Goal: Task Accomplishment & Management: Use online tool/utility

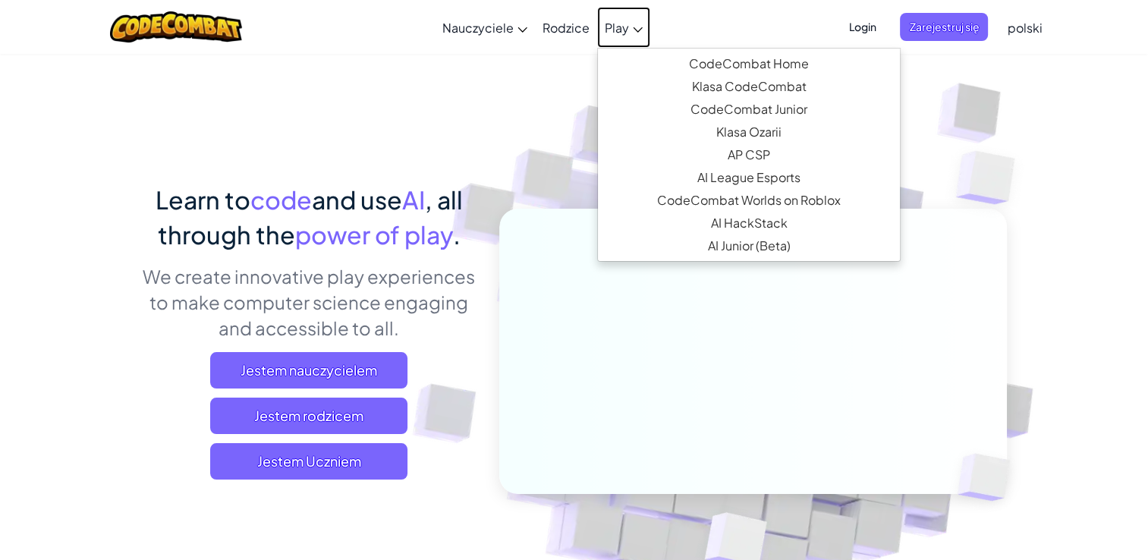
click at [632, 26] on link "Play" at bounding box center [623, 27] width 53 height 41
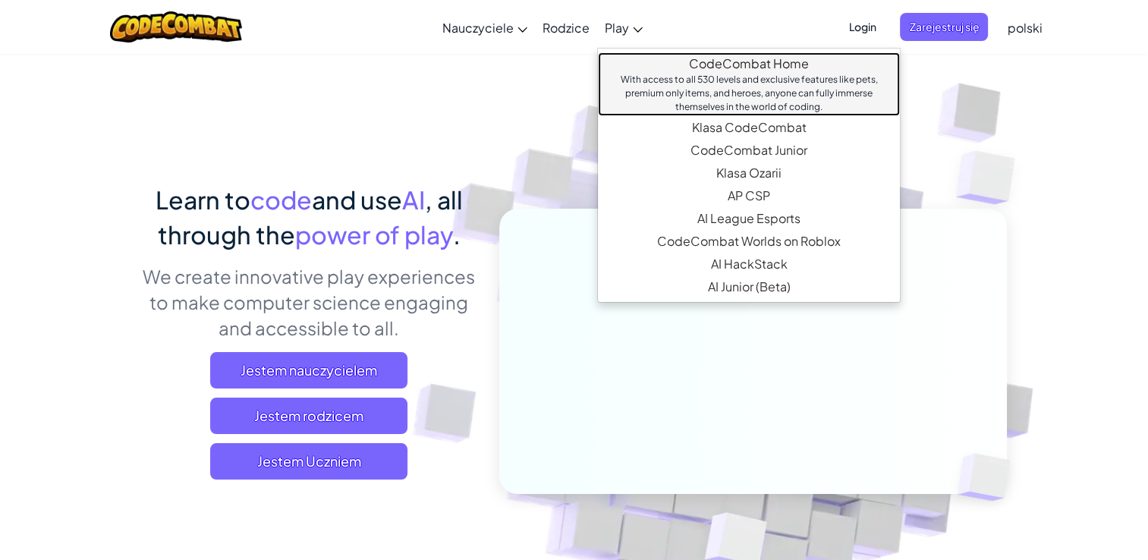
click at [717, 56] on link "CodeCombat Home With access to all 530 levels and exclusive features like pets,…" at bounding box center [749, 84] width 302 height 64
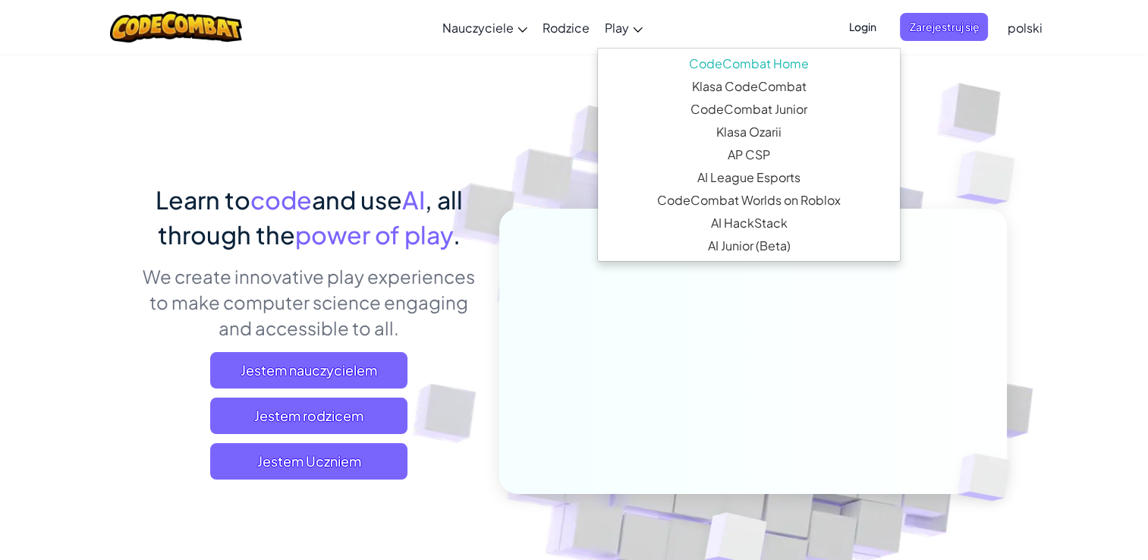
click at [738, 50] on ul "CodeCombat Home With access to all 530 levels and exclusive features like pets,…" at bounding box center [749, 155] width 304 height 214
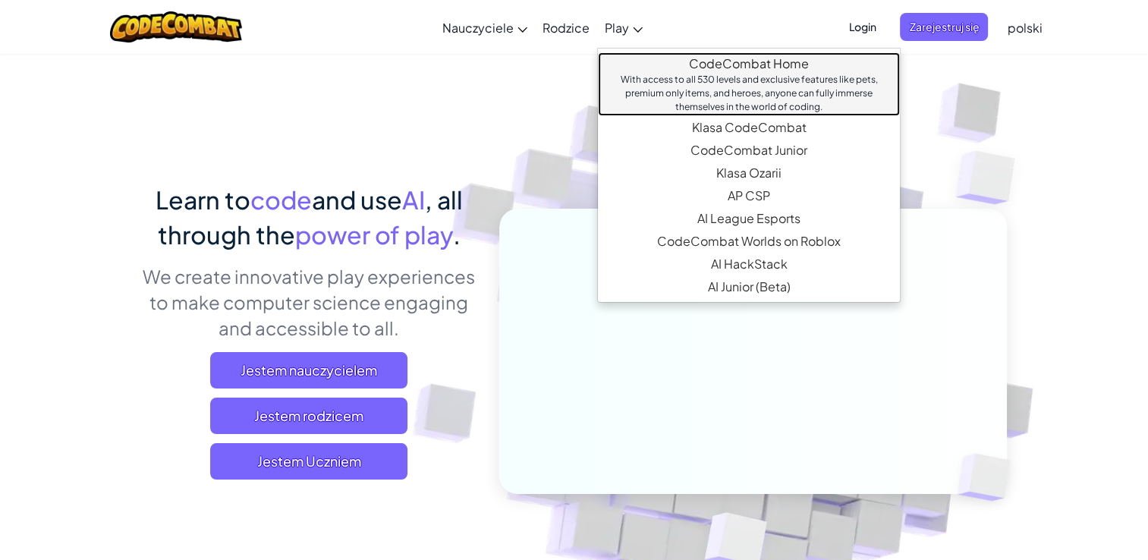
click at [738, 53] on link "CodeCombat Home With access to all 530 levels and exclusive features like pets,…" at bounding box center [749, 84] width 302 height 64
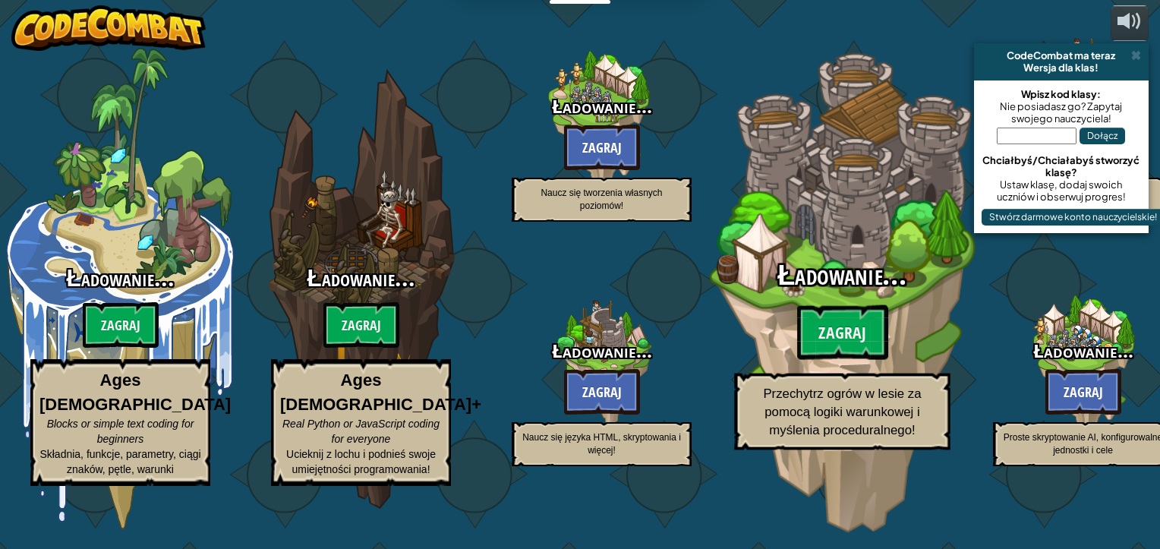
select select "pl"
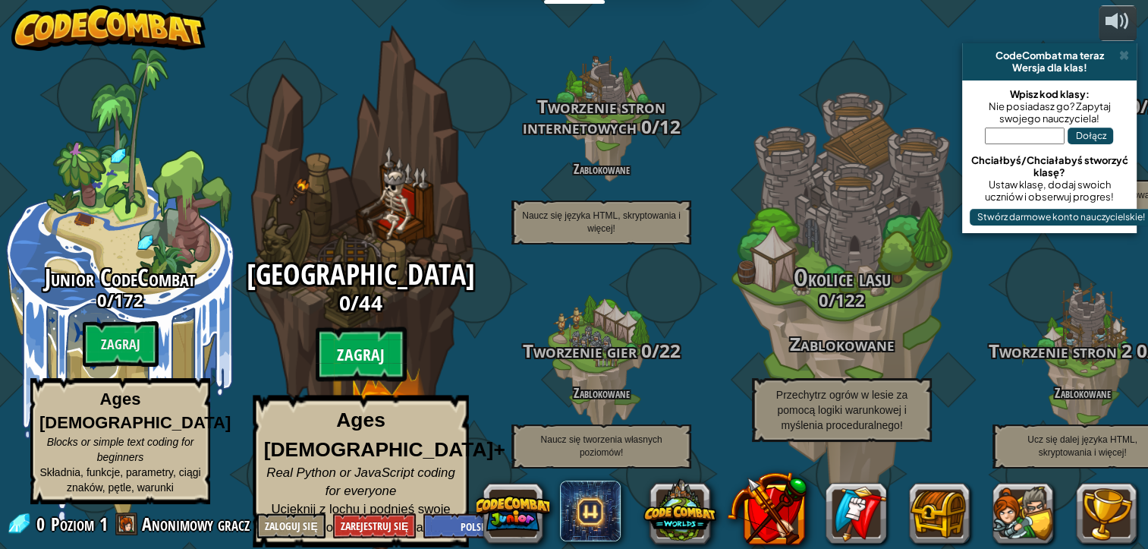
click at [358, 369] on btn "Zagraj" at bounding box center [361, 354] width 91 height 55
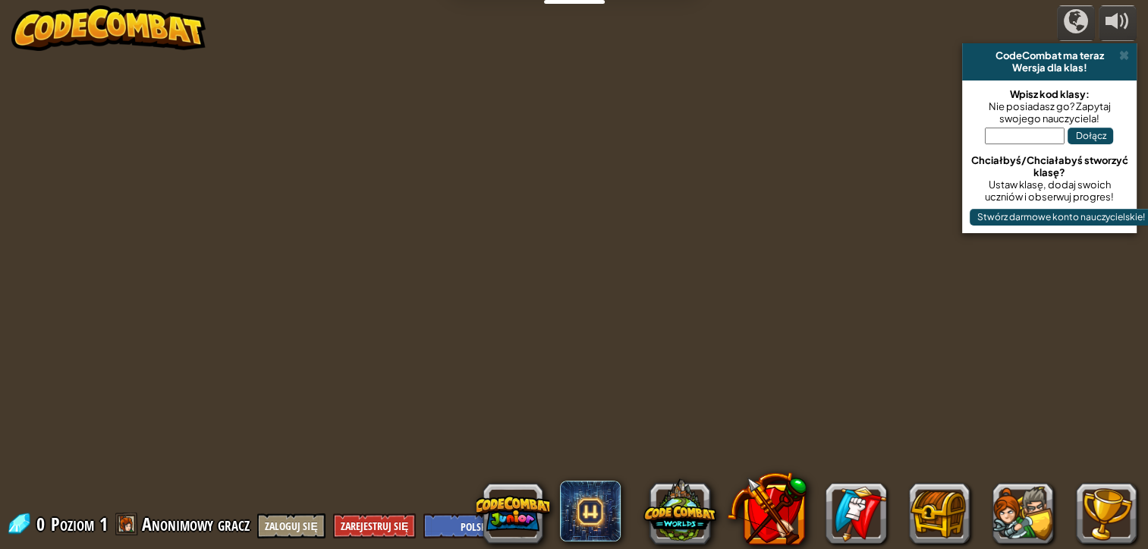
select select "pl"
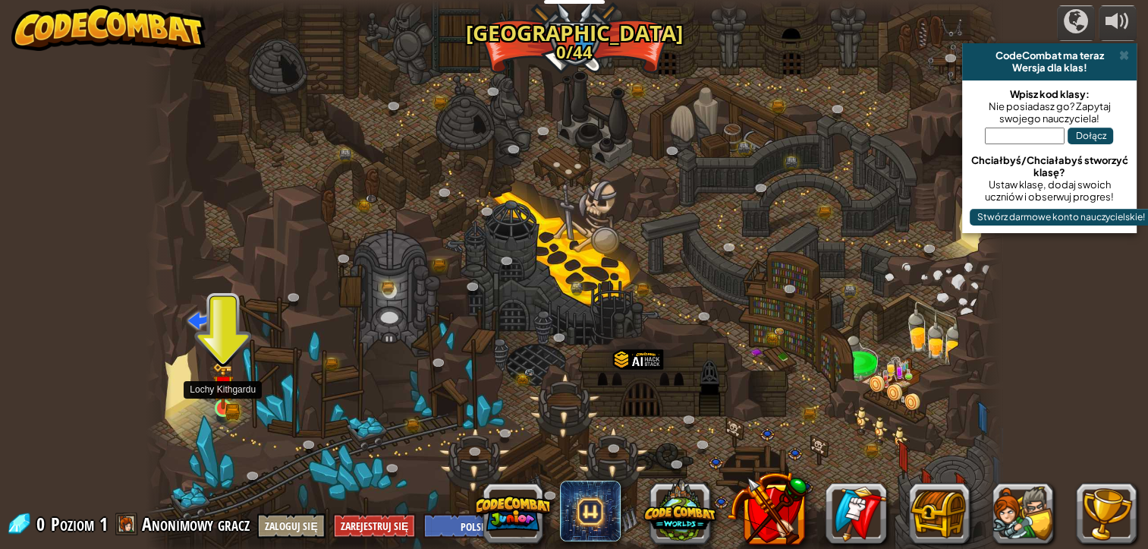
click at [225, 389] on img at bounding box center [223, 386] width 13 height 13
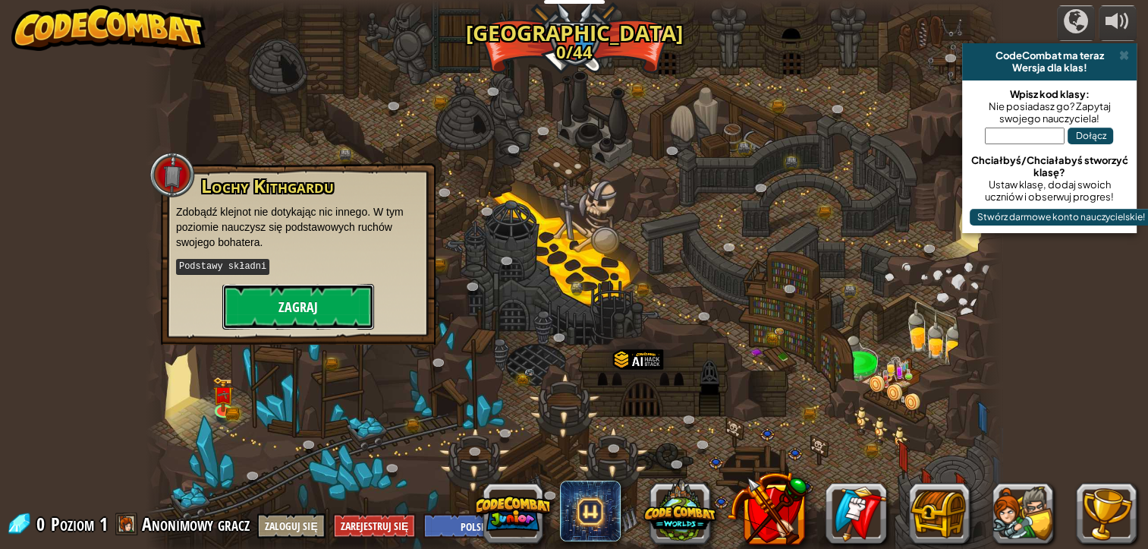
click at [262, 302] on button "Zagraj" at bounding box center [298, 307] width 152 height 46
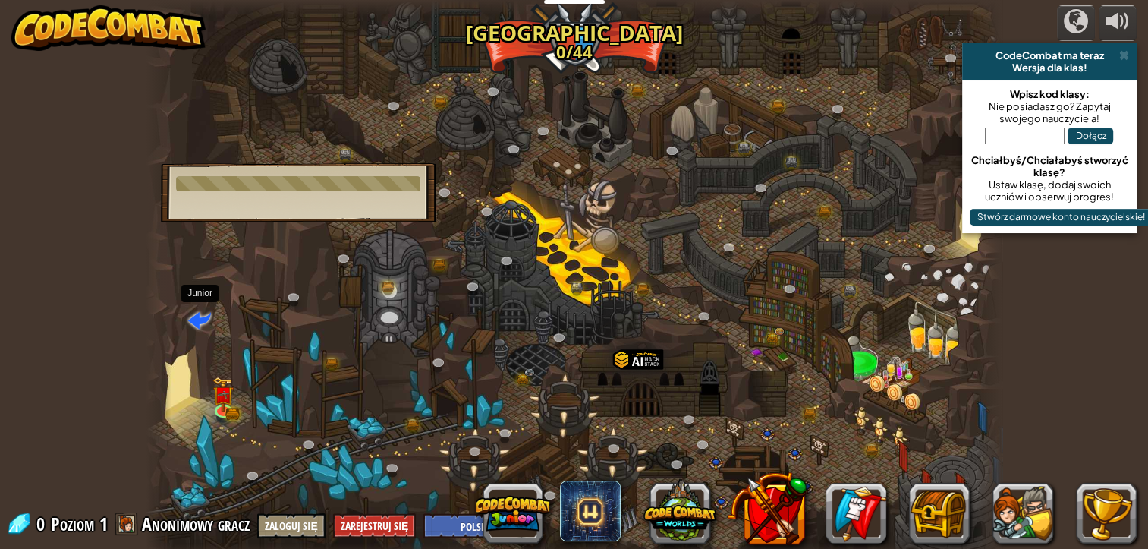
click at [203, 311] on span at bounding box center [199, 319] width 23 height 23
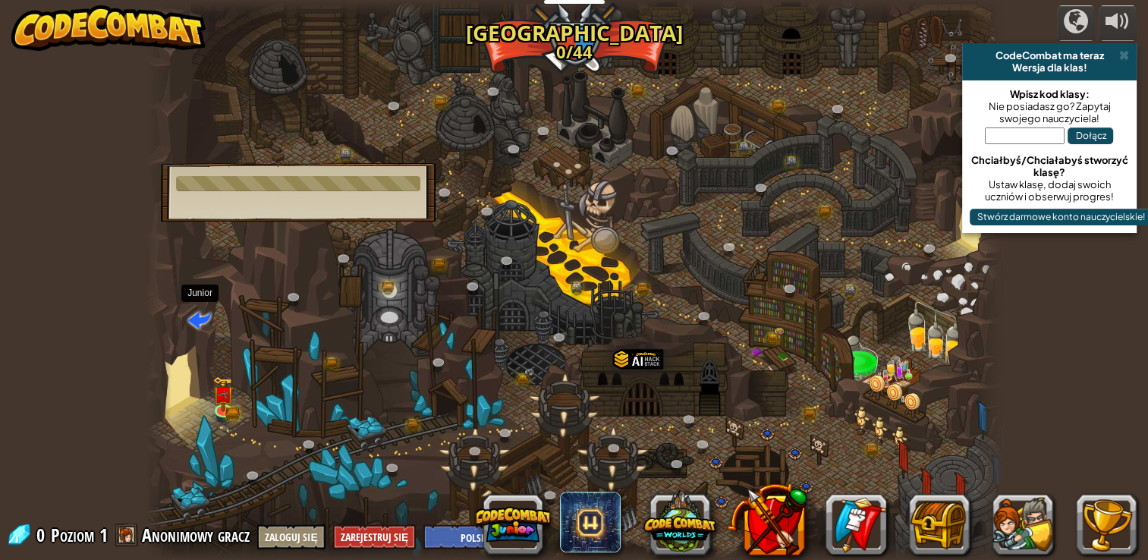
select select "pl"
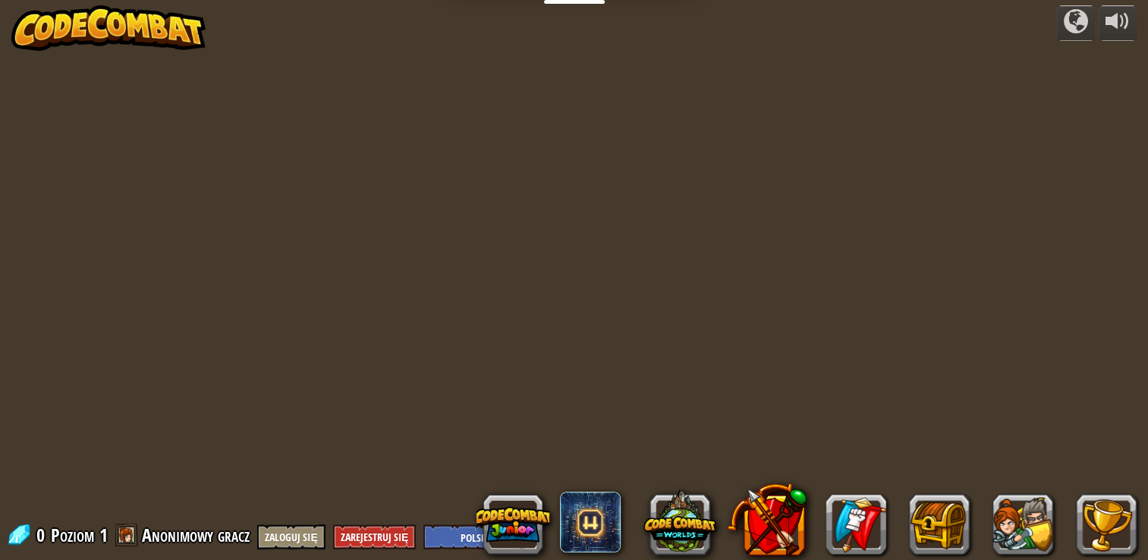
select select "pl"
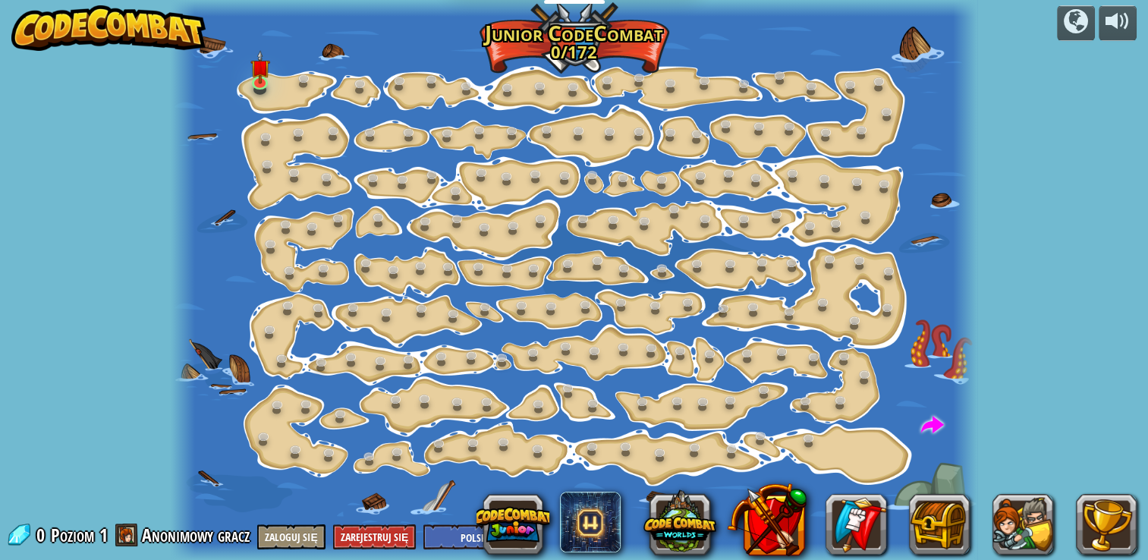
select select "pl"
click at [928, 421] on span at bounding box center [933, 425] width 23 height 23
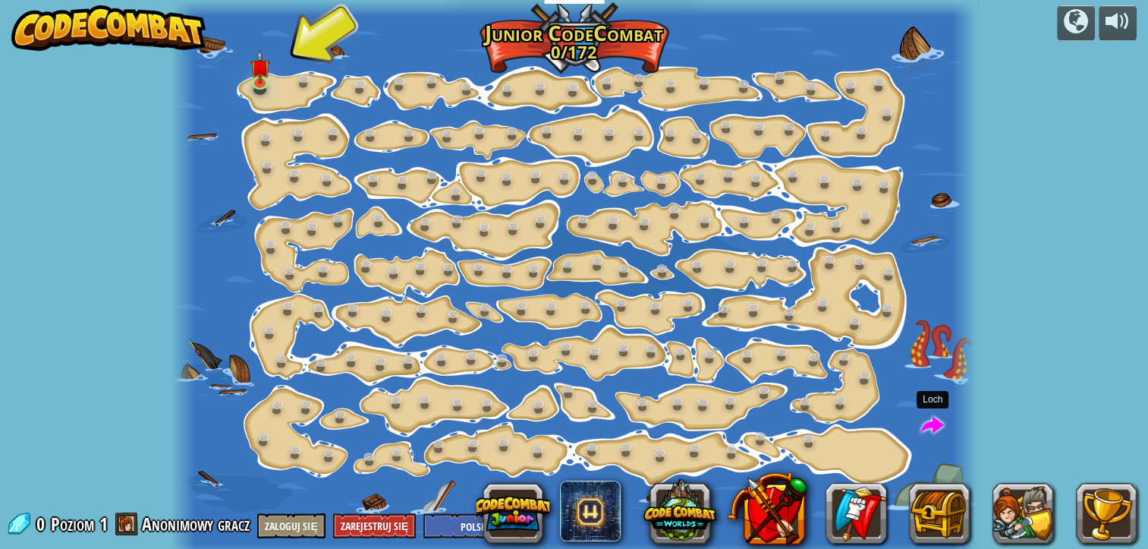
select select "pl"
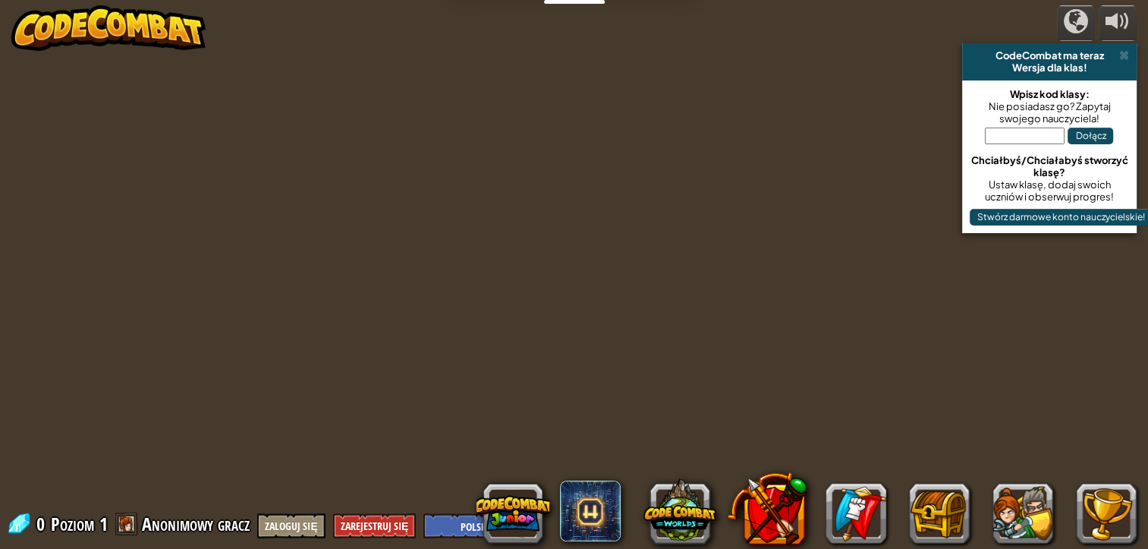
select select "pl"
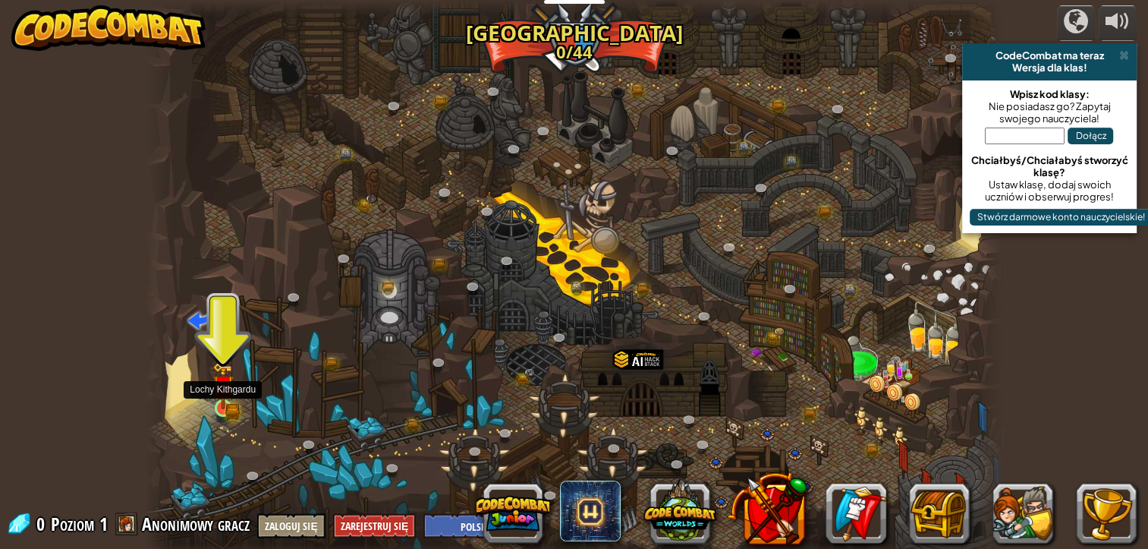
click at [230, 399] on img at bounding box center [223, 385] width 21 height 47
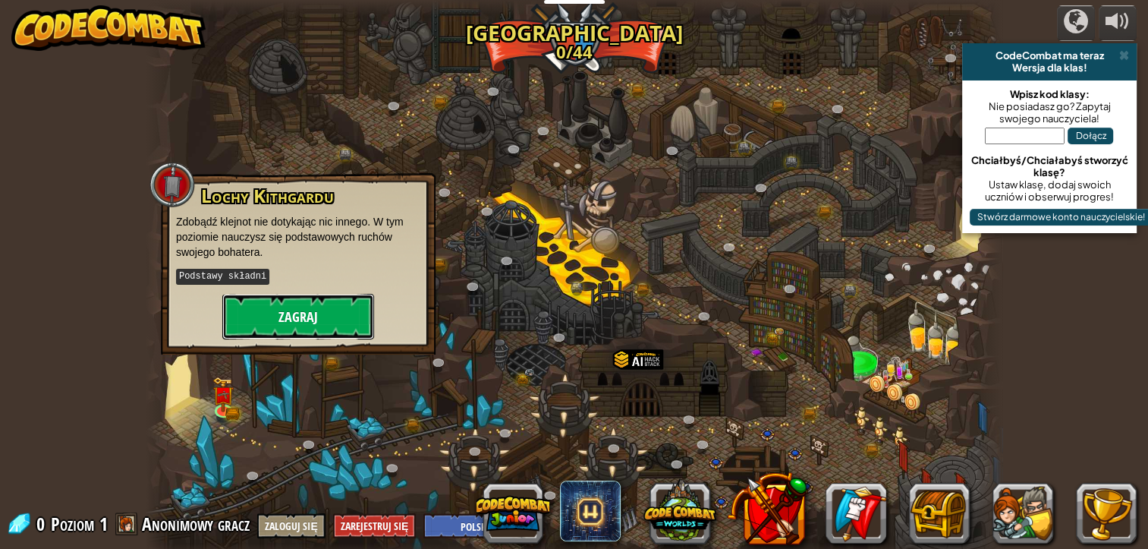
click at [263, 313] on button "Zagraj" at bounding box center [298, 317] width 152 height 46
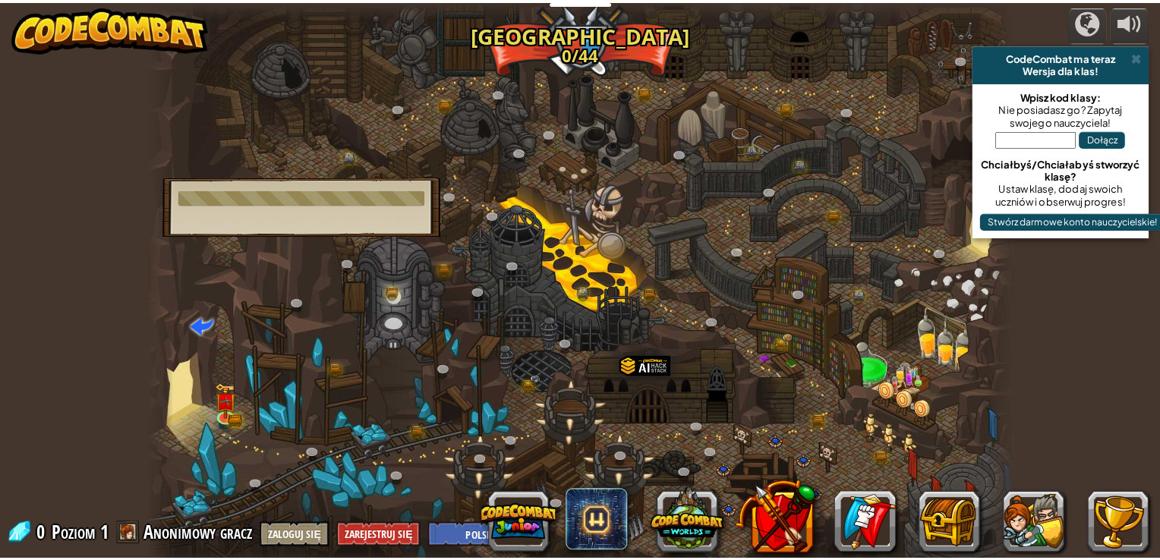
scroll to position [0, 3]
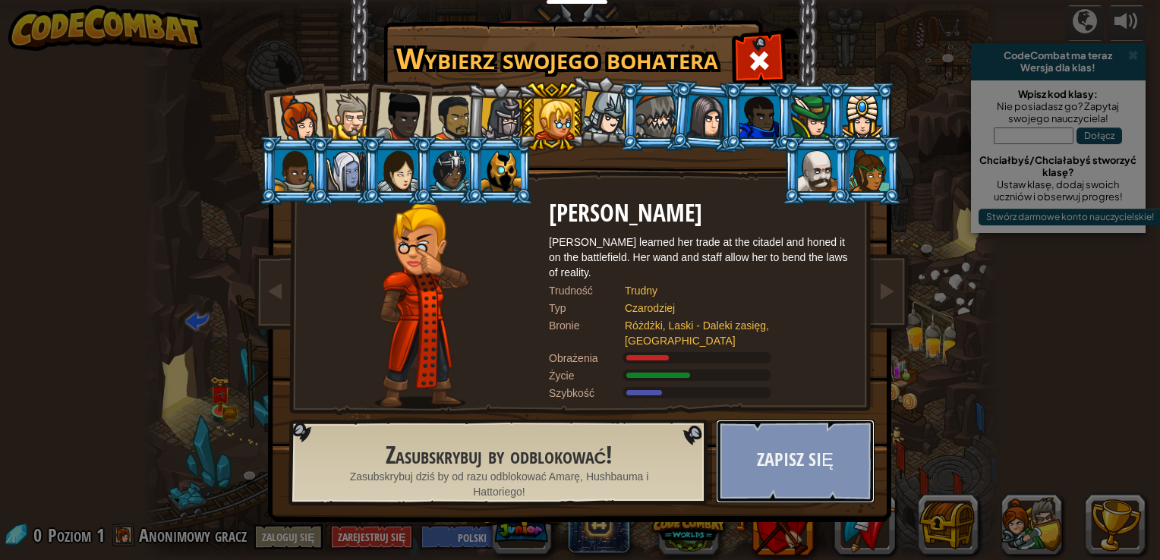
drag, startPoint x: 750, startPoint y: 466, endPoint x: 748, endPoint y: 451, distance: 15.4
click at [748, 451] on button "Zapisz się" at bounding box center [795, 461] width 159 height 83
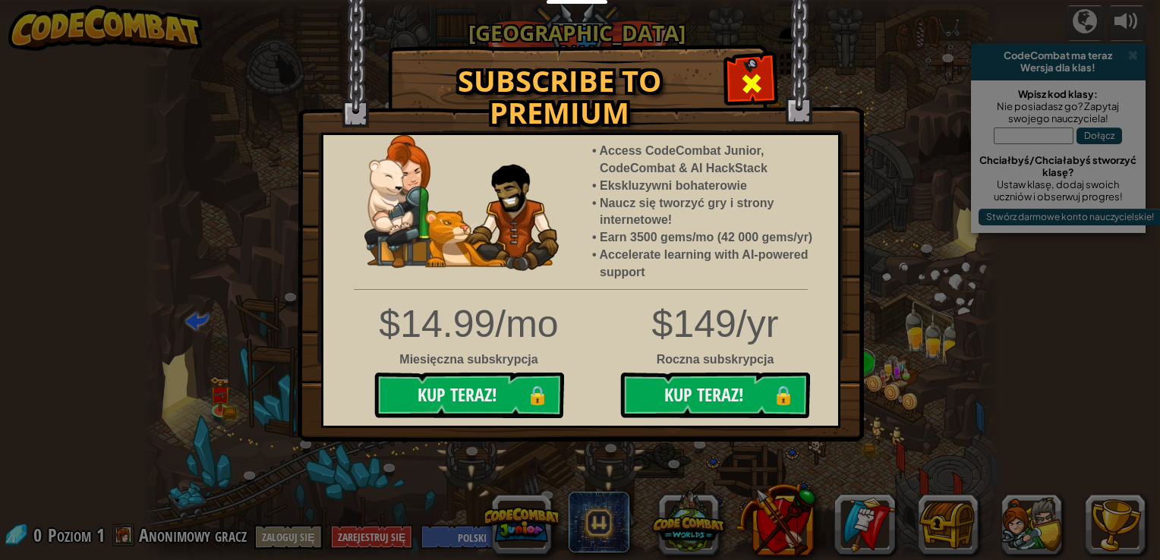
click at [750, 86] on span at bounding box center [751, 83] width 24 height 24
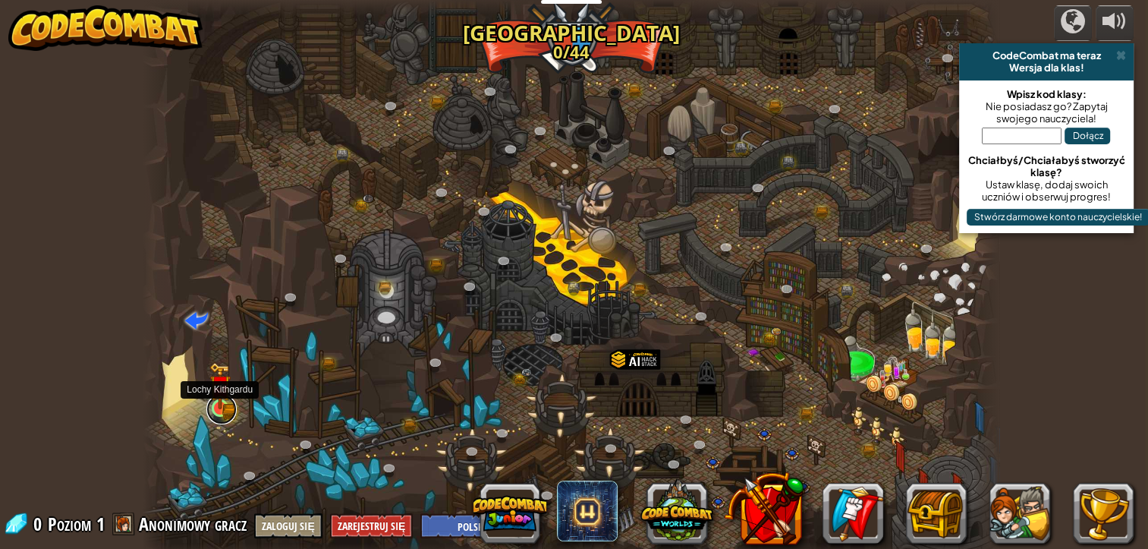
click at [233, 402] on link at bounding box center [221, 409] width 30 height 30
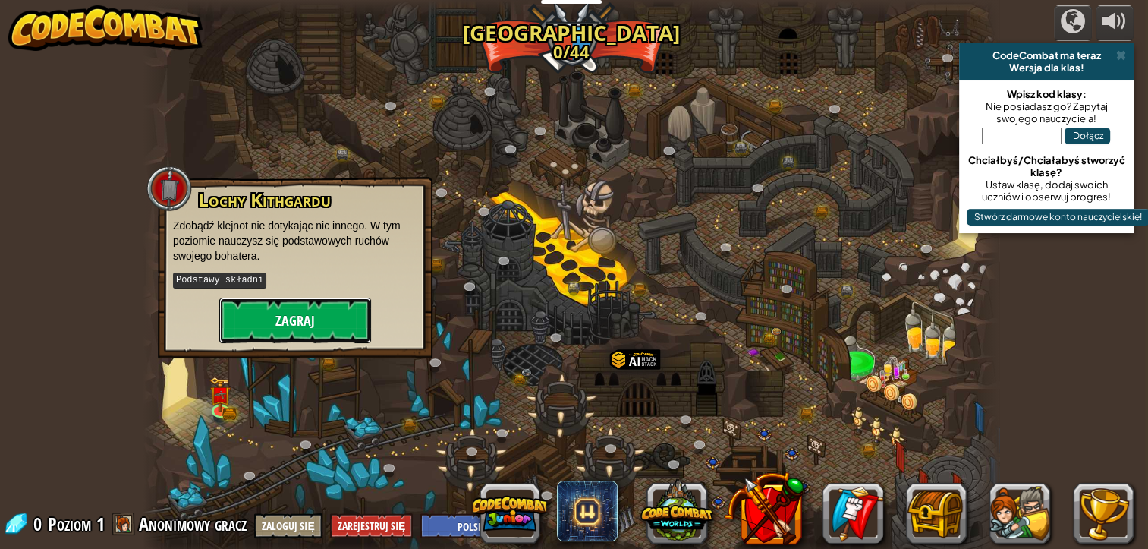
click at [301, 317] on button "Zagraj" at bounding box center [295, 321] width 152 height 46
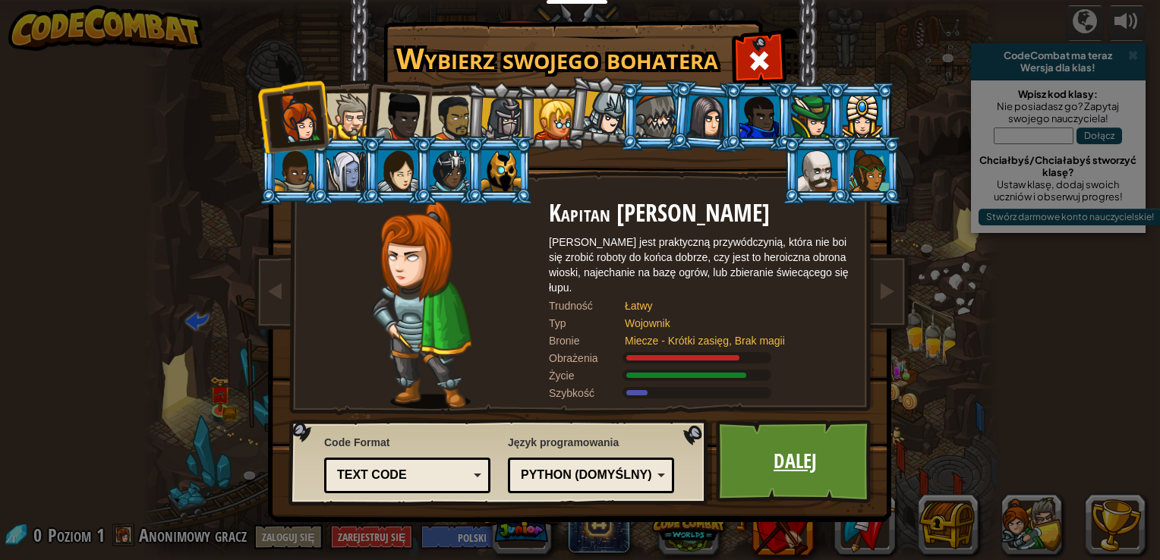
click at [824, 480] on link "Dalej" at bounding box center [795, 461] width 159 height 83
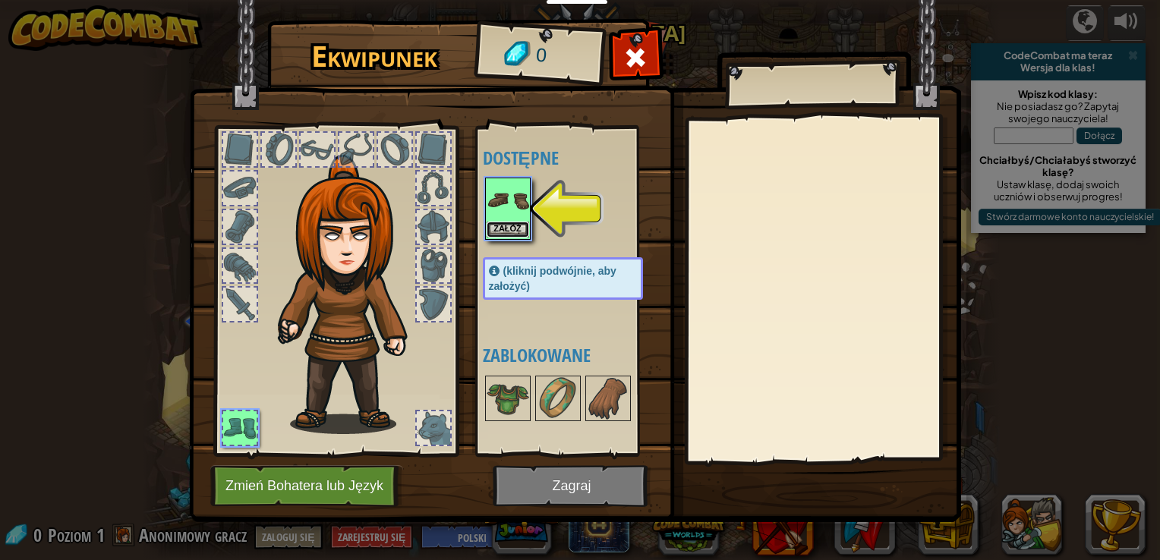
click at [495, 225] on button "Załóż" at bounding box center [508, 230] width 43 height 16
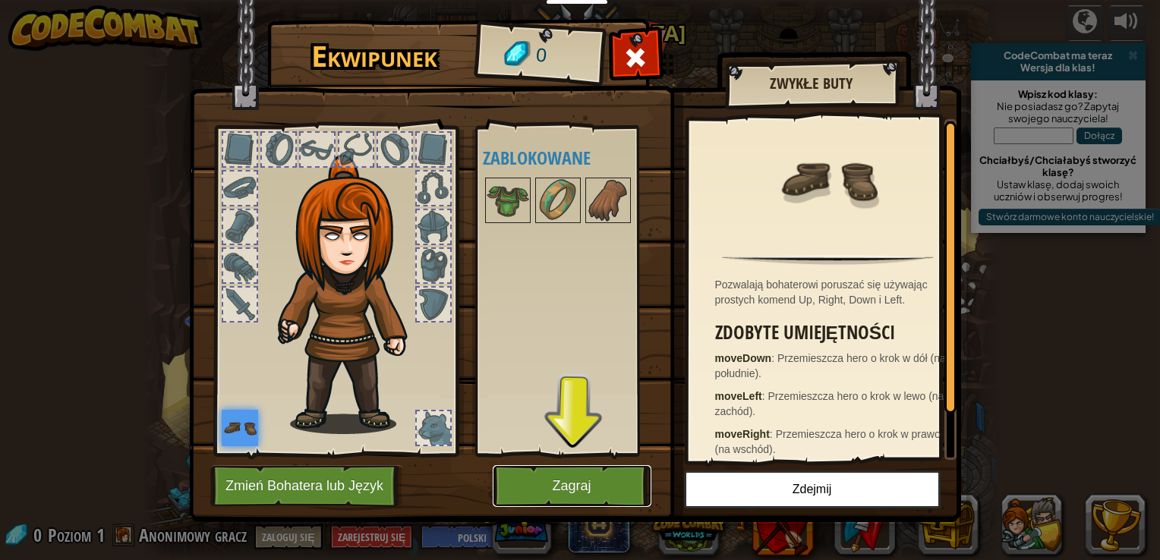
click at [616, 489] on button "Zagraj" at bounding box center [572, 486] width 159 height 42
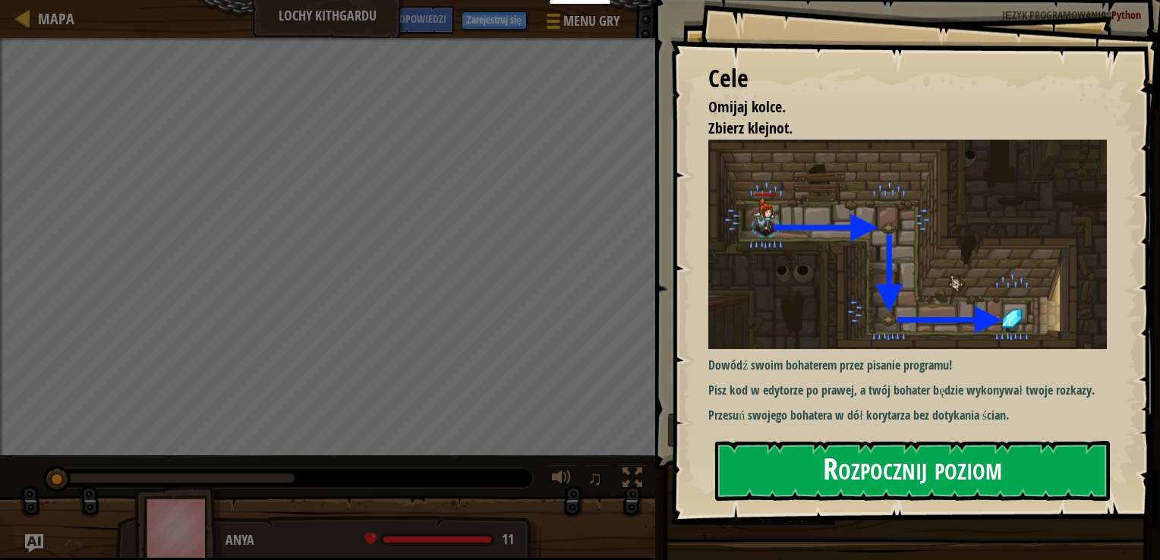
click at [768, 467] on button "Rozpocznij poziom" at bounding box center [912, 471] width 395 height 60
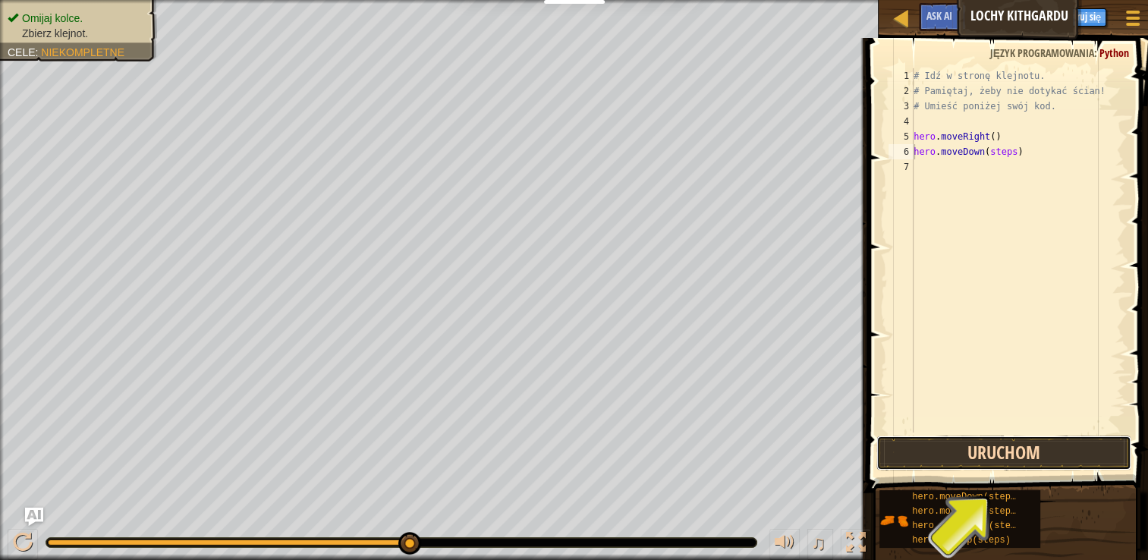
click at [1002, 445] on button "Uruchom" at bounding box center [1004, 453] width 255 height 35
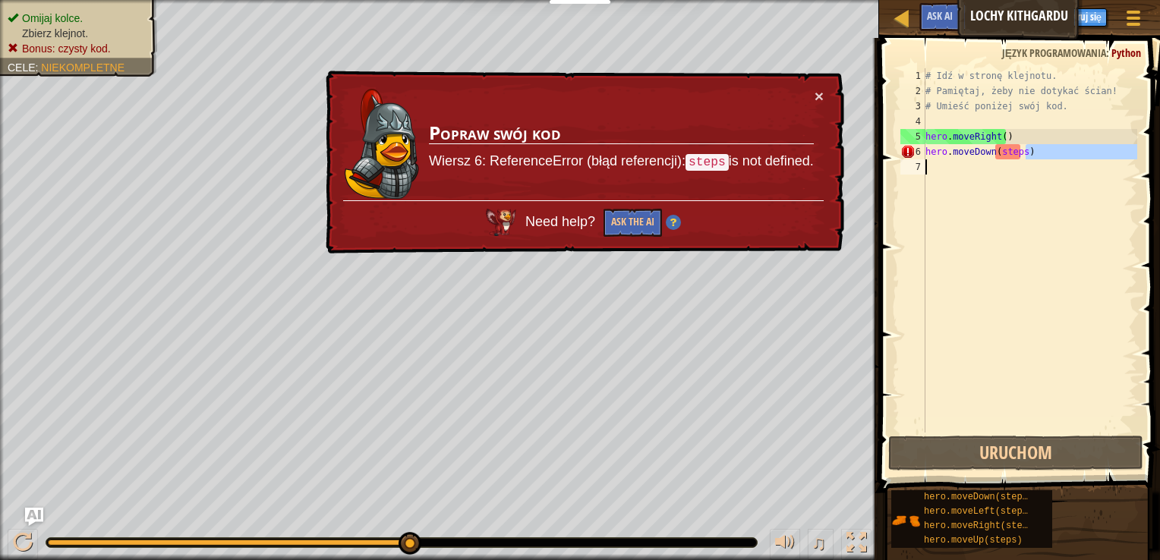
drag, startPoint x: 1035, startPoint y: 156, endPoint x: 1012, endPoint y: 166, distance: 25.1
click at [1013, 166] on div "# Idź w stronę klejnotu. # Pamiętaj, żeby nie dotykać ścian! # Umieść poniżej s…" at bounding box center [1029, 265] width 215 height 395
click at [917, 139] on div "5" at bounding box center [912, 136] width 25 height 15
drag, startPoint x: 908, startPoint y: 150, endPoint x: 941, endPoint y: 148, distance: 33.5
click at [940, 148] on div "hero.moveRight() 1 2 3 4 5 6 7 # Idź w stronę klejnotu. # Pamiętaj, żeby nie do…" at bounding box center [1017, 250] width 240 height 364
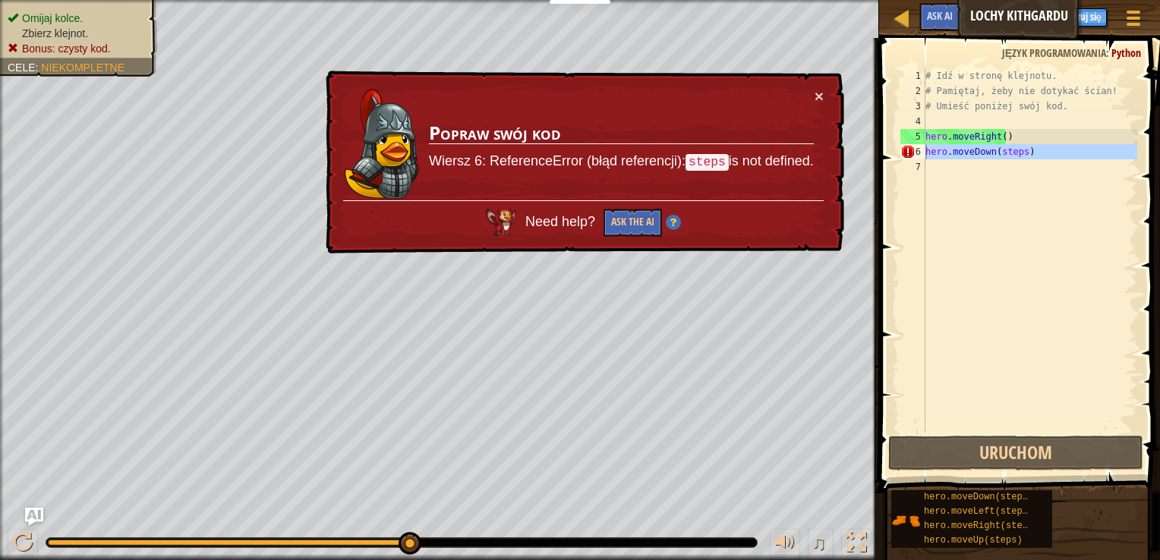
click at [1030, 145] on div "# Idź w stronę klejnotu. # Pamiętaj, żeby nie dotykać ścian! # Umieść poniżej s…" at bounding box center [1029, 250] width 215 height 364
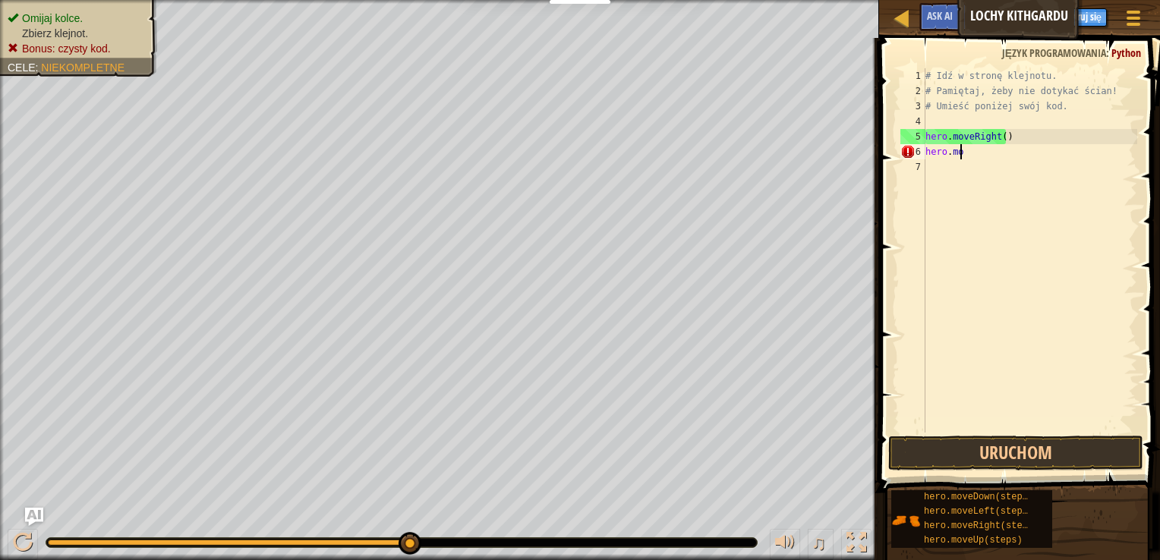
type textarea "h"
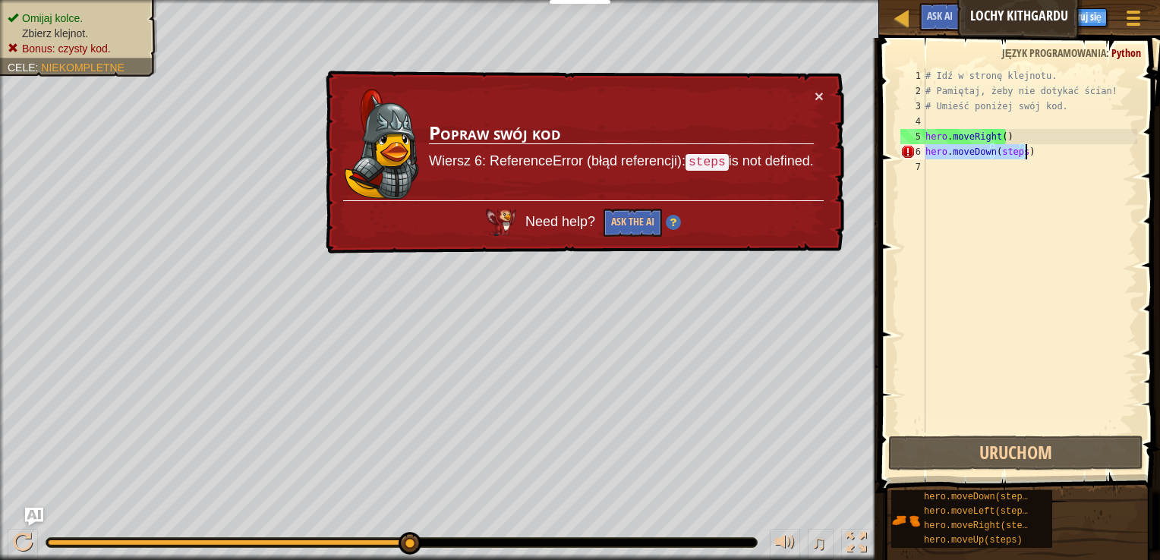
click at [1020, 151] on div "# Idź w stronę klejnotu. # Pamiętaj, żeby nie dotykać ścian! # Umieść poniżej s…" at bounding box center [1029, 250] width 215 height 364
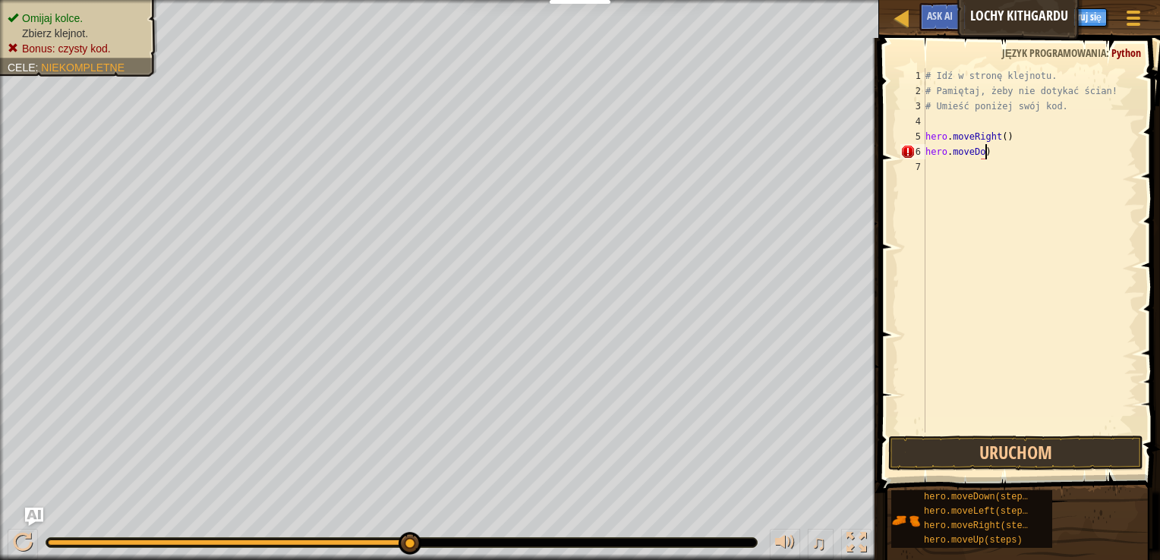
click at [996, 156] on div "# Idź w stronę klejnotu. # Pamiętaj, żeby nie dotykać ścian! # Umieść poniżej s…" at bounding box center [1029, 265] width 215 height 395
type textarea "h"
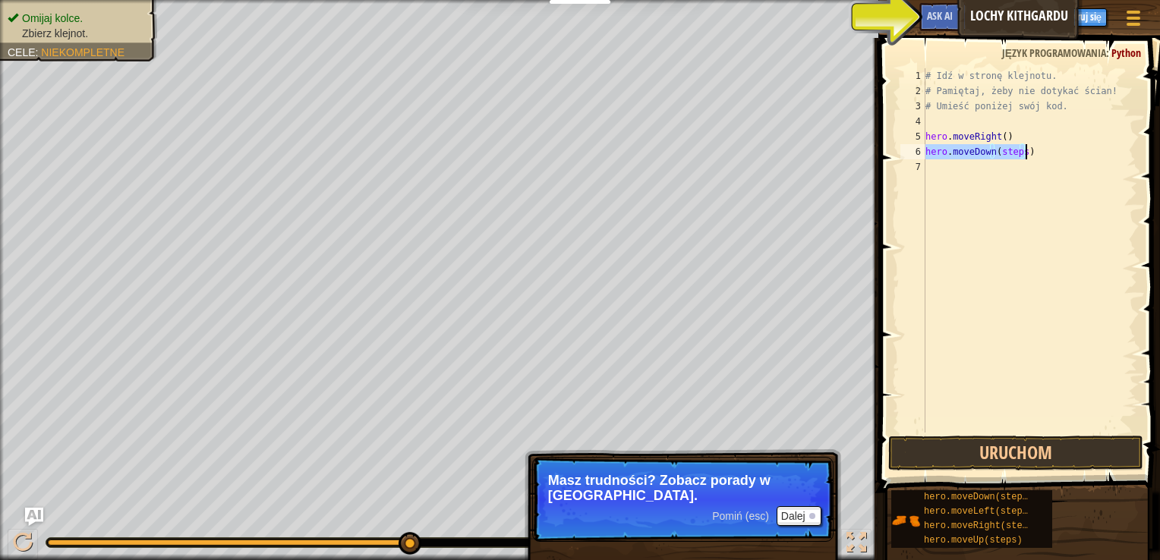
click at [1022, 144] on div "# Idź w stronę klejnotu. # Pamiętaj, żeby nie dotykać ścian! # Umieść poniżej s…" at bounding box center [1029, 250] width 215 height 364
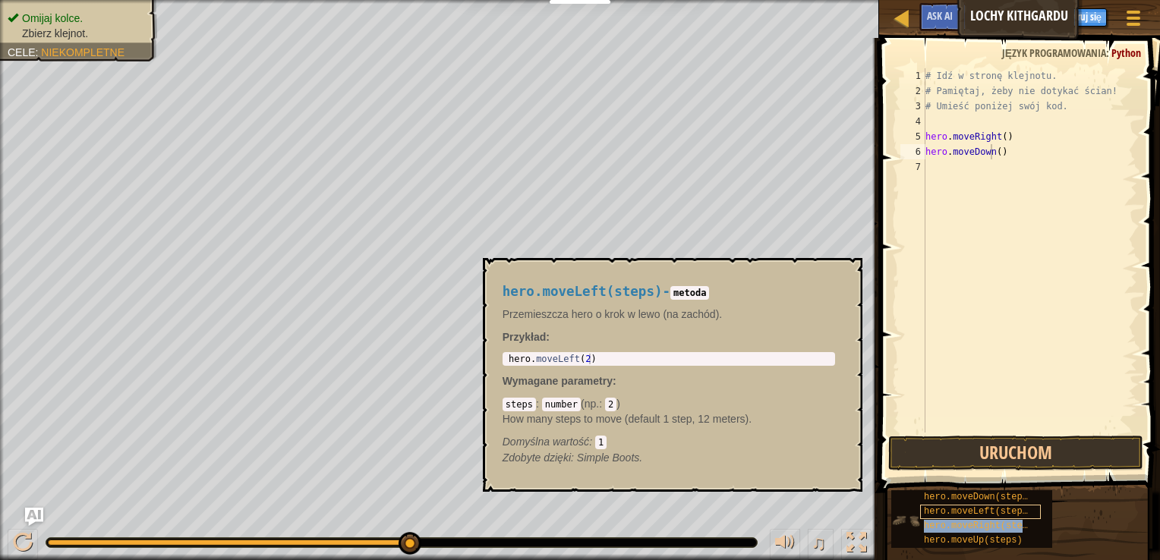
type textarea "hero.moveDownhero.moveRight(steps)()"
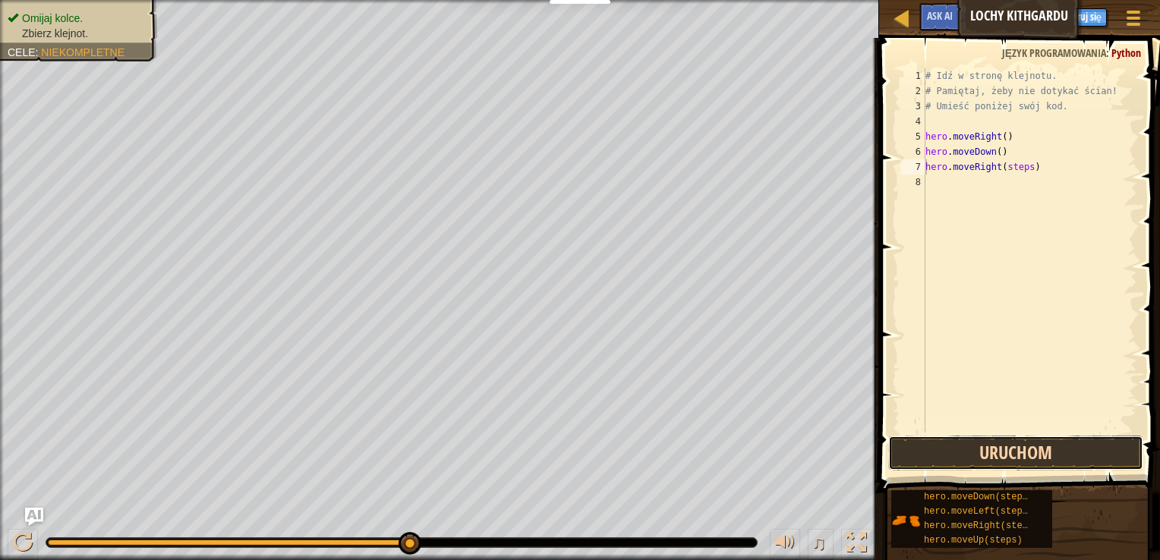
click at [972, 444] on button "Uruchom" at bounding box center [1015, 453] width 255 height 35
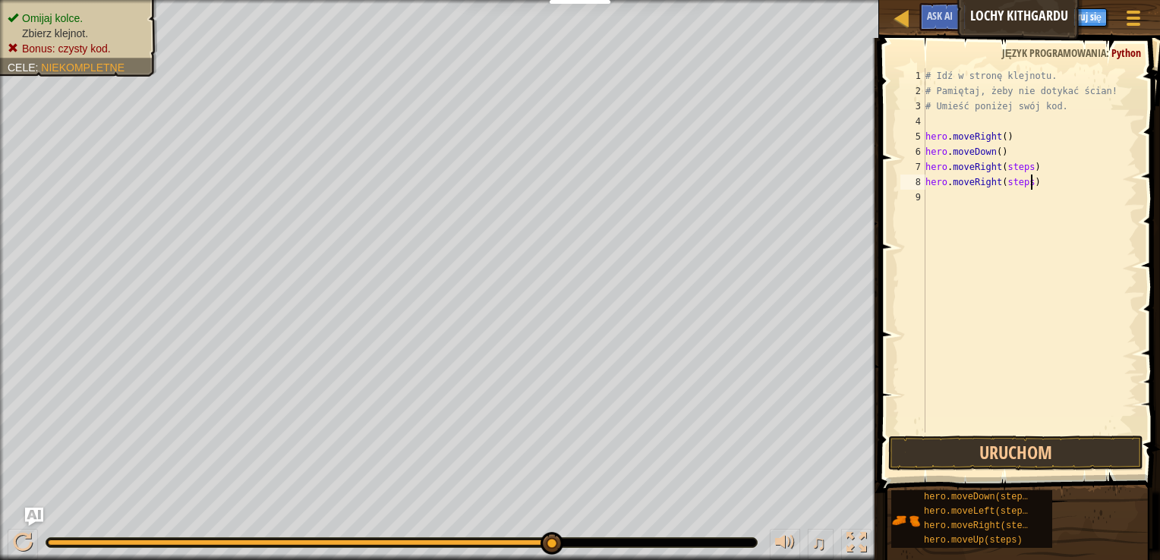
click at [1038, 181] on div "# Idź w stronę klejnotu. # Pamiętaj, żeby nie dotykać ścian! # Umieść poniżej s…" at bounding box center [1029, 265] width 215 height 395
type textarea "h"
click at [1023, 168] on div "# Idź w stronę klejnotu. # Pamiętaj, żeby nie dotykać ścian! # Umieść poniżej s…" at bounding box center [1029, 265] width 215 height 395
type textarea "hero.moveRight()"
click at [962, 458] on button "Uruchom" at bounding box center [1015, 453] width 255 height 35
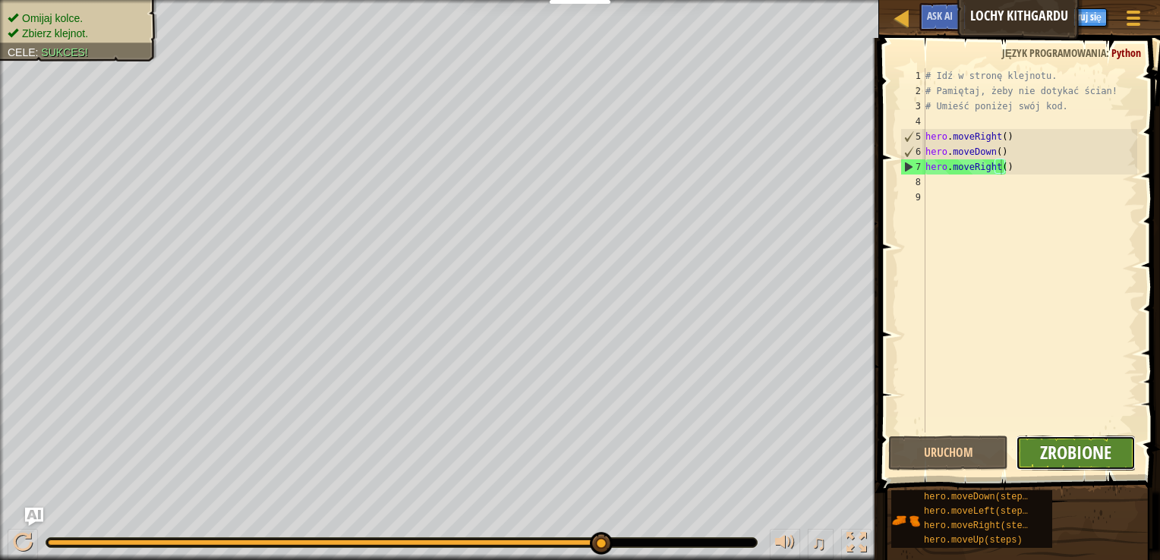
click at [1100, 440] on span "Zrobione" at bounding box center [1075, 452] width 71 height 24
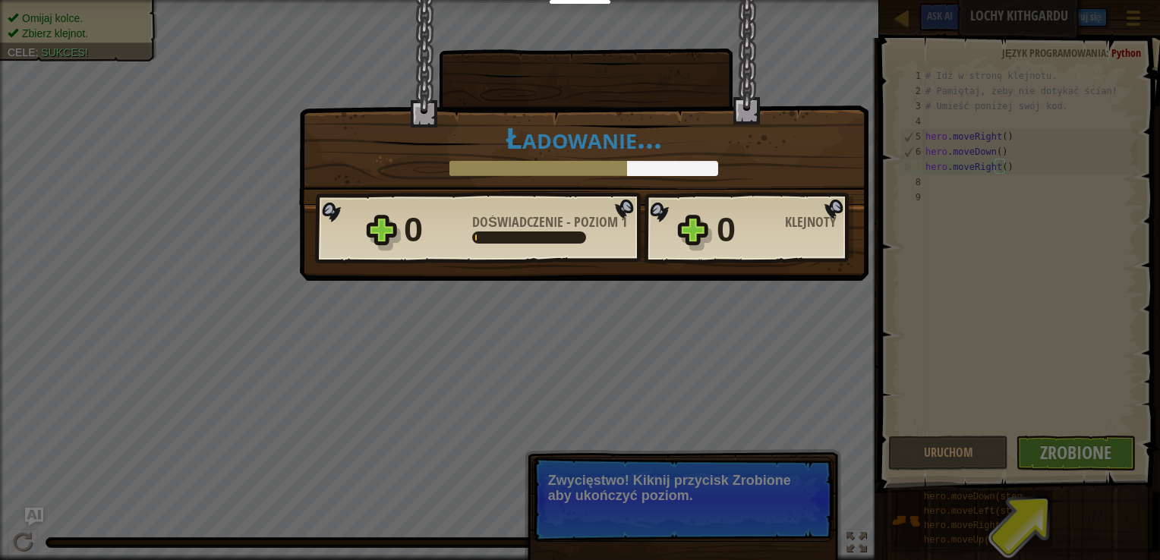
click at [1071, 446] on div "Zwycięstwo × Dobra robota! Możliwe, że masz siłę uciec z [GEOGRAPHIC_DATA]. Jak…" at bounding box center [580, 280] width 1160 height 560
click at [1090, 446] on div "Zwycięstwo × Dobra robota! Możliwe, że masz siłę uciec z [GEOGRAPHIC_DATA]. Jak…" at bounding box center [580, 280] width 1160 height 560
drag, startPoint x: 1110, startPoint y: 485, endPoint x: 1111, endPoint y: 499, distance: 14.5
click at [1111, 499] on div "Zwycięstwo × Dobra robota! Możliwe, że masz siłę uciec z [GEOGRAPHIC_DATA]. Jak…" at bounding box center [580, 280] width 1160 height 560
drag, startPoint x: 807, startPoint y: 154, endPoint x: 812, endPoint y: 142, distance: 13.3
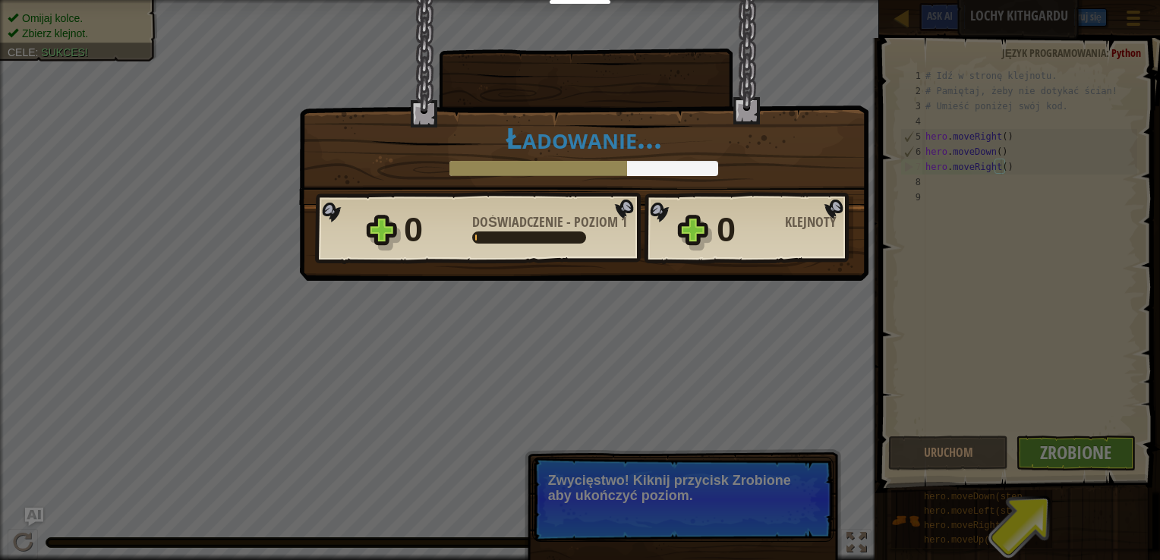
click at [809, 149] on div "Ładowanie..." at bounding box center [583, 148] width 537 height 55
click at [972, 231] on div "Zwycięstwo × Dobra robota! Możliwe, że masz siłę uciec z [GEOGRAPHIC_DATA]. Jak…" at bounding box center [580, 280] width 1160 height 560
click at [796, 228] on div "Klejnoty" at bounding box center [819, 223] width 68 height 14
drag, startPoint x: 514, startPoint y: 247, endPoint x: 767, endPoint y: 266, distance: 253.5
click at [767, 266] on div "Zwycięstwo × Dobra robota! Możliwe, że masz siłę uciec z [GEOGRAPHIC_DATA]. Jak…" at bounding box center [583, 140] width 569 height 281
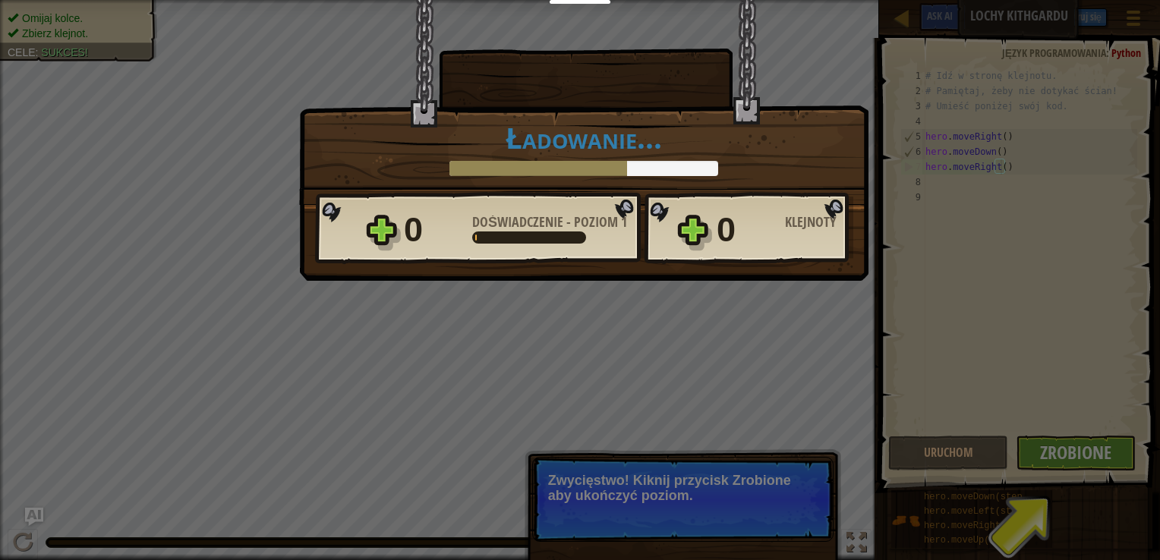
drag, startPoint x: 767, startPoint y: 266, endPoint x: 980, endPoint y: 275, distance: 213.5
click at [980, 275] on div "Zwycięstwo × Dobra robota! Możliwe, że masz siłę uciec z [GEOGRAPHIC_DATA]. Jak…" at bounding box center [580, 280] width 1160 height 560
click at [984, 266] on div "Zwycięstwo × Dobra robota! Możliwe, że masz siłę uciec z [GEOGRAPHIC_DATA]. Jak…" at bounding box center [580, 280] width 1160 height 560
drag, startPoint x: 1055, startPoint y: 477, endPoint x: 1061, endPoint y: 454, distance: 24.3
click at [1057, 471] on div "Zwycięstwo × Dobra robota! Możliwe, że masz siłę uciec z [GEOGRAPHIC_DATA]. Jak…" at bounding box center [580, 280] width 1160 height 560
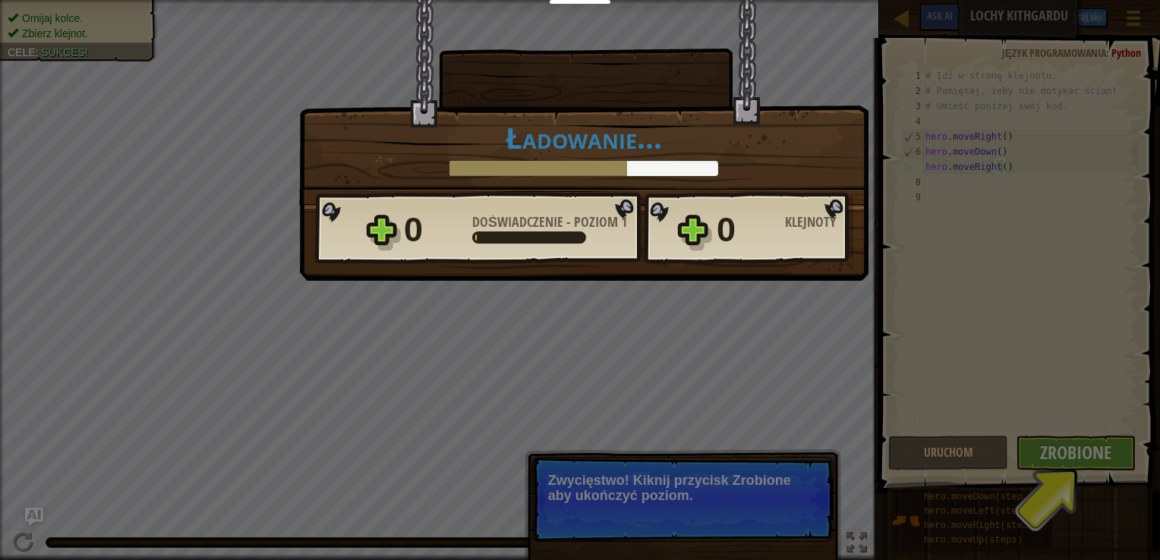
click at [774, 473] on div "Zwycięstwo × Dobra robota! Możliwe, że masz siłę uciec z [GEOGRAPHIC_DATA]. Jak…" at bounding box center [580, 280] width 1160 height 560
click at [855, 130] on div "× Dobra robota! Możliwe, że masz siłę uciec z [GEOGRAPHIC_DATA]. Jak podobał ci…" at bounding box center [584, 148] width 568 height 55
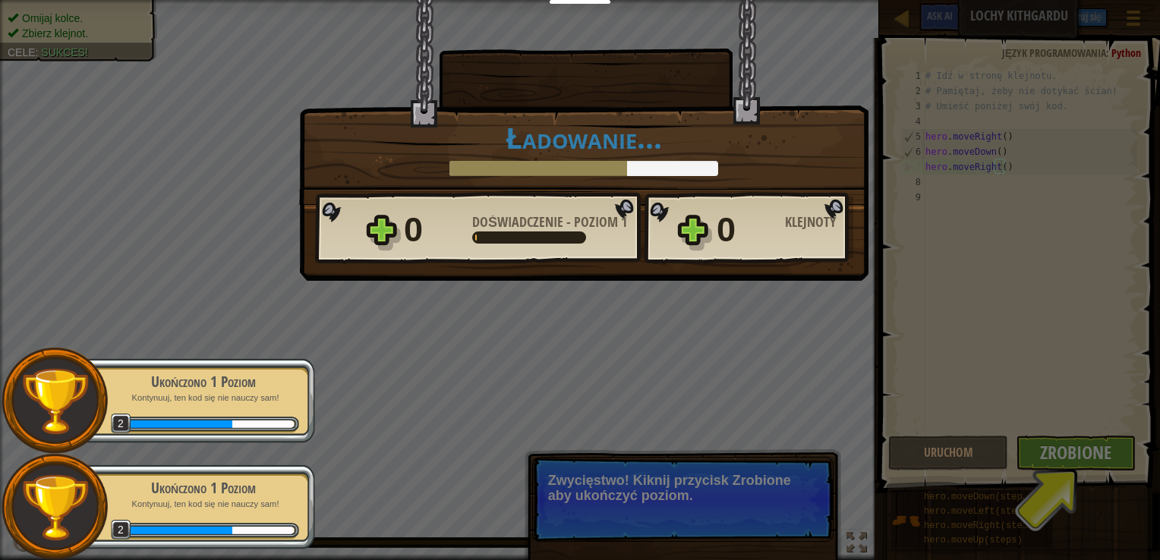
drag, startPoint x: 874, startPoint y: 453, endPoint x: 959, endPoint y: 442, distance: 85.8
click at [888, 454] on div "Zwycięstwo × Dobra robota! Możliwe, że masz siłę uciec z [GEOGRAPHIC_DATA]. Jak…" at bounding box center [580, 280] width 1160 height 560
drag, startPoint x: 1069, startPoint y: 452, endPoint x: 1076, endPoint y: 448, distance: 8.2
click at [1069, 451] on div "Zwycięstwo × Dobra robota! Możliwe, że masz siłę uciec z [GEOGRAPHIC_DATA]. Jak…" at bounding box center [580, 280] width 1160 height 560
drag, startPoint x: 1114, startPoint y: 545, endPoint x: 1093, endPoint y: 485, distance: 63.6
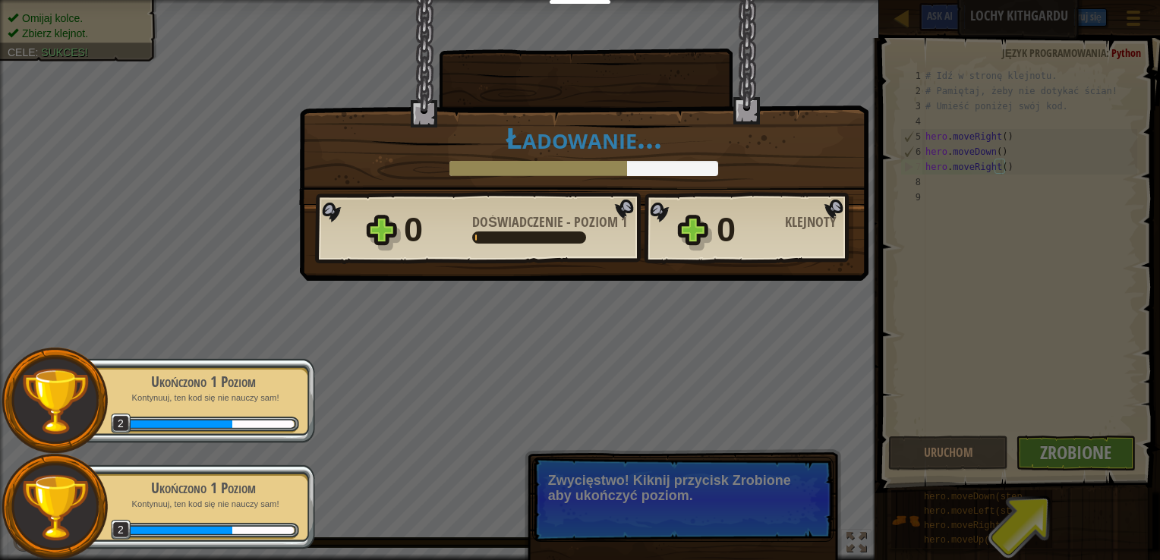
click at [1093, 485] on div "Zwycięstwo × Dobra robota! Możliwe, że masz siłę uciec z [GEOGRAPHIC_DATA]. Jak…" at bounding box center [580, 280] width 1160 height 560
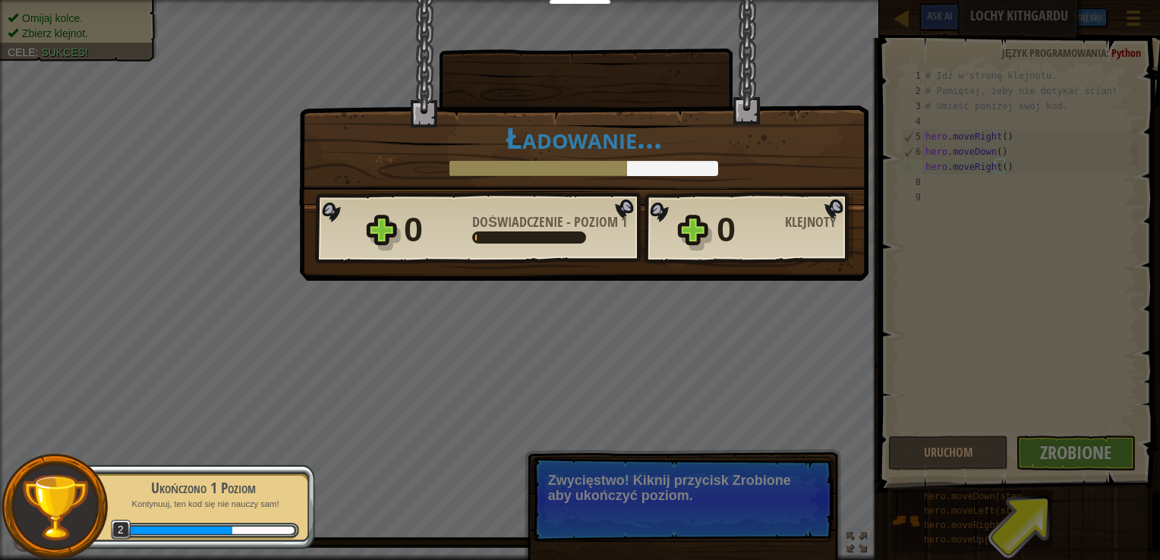
drag, startPoint x: 865, startPoint y: 132, endPoint x: 876, endPoint y: 130, distance: 11.6
click at [874, 130] on div "Zwycięstwo × Dobra robota! Możliwe, że masz siłę uciec z [GEOGRAPHIC_DATA]. Jak…" at bounding box center [580, 280] width 1160 height 560
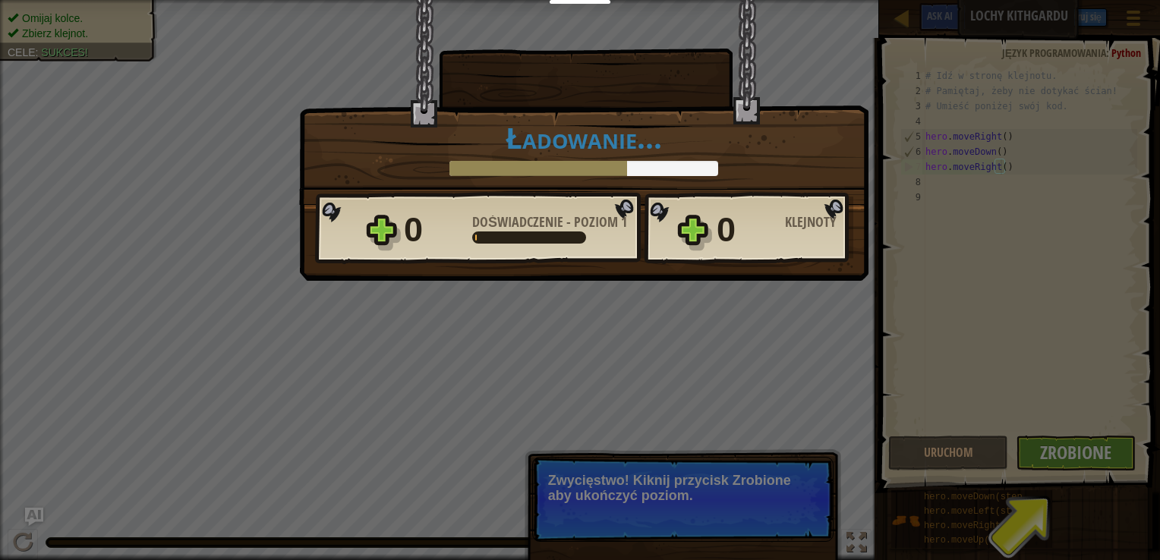
click at [1078, 429] on div "Zwycięstwo × Dobra robota! Możliwe, że masz siłę uciec z [GEOGRAPHIC_DATA]. Jak…" at bounding box center [580, 280] width 1160 height 560
click at [1063, 454] on div "Zwycięstwo × Dobra robota! Możliwe, że masz siłę uciec z [GEOGRAPHIC_DATA]. Jak…" at bounding box center [580, 280] width 1160 height 560
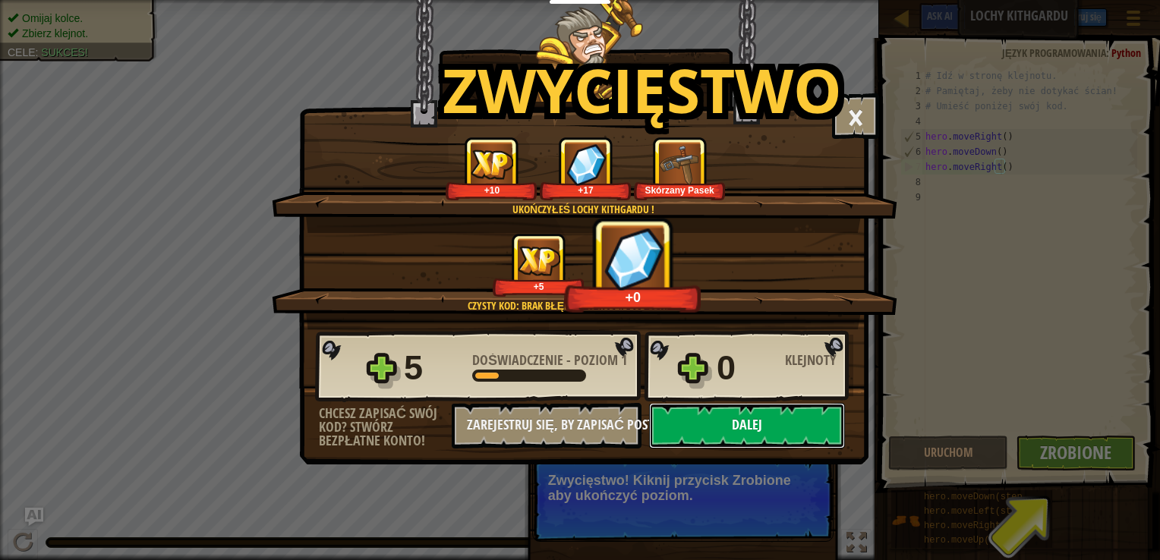
click at [768, 421] on button "Dalej" at bounding box center [747, 426] width 196 height 46
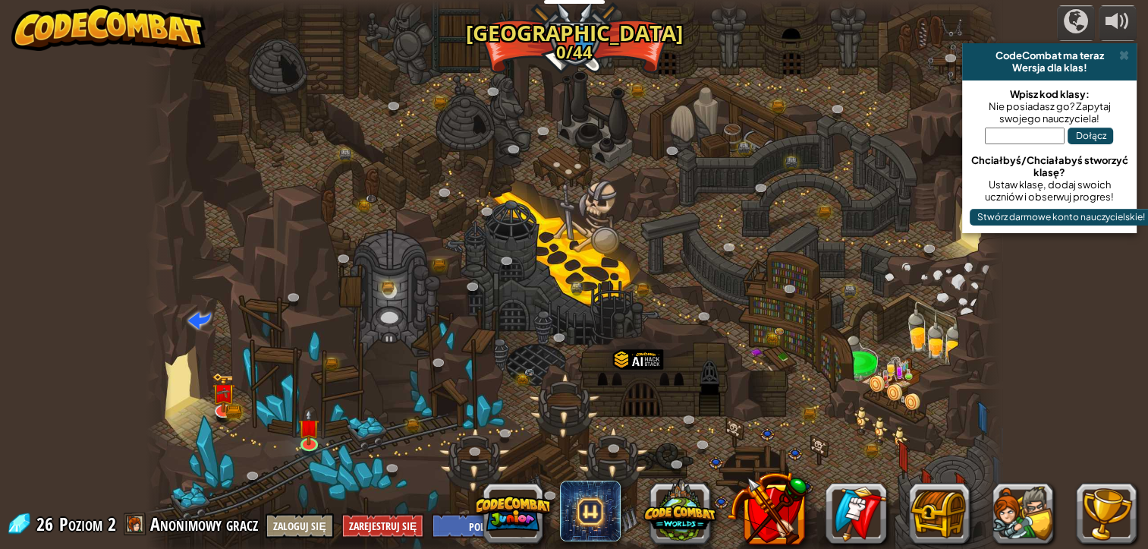
select select "pl"
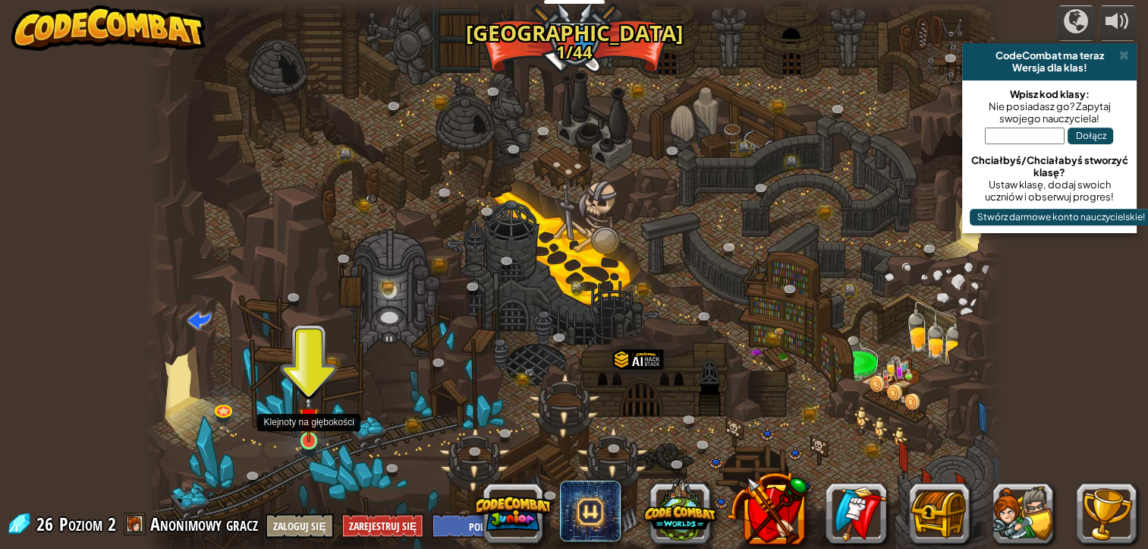
click at [309, 427] on img at bounding box center [308, 417] width 21 height 49
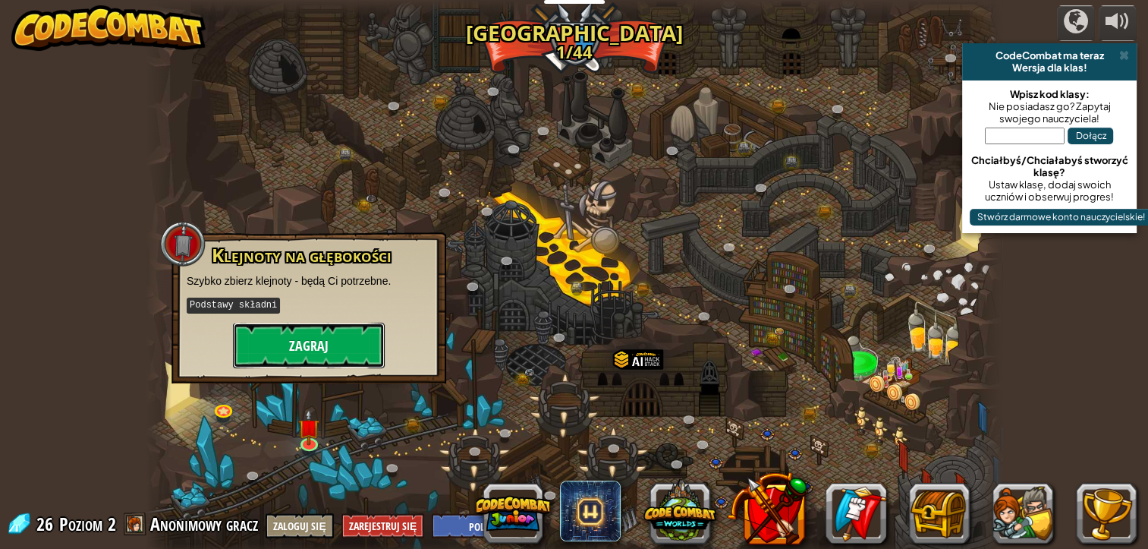
click at [337, 342] on button "Zagraj" at bounding box center [309, 346] width 152 height 46
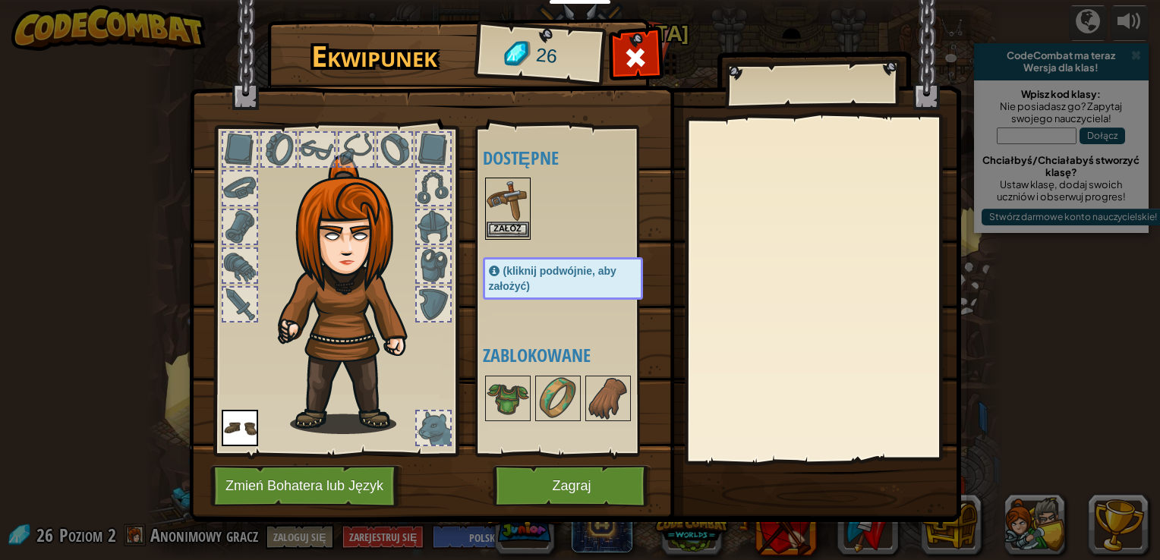
click at [502, 214] on img at bounding box center [508, 200] width 43 height 43
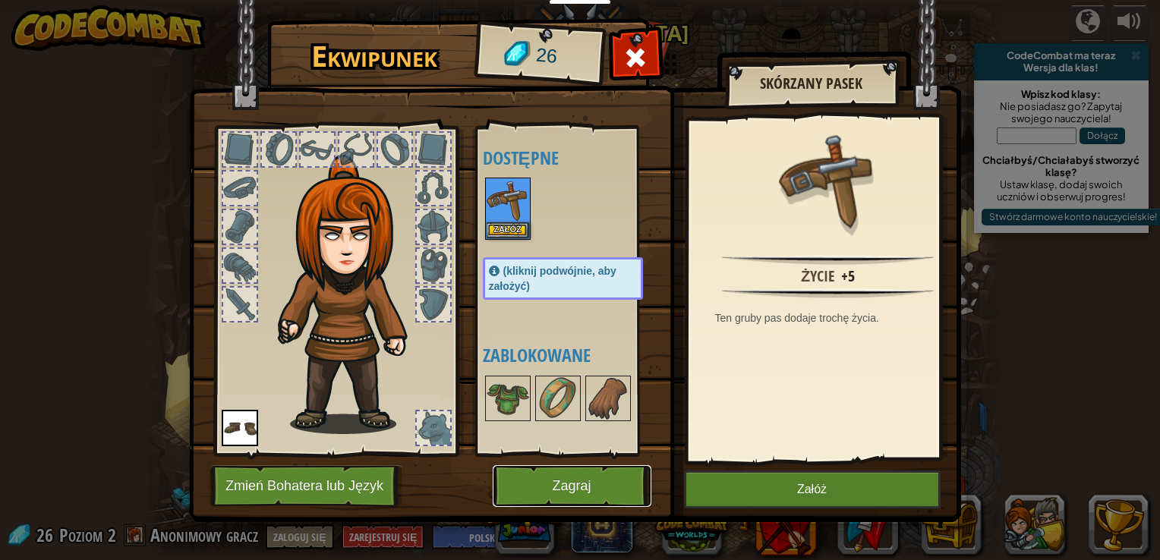
click at [595, 480] on button "Zagraj" at bounding box center [572, 486] width 159 height 42
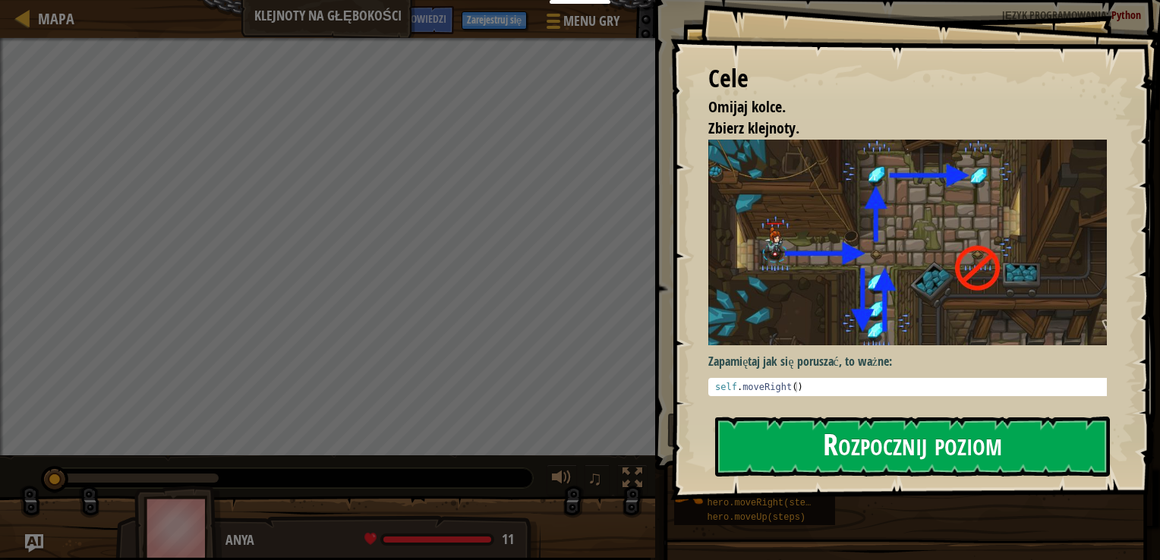
click at [767, 446] on button "Rozpocznij poziom" at bounding box center [912, 447] width 395 height 60
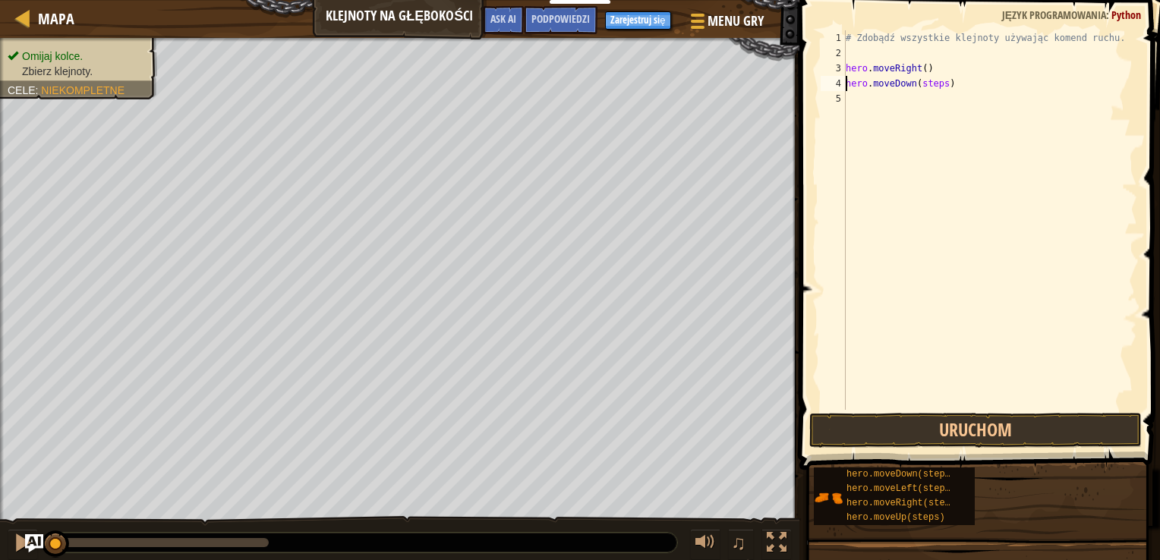
click at [939, 83] on div "# Zdobądź wszystkie klejnoty używając komend ruchu. hero . moveRight ( ) hero .…" at bounding box center [990, 235] width 295 height 410
click at [922, 99] on div "# Zdobądź wszystkie klejnoty używając komend ruchu. hero . moveRight ( ) hero .…" at bounding box center [990, 235] width 295 height 410
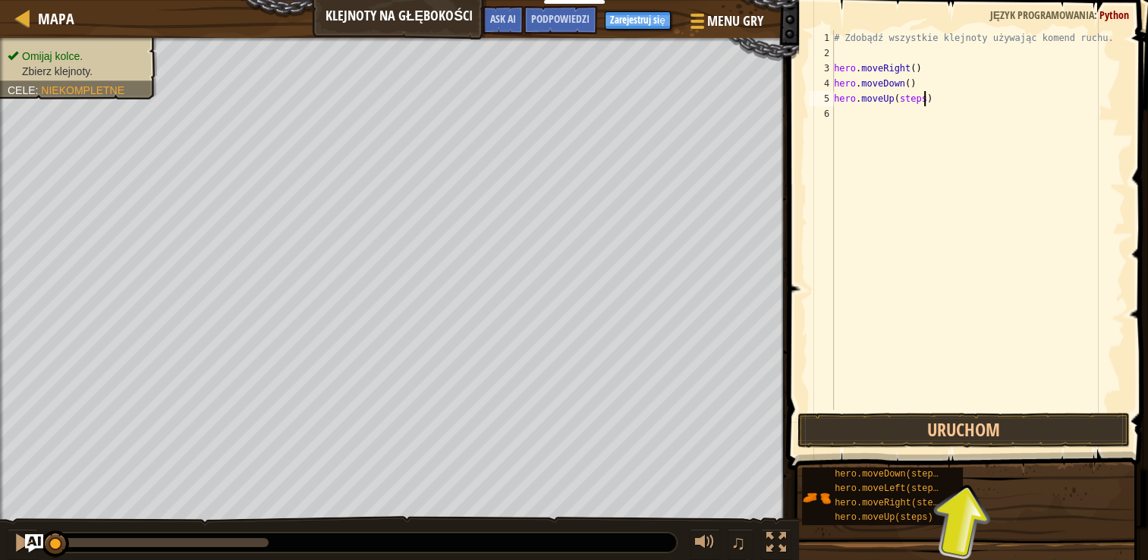
click at [923, 99] on div "# Zdobądź wszystkie klejnoty używając komend ruchu. hero . moveRight ( ) hero .…" at bounding box center [978, 235] width 295 height 410
click at [924, 99] on div "# Zdobądź wszystkie klejnoty używając komend ruchu. hero . moveRight ( ) hero .…" at bounding box center [978, 235] width 295 height 410
click at [923, 99] on div "# Zdobądź wszystkie klejnoty używając komend ruchu. hero . moveRight ( ) hero .…" at bounding box center [978, 235] width 295 height 410
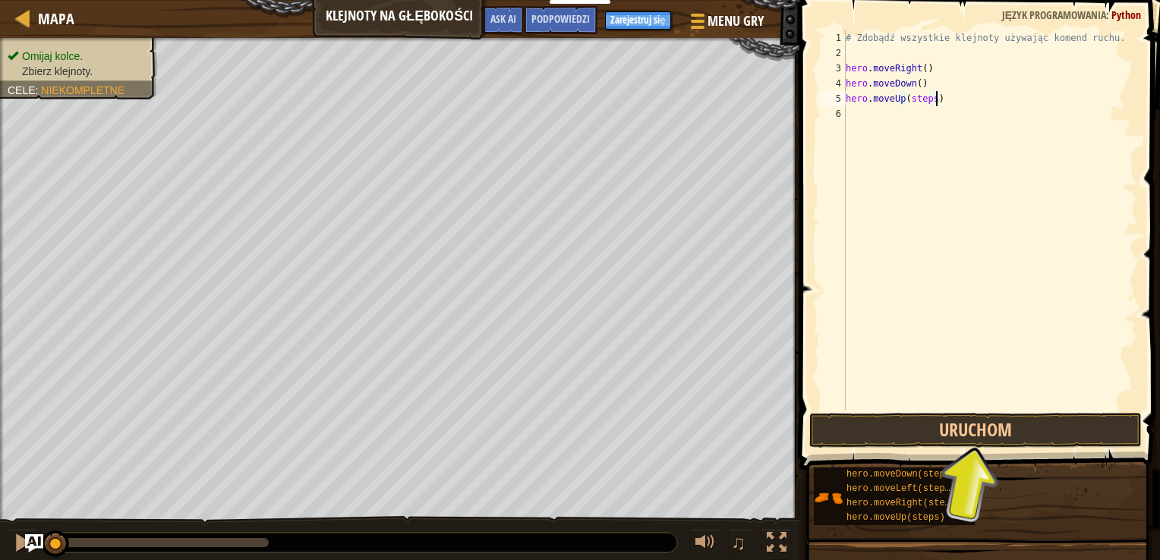
click at [925, 102] on div "# Zdobądź wszystkie klejnoty używając komend ruchu. hero . moveRight ( ) hero .…" at bounding box center [990, 235] width 295 height 410
click at [925, 98] on div "# Zdobądź wszystkie klejnoty używając komend ruchu. hero . moveRight ( ) hero .…" at bounding box center [990, 235] width 295 height 410
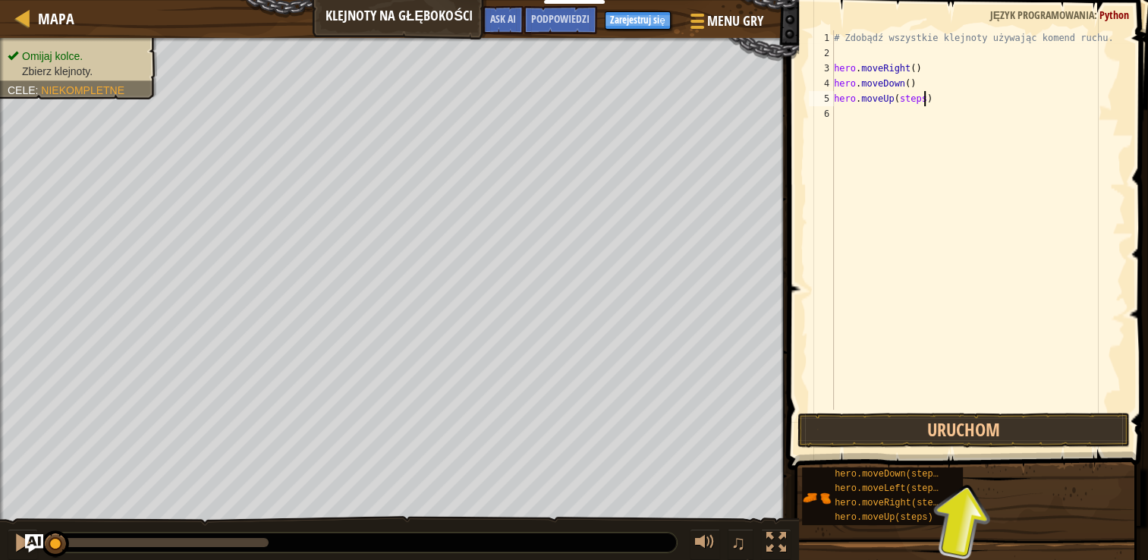
click at [925, 98] on div "# Zdobądź wszystkie klejnoty używając komend ruchu. hero . moveRight ( ) hero .…" at bounding box center [978, 235] width 295 height 410
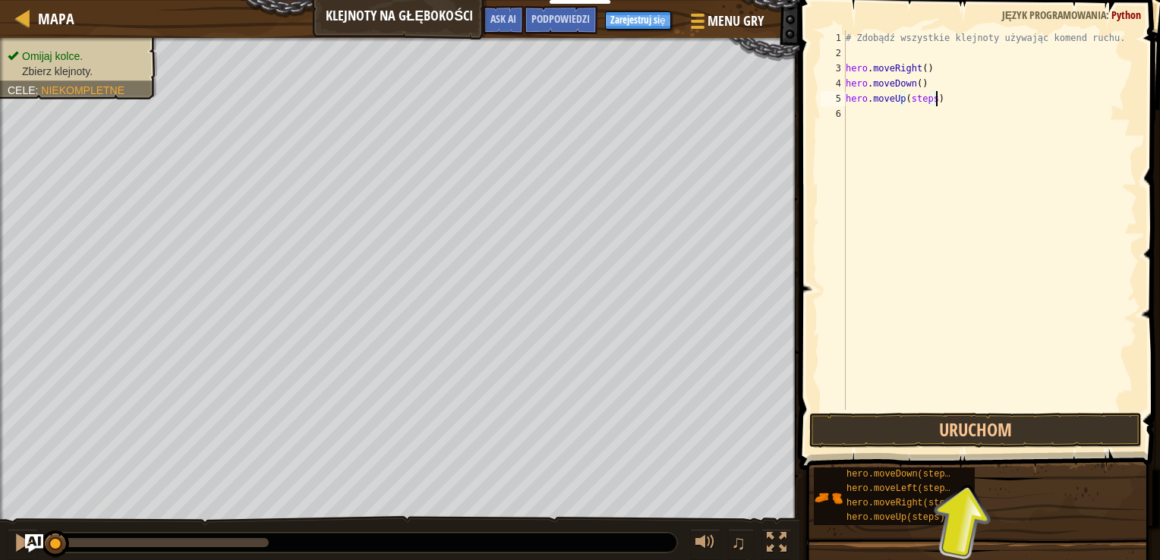
click at [925, 98] on div "# Zdobądź wszystkie klejnoty używając komend ruchu. hero . moveRight ( ) hero .…" at bounding box center [990, 235] width 295 height 410
click at [925, 98] on div "# Zdobądź wszystkie klejnoty używając komend ruchu. hero . moveRight ( ) hero .…" at bounding box center [990, 220] width 295 height 380
click at [918, 98] on div "# Zdobądź wszystkie klejnoty używając komend ruchu. hero . moveRight ( ) hero .…" at bounding box center [990, 235] width 295 height 410
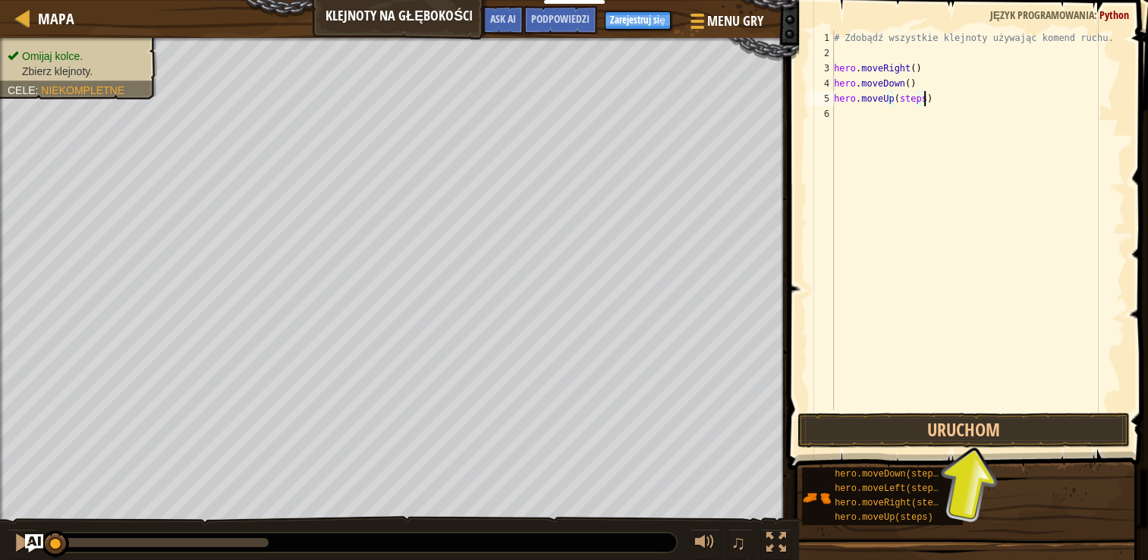
click at [922, 98] on div "# Zdobądź wszystkie klejnoty używając komend ruchu. hero . moveRight ( ) hero .…" at bounding box center [978, 235] width 295 height 410
click at [925, 98] on div "# Zdobądź wszystkie klejnoty używając komend ruchu. hero . moveRight ( ) hero .…" at bounding box center [978, 235] width 295 height 410
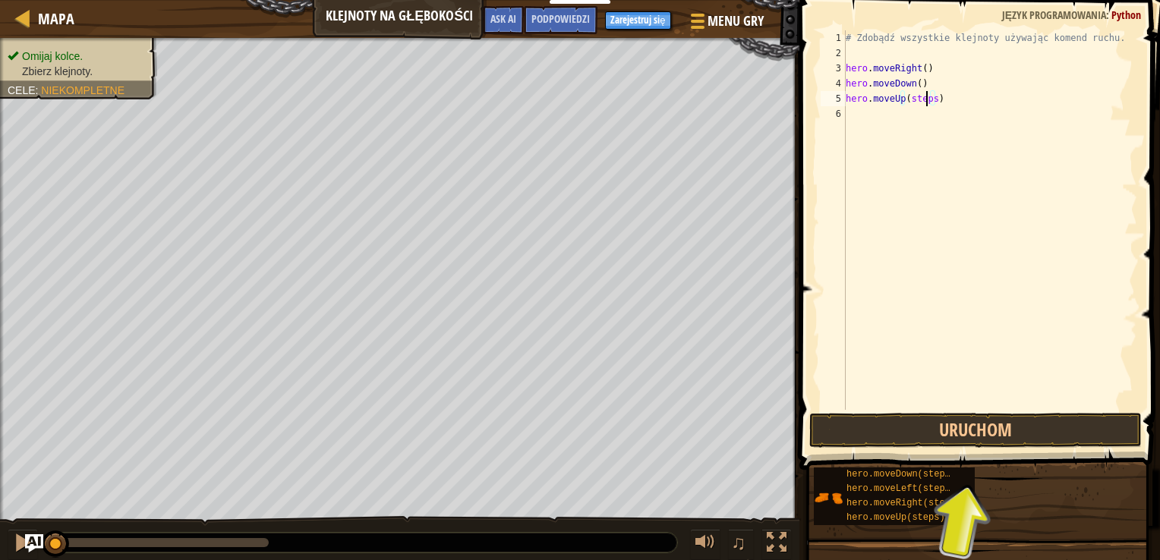
click at [926, 97] on div "# Zdobądź wszystkie klejnoty używając komend ruchu. hero . moveRight ( ) hero .…" at bounding box center [990, 235] width 295 height 410
click at [991, 427] on button "Uruchom" at bounding box center [975, 430] width 332 height 35
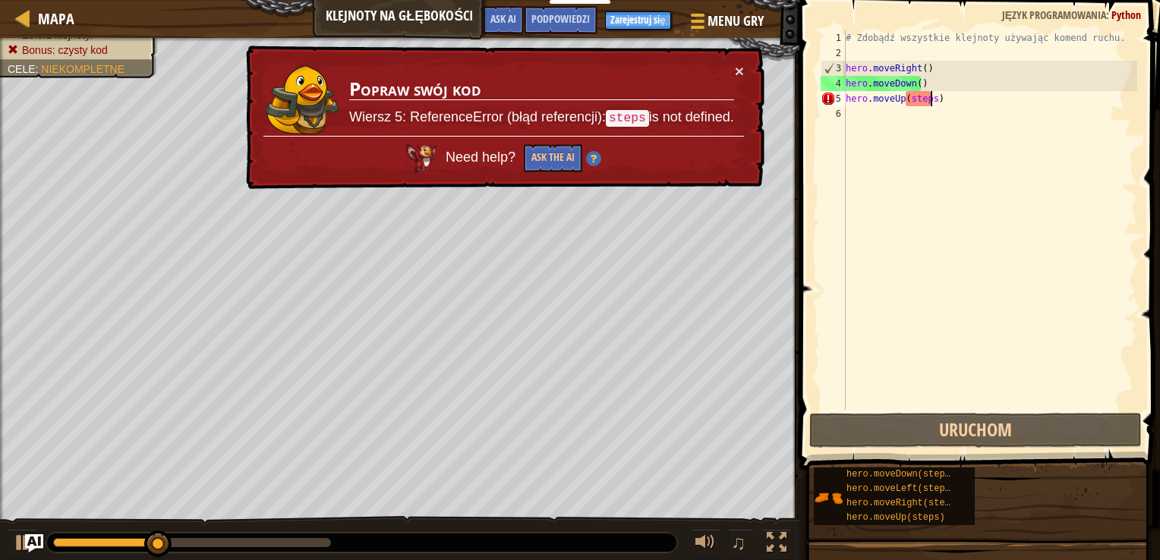
click at [929, 96] on div "# Zdobądź wszystkie klejnoty używając komend ruchu. hero . moveRight ( ) hero .…" at bounding box center [990, 235] width 295 height 410
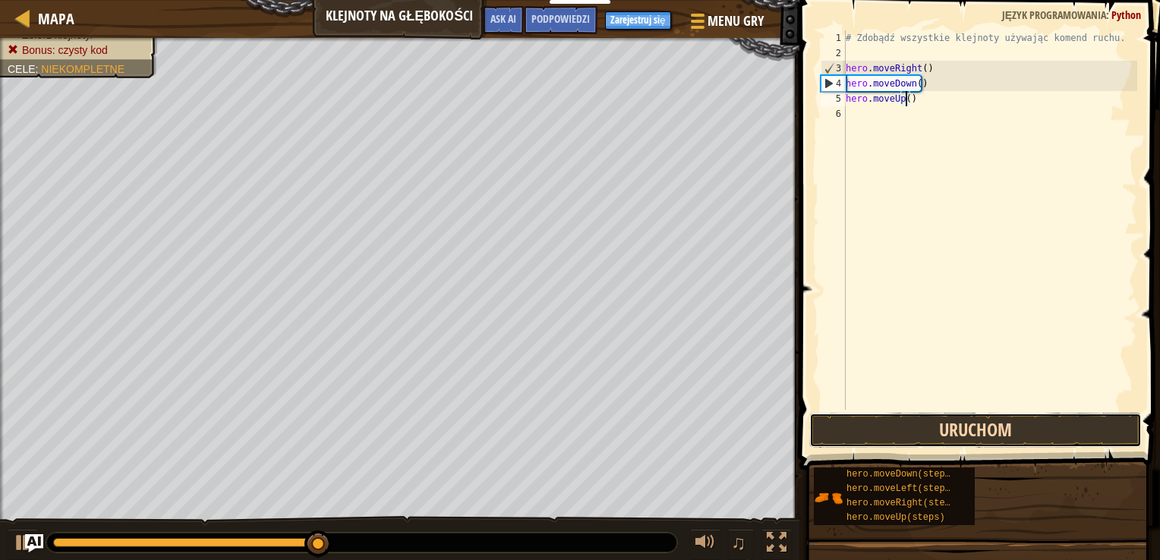
drag, startPoint x: 846, startPoint y: 423, endPoint x: 846, endPoint y: 414, distance: 8.3
click at [846, 422] on button "Uruchom" at bounding box center [975, 430] width 332 height 35
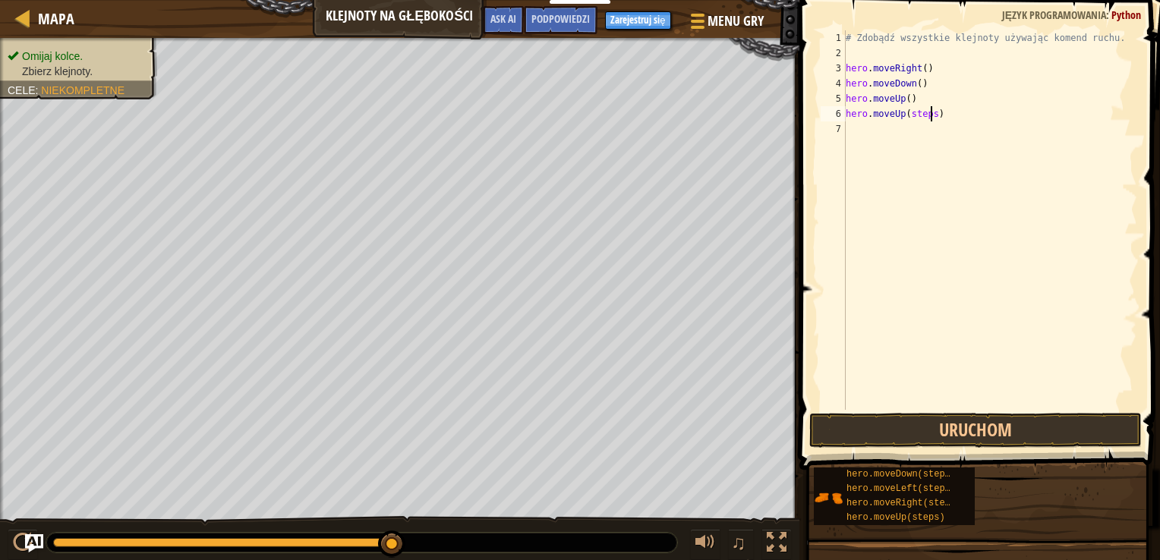
click at [929, 112] on div "# Zdobądź wszystkie klejnoty używając komend ruchu. hero . moveRight ( ) hero .…" at bounding box center [990, 235] width 295 height 410
click at [946, 131] on div "# Zdobądź wszystkie klejnoty używając komend ruchu. hero . moveRight ( ) hero .…" at bounding box center [990, 235] width 295 height 410
type textarea "hero.moveRight()"
click at [894, 433] on button "Uruchom" at bounding box center [975, 430] width 332 height 35
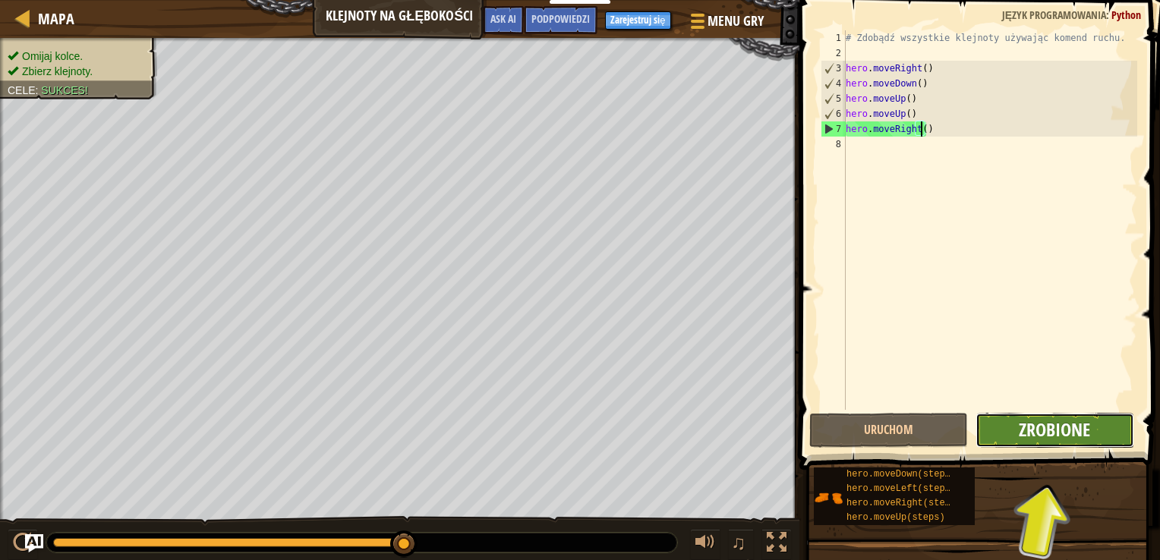
click at [1018, 425] on button "Zrobione" at bounding box center [1054, 430] width 159 height 35
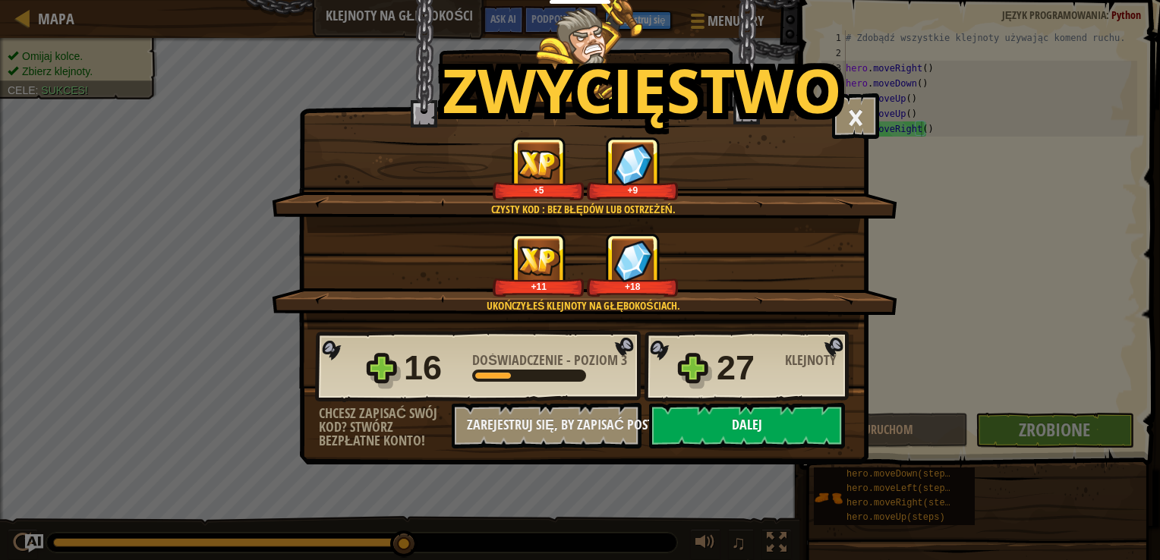
click at [767, 421] on button "Dalej" at bounding box center [747, 426] width 196 height 46
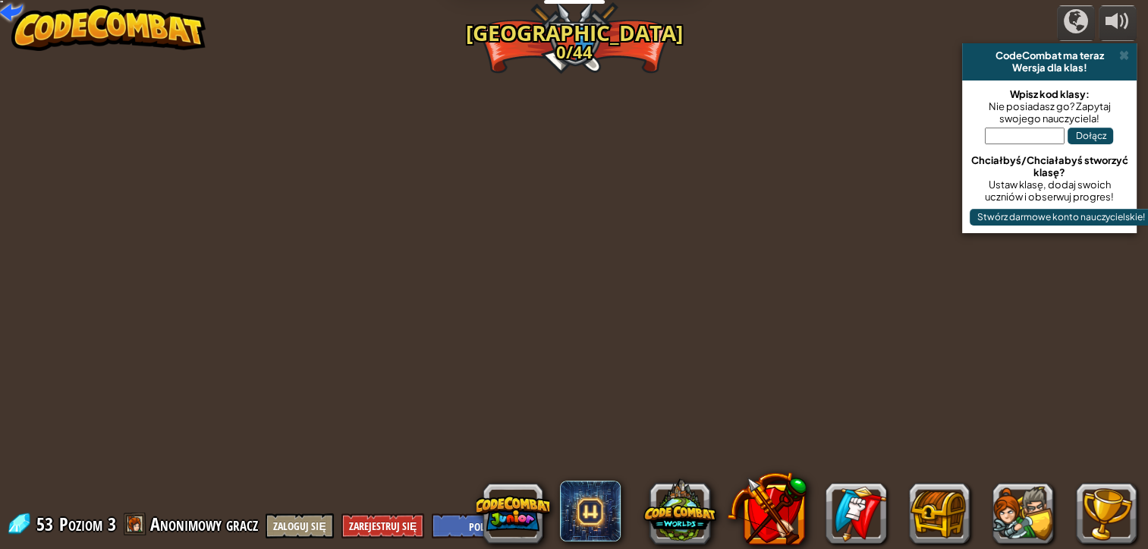
select select "pl"
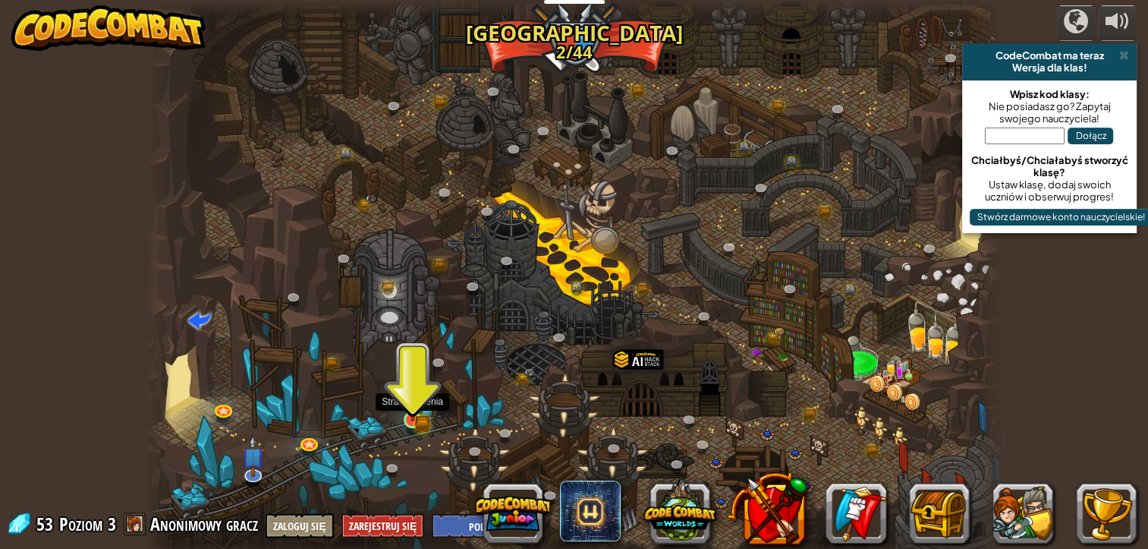
click at [416, 405] on img at bounding box center [412, 398] width 13 height 13
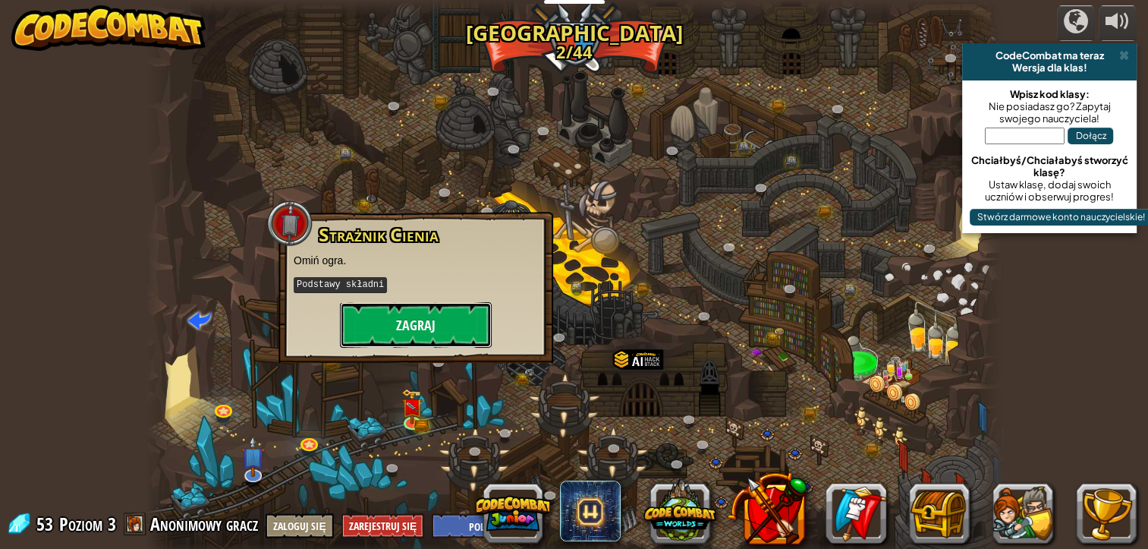
click at [448, 317] on button "Zagraj" at bounding box center [416, 325] width 152 height 46
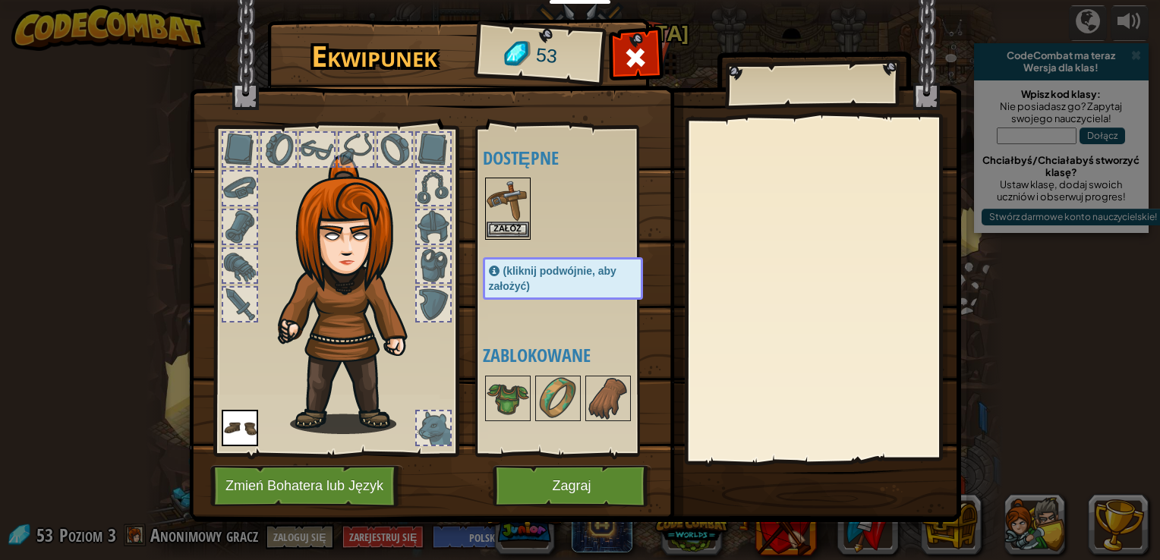
click at [513, 219] on img at bounding box center [508, 200] width 43 height 43
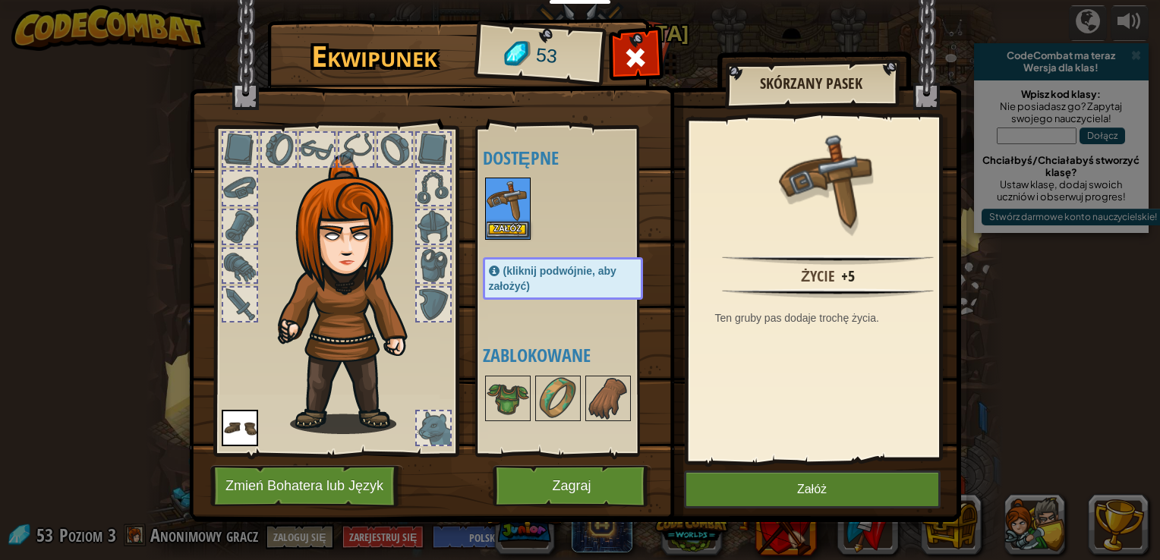
click at [509, 214] on img at bounding box center [508, 200] width 43 height 43
click at [789, 488] on button "Załóż" at bounding box center [812, 490] width 257 height 38
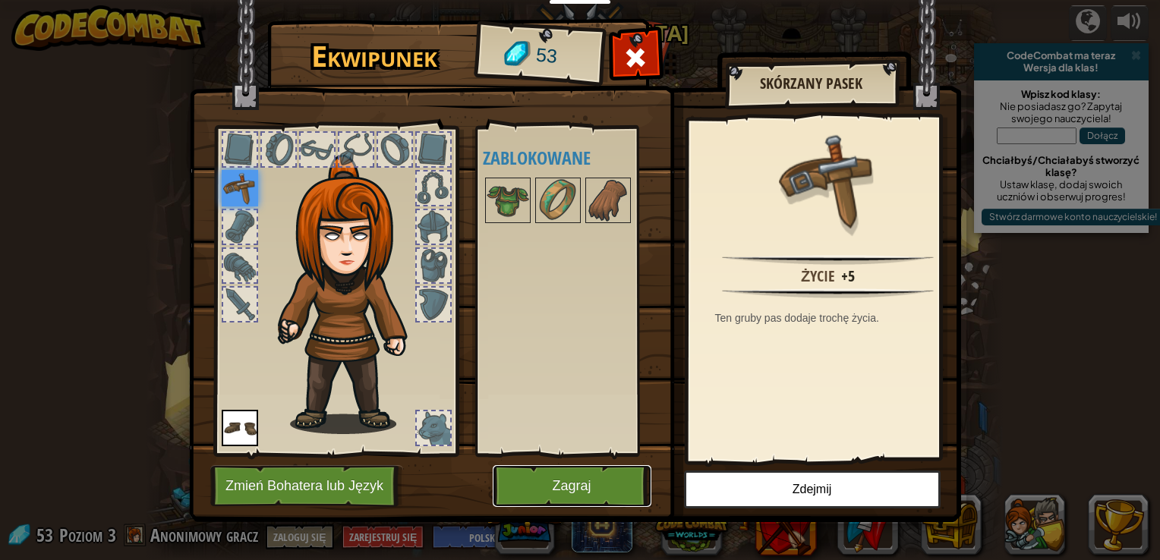
click at [612, 476] on button "Zagraj" at bounding box center [572, 486] width 159 height 42
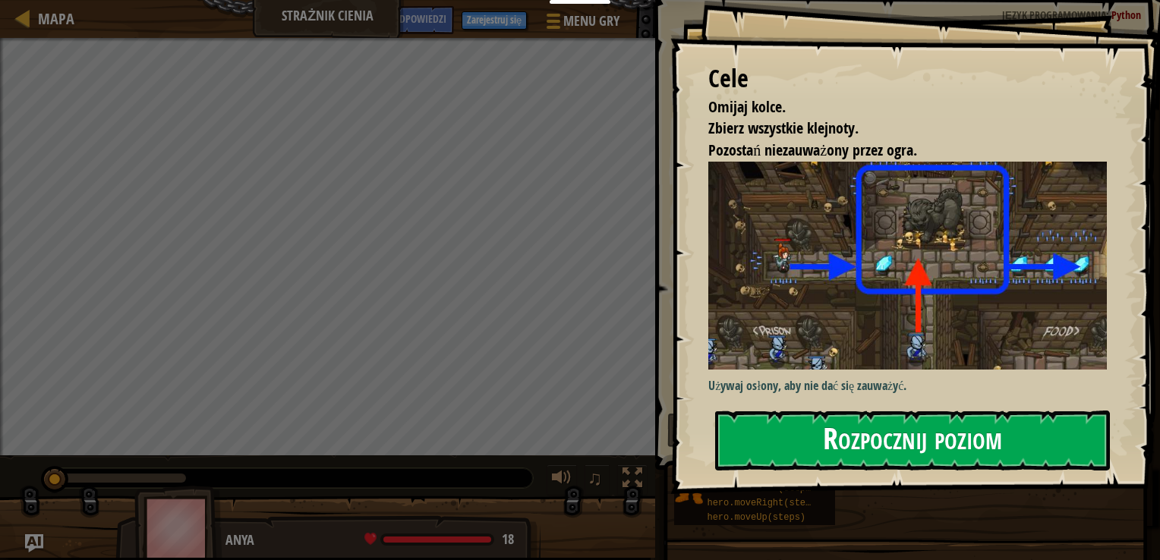
click at [748, 452] on button "Rozpocznij poziom" at bounding box center [912, 441] width 395 height 60
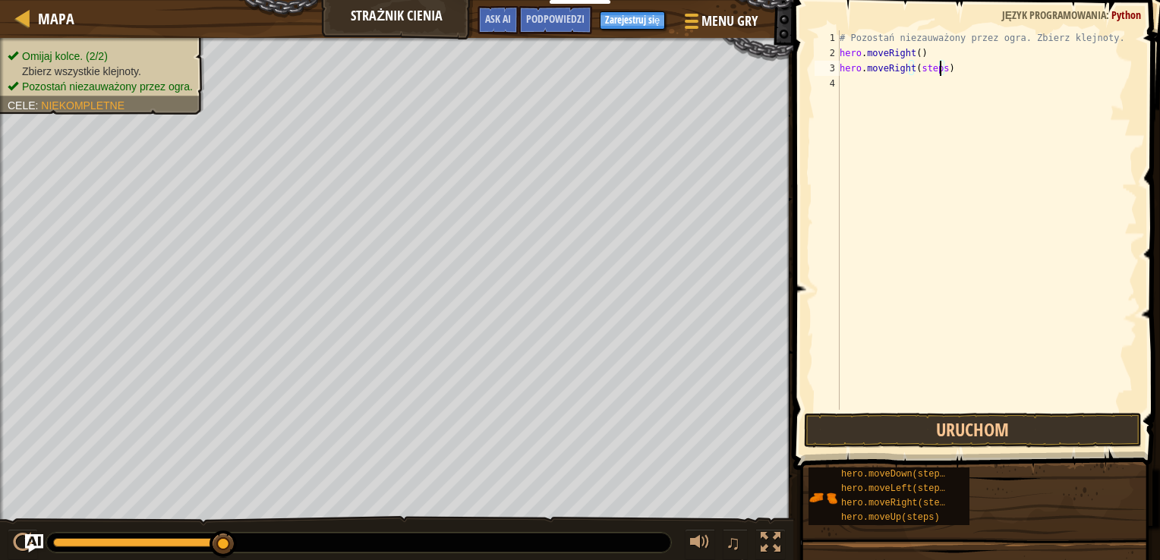
click at [938, 68] on div "# Pozostań niezauważony przez ogra. Zbierz klejnoty. hero . moveRight ( ) hero …" at bounding box center [987, 235] width 301 height 410
click at [935, 80] on div "# Pozostań niezauważony przez ogra. Zbierz klejnoty. hero . moveRight ( ) hero …" at bounding box center [987, 235] width 301 height 410
click at [937, 80] on div "# Pozostań niezauważony przez ogra. Zbierz klejnoty. hero . moveRight ( ) hero …" at bounding box center [987, 235] width 301 height 410
click at [941, 83] on div "# Pozostań niezauważony przez ogra. Zbierz klejnoty. hero . moveRight ( ) hero …" at bounding box center [987, 235] width 301 height 410
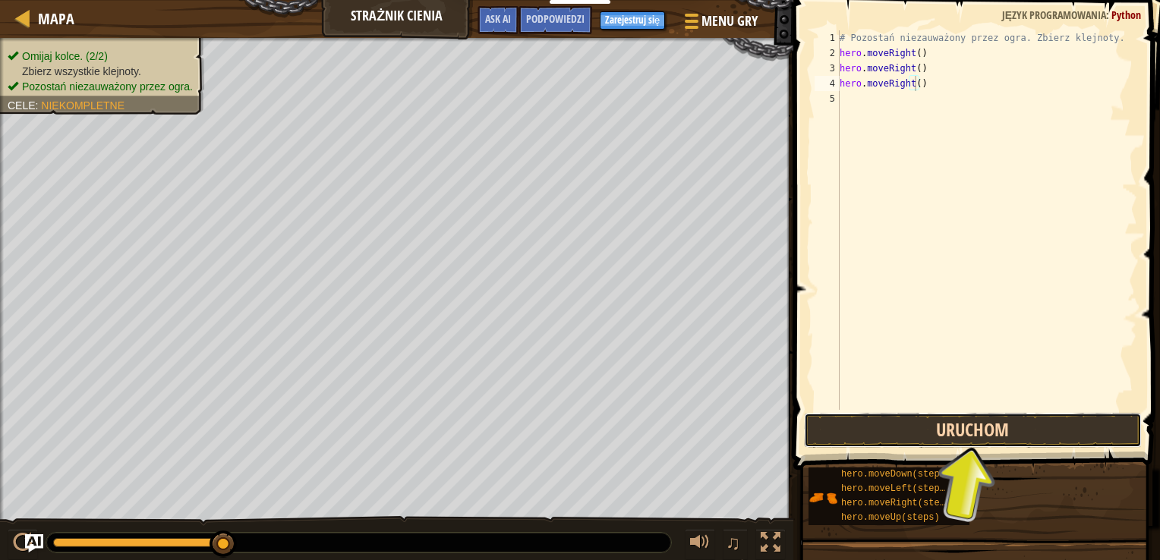
click at [902, 426] on button "Uruchom" at bounding box center [973, 430] width 338 height 35
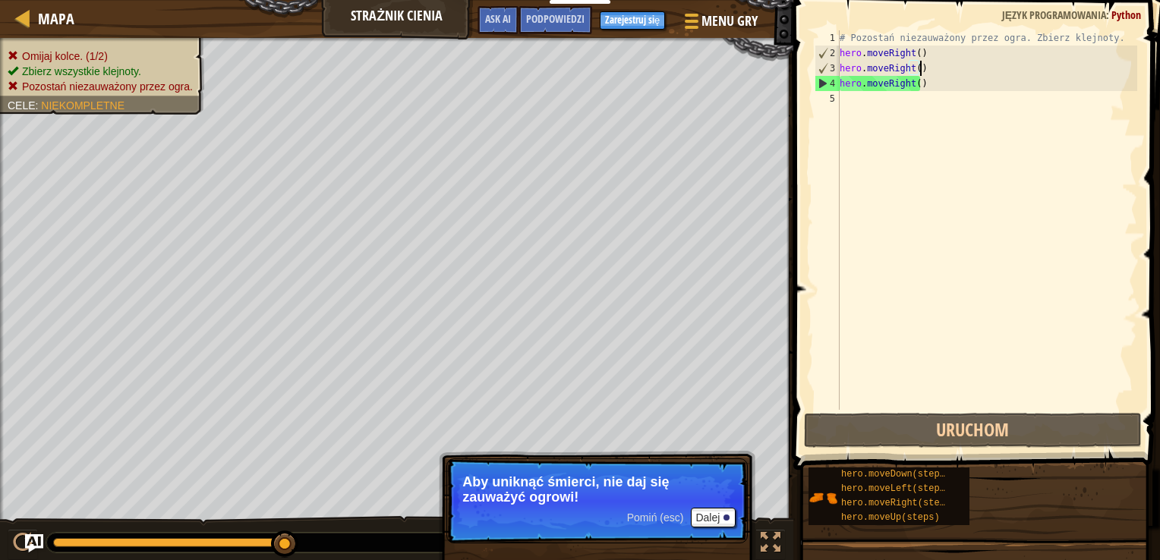
click at [924, 71] on div "# Pozostań niezauważony przez ogra. Zbierz klejnoty. hero . moveRight ( ) hero …" at bounding box center [987, 235] width 301 height 410
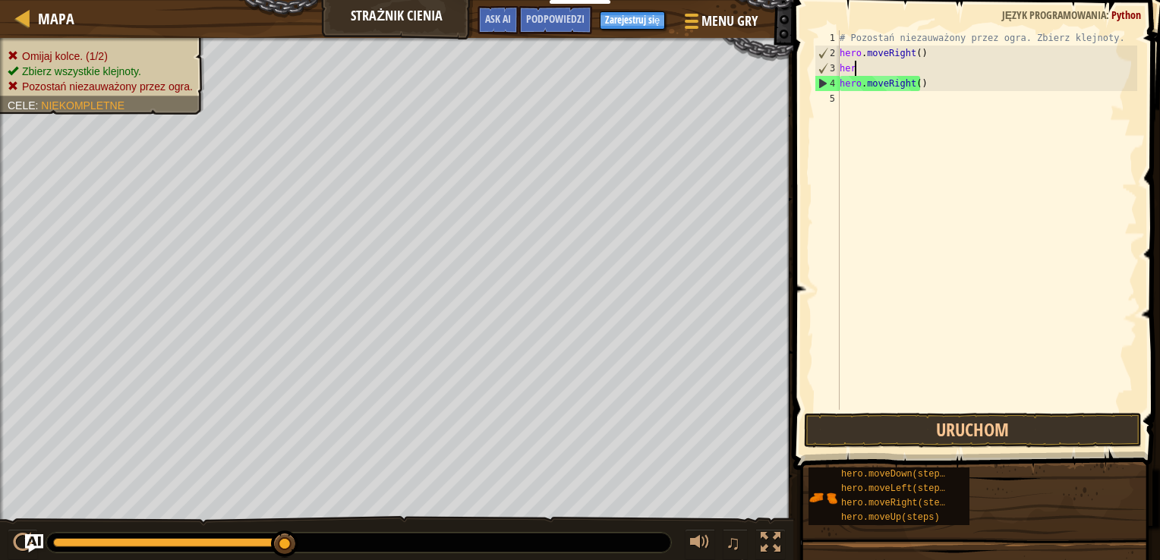
type textarea "h"
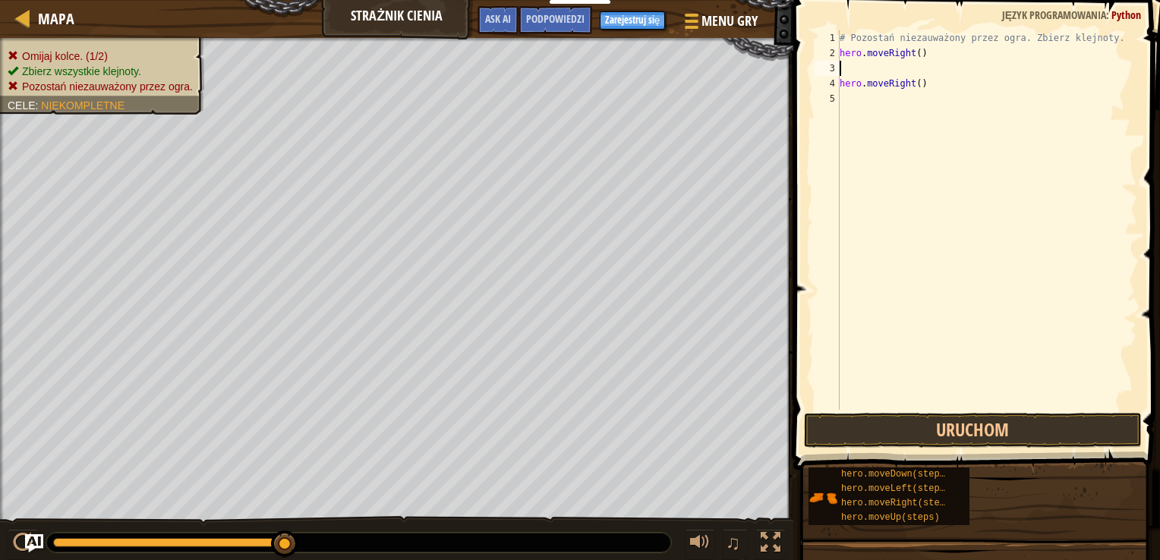
click at [926, 77] on div "# Pozostań niezauważony przez ogra. Zbierz klejnoty. hero . moveRight ( ) hero …" at bounding box center [987, 235] width 301 height 410
type textarea "h"
click at [901, 408] on div "# Pozostań niezauważony przez ogra. Zbierz klejnoty. hero . moveRight ( )" at bounding box center [987, 235] width 301 height 410
click at [902, 421] on button "Uruchom" at bounding box center [973, 430] width 338 height 35
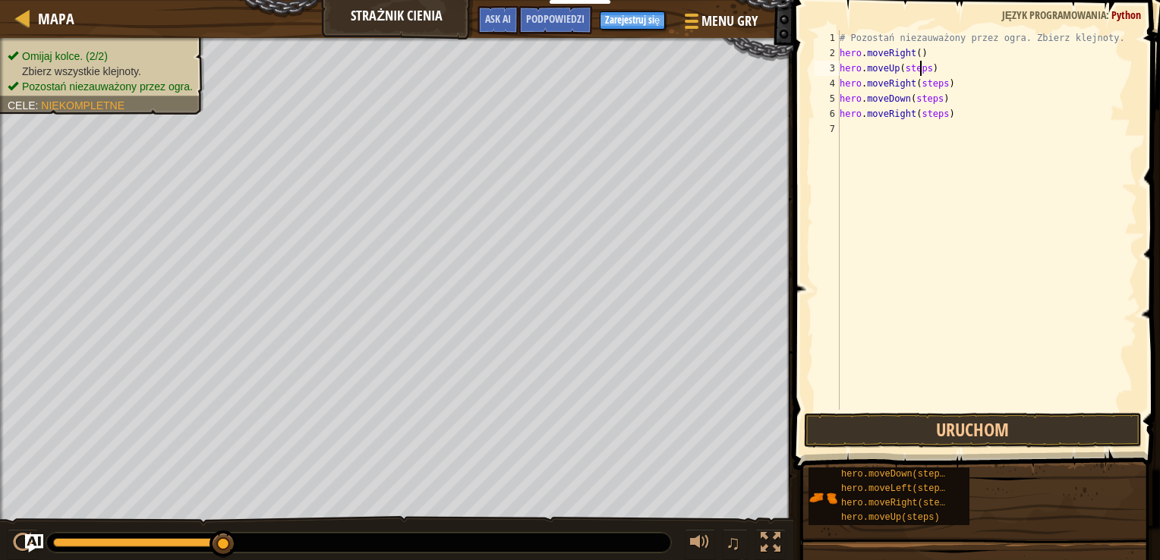
click at [922, 65] on div "# Pozostań niezauważony przez ogra. Zbierz klejnoty. hero . moveRight ( ) hero …" at bounding box center [987, 235] width 301 height 410
click at [923, 65] on div "# Pozostań niezauważony przez ogra. Zbierz klejnoty. hero . moveRight ( ) hero …" at bounding box center [987, 235] width 301 height 410
click at [938, 82] on div "# Pozostań niezauważony przez ogra. Zbierz klejnoty. hero . moveRight ( ) hero …" at bounding box center [987, 235] width 301 height 410
click at [933, 102] on div "# Pozostań niezauważony przez ogra. Zbierz klejnoty. hero . moveRight ( ) hero …" at bounding box center [987, 235] width 301 height 410
click at [938, 112] on div "# Pozostań niezauważony przez ogra. Zbierz klejnoty. hero . moveRight ( ) hero …" at bounding box center [987, 235] width 301 height 410
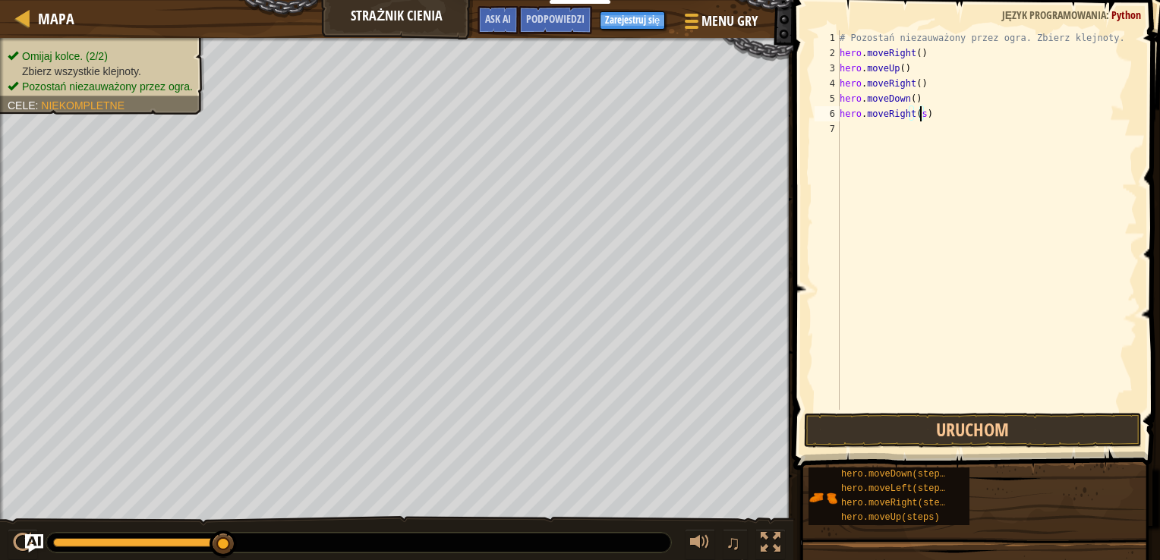
type textarea "hero.moveRight()"
click at [877, 417] on button "Uruchom" at bounding box center [973, 430] width 338 height 35
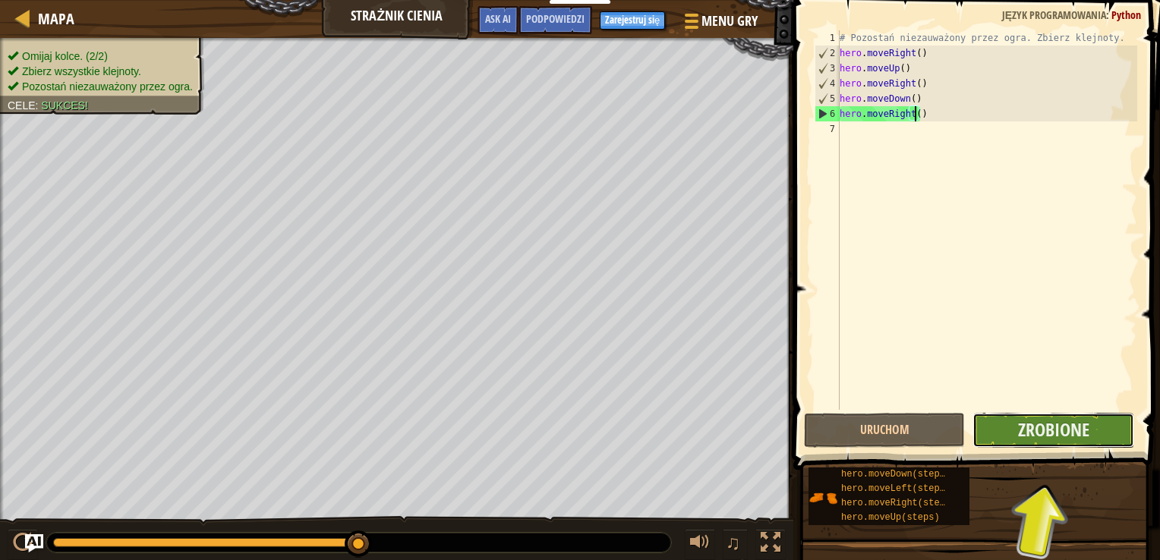
click at [995, 430] on button "Zrobione" at bounding box center [1052, 430] width 161 height 35
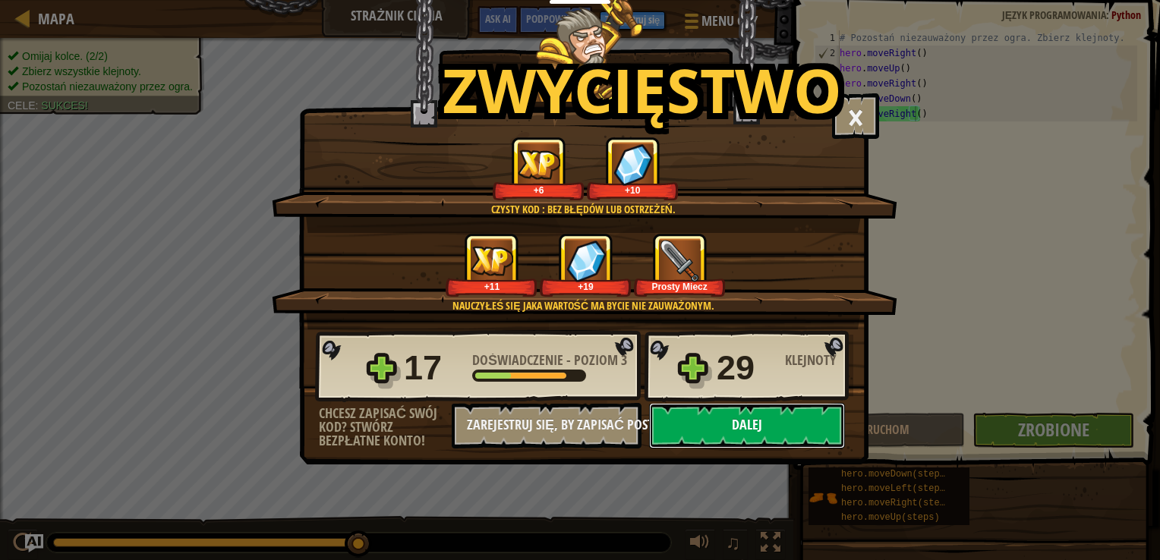
click at [797, 413] on button "Dalej" at bounding box center [747, 426] width 196 height 46
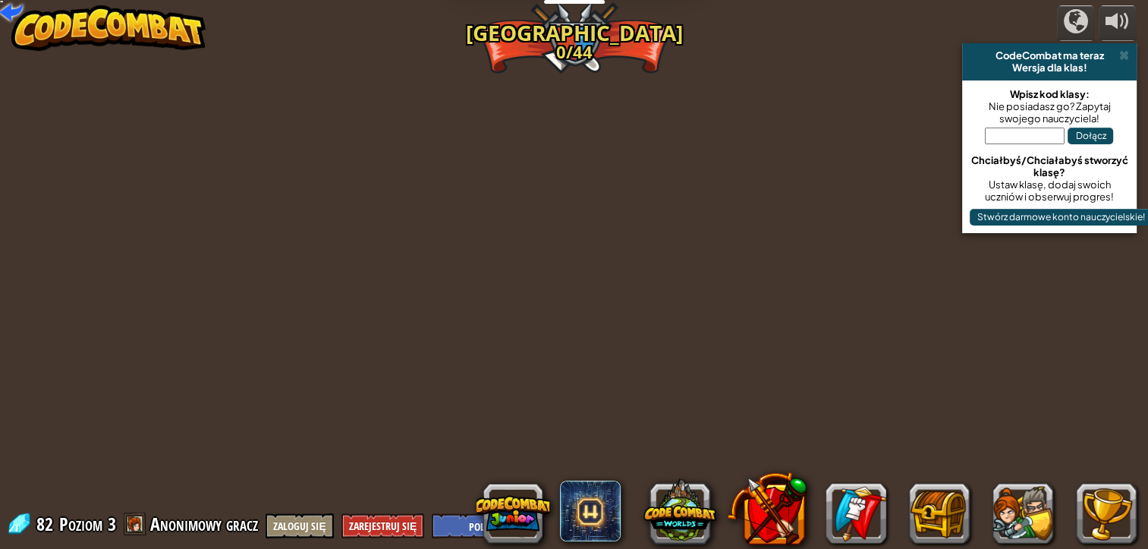
select select "pl"
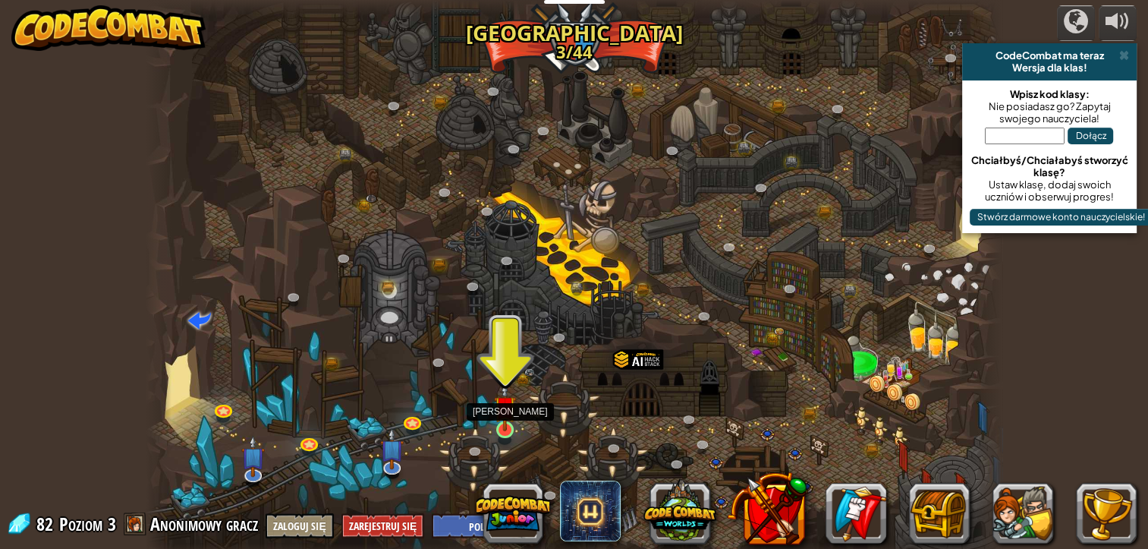
click at [498, 422] on img at bounding box center [504, 406] width 21 height 49
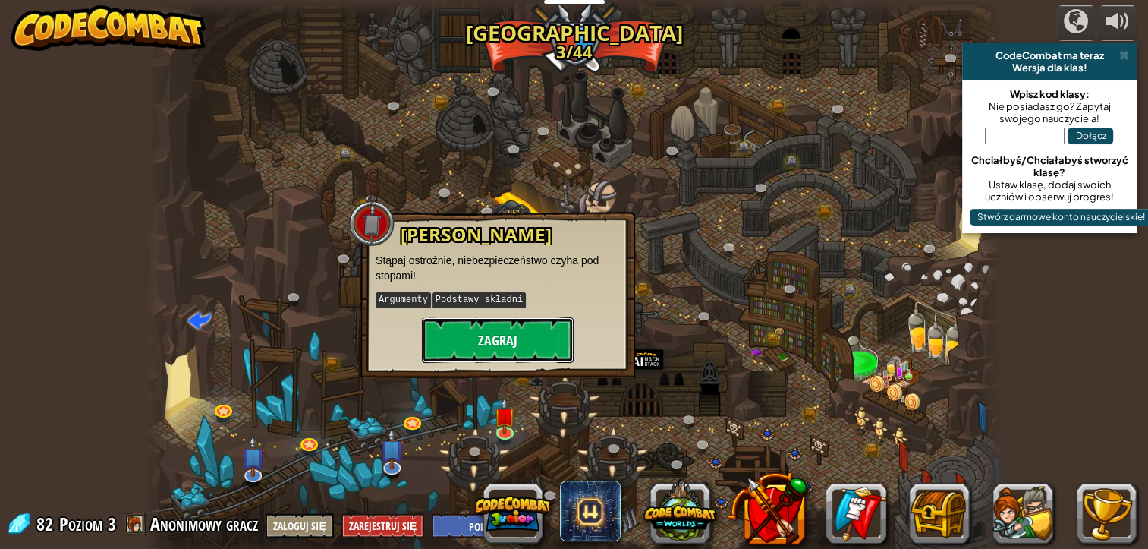
click at [440, 342] on button "Zagraj" at bounding box center [498, 340] width 152 height 46
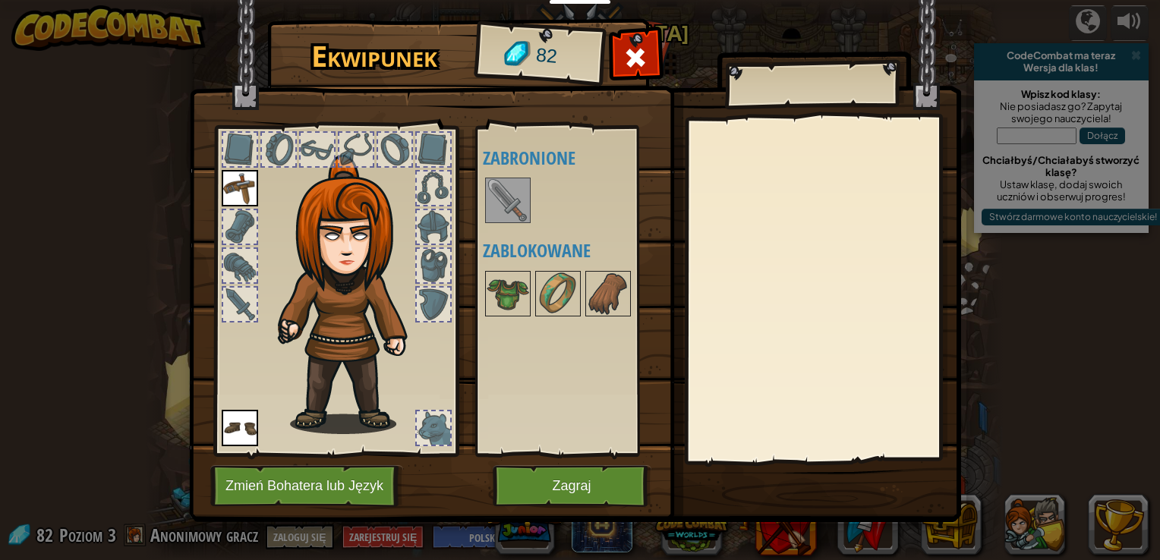
click at [507, 210] on img at bounding box center [508, 200] width 43 height 43
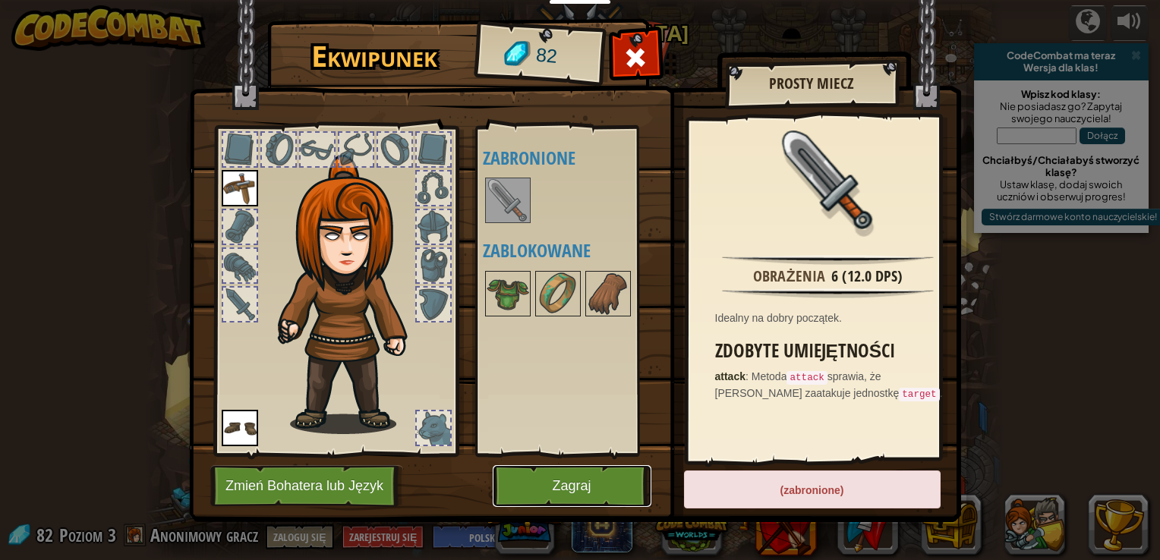
click at [558, 484] on button "Zagraj" at bounding box center [572, 486] width 159 height 42
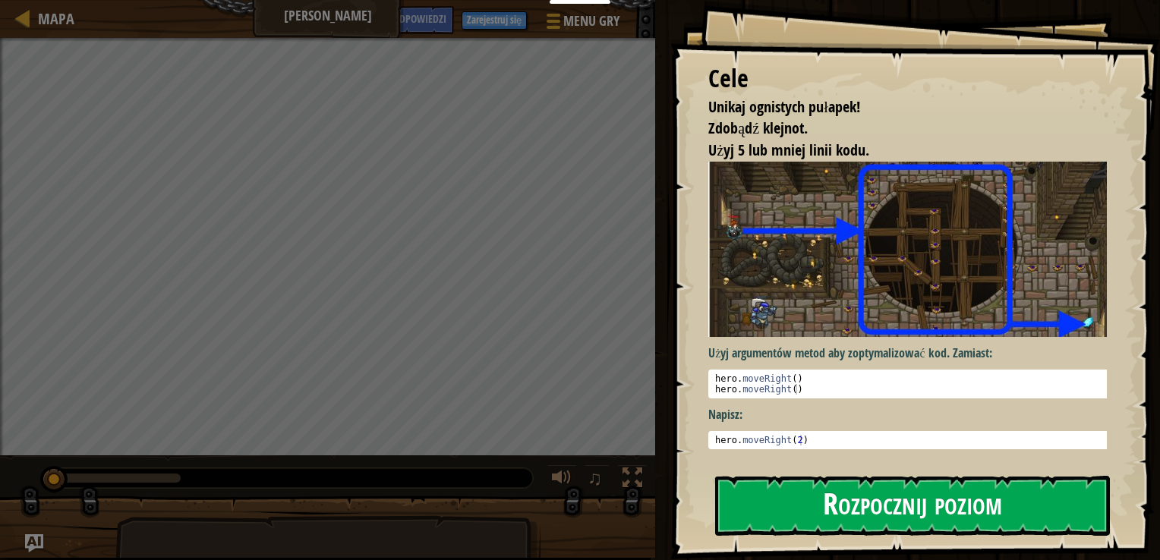
click at [753, 500] on button "Rozpocznij poziom" at bounding box center [912, 506] width 395 height 60
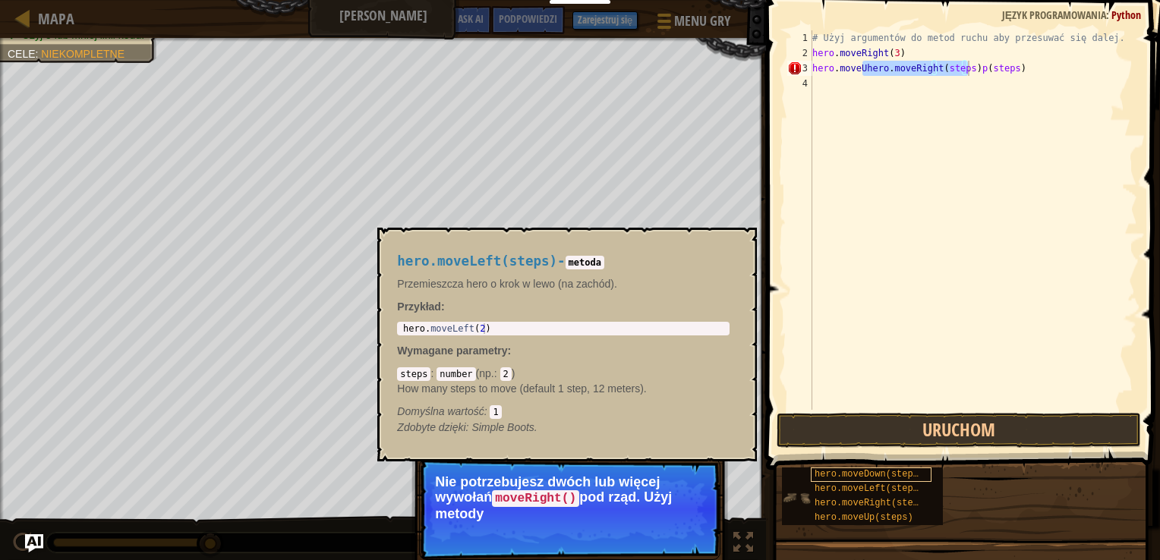
drag, startPoint x: 851, startPoint y: 466, endPoint x: 881, endPoint y: 481, distance: 33.9
click at [881, 483] on div "hero.moveDown(steps) hero.moveLeft(steps) hero.moveRight(steps) hero.moveUp(ste…" at bounding box center [965, 496] width 368 height 59
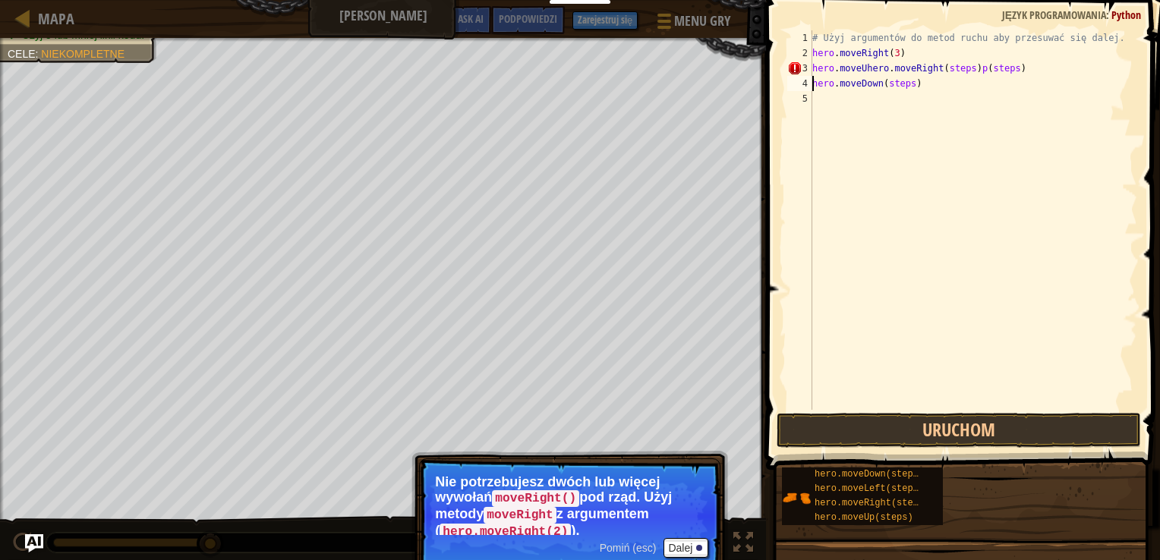
click at [1007, 65] on div "# Użyj argumentów do metod ruchu aby przesuwać się dalej. hero . moveRight ( 3 …" at bounding box center [973, 235] width 328 height 410
type textarea "h"
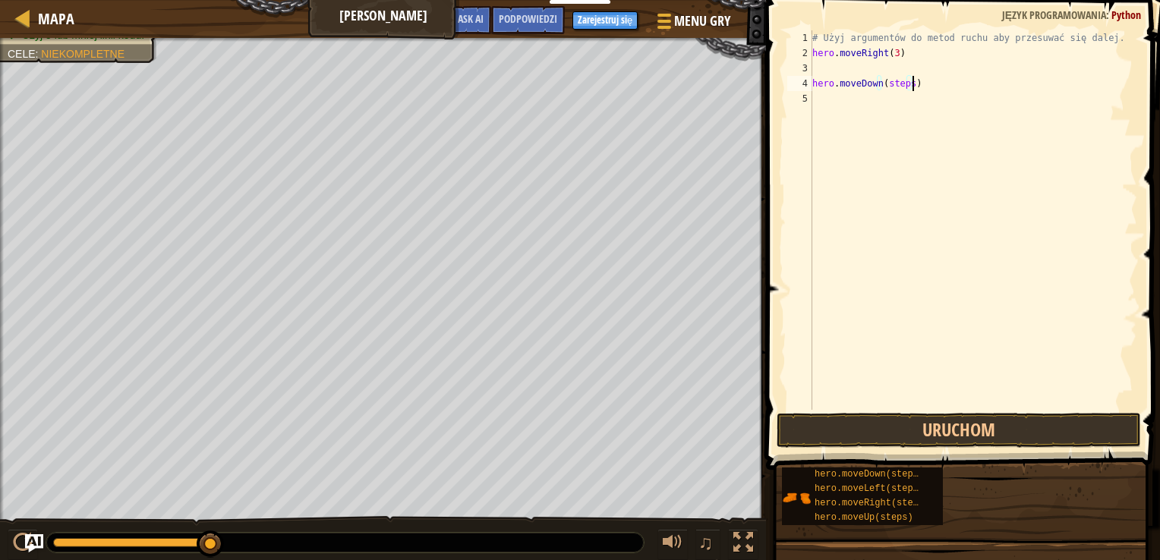
click at [914, 81] on div "# Użyj argumentów do metod ruchu aby przesuwać się dalej. hero . moveRight ( 3 …" at bounding box center [973, 235] width 328 height 410
type textarea "h"
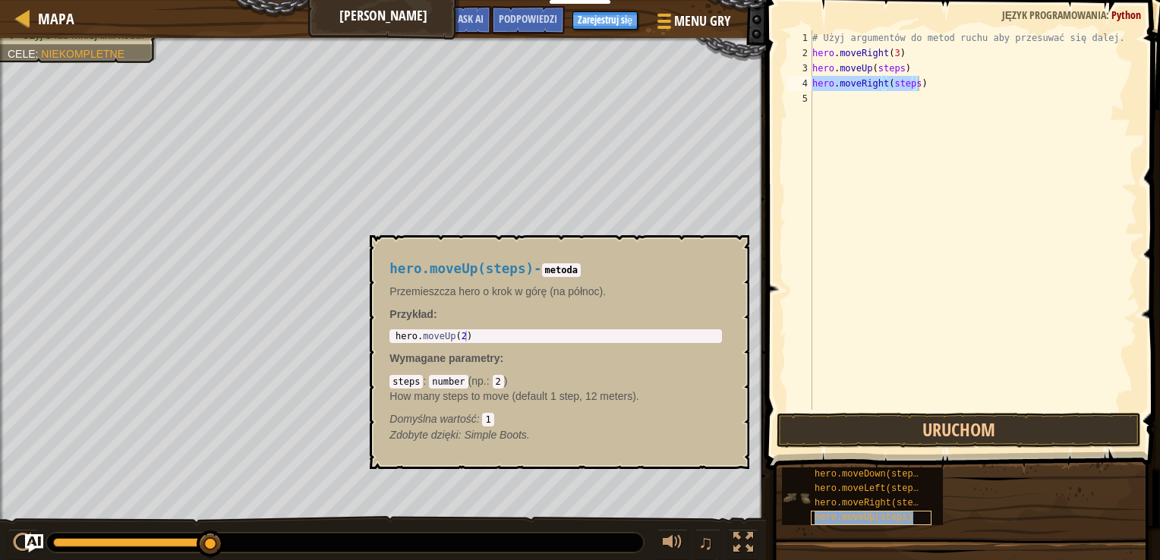
click at [887, 518] on span "hero.moveUp(steps)" at bounding box center [863, 517] width 99 height 11
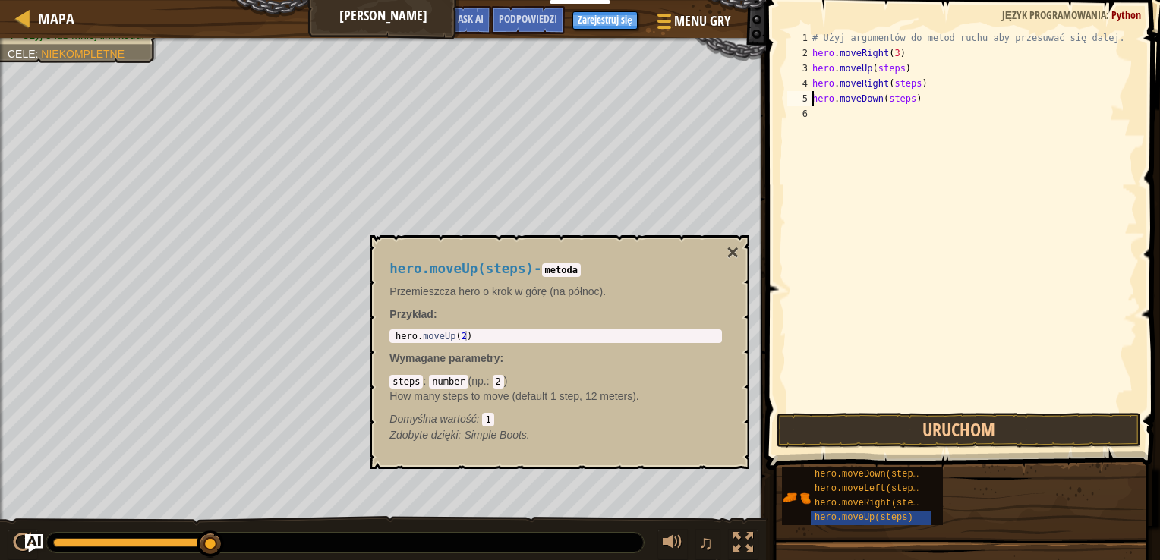
click at [724, 245] on div "hero.moveUp(steps) - metoda Przemieszcza hero o krok w górę (na północ). Przykł…" at bounding box center [560, 352] width 380 height 234
click at [732, 250] on button "×" at bounding box center [732, 252] width 12 height 21
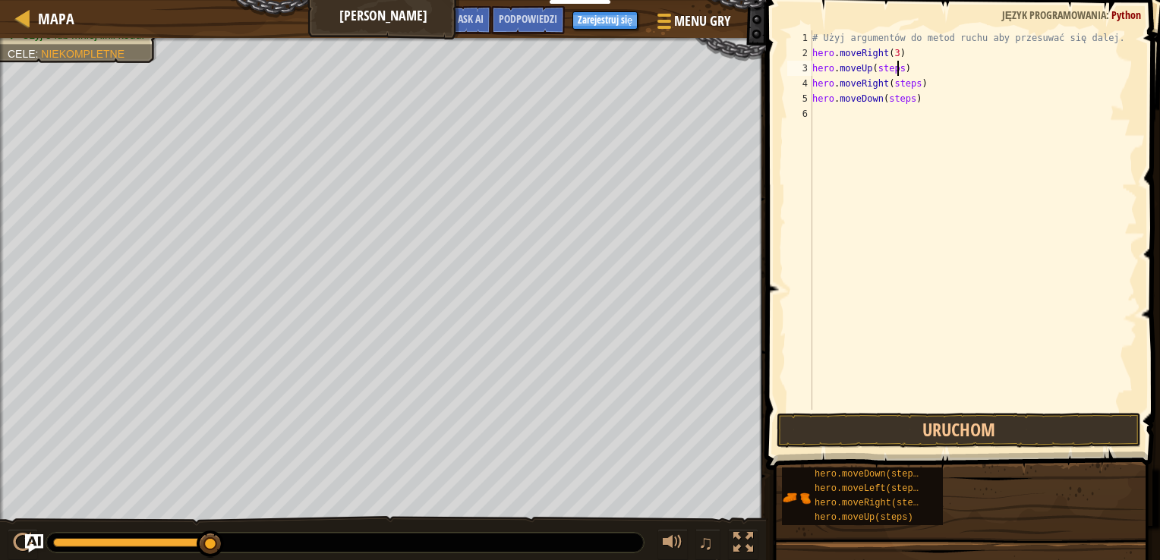
click at [897, 66] on div "# Użyj argumentów do metod ruchu aby przesuwać się dalej. hero . moveRight ( 3 …" at bounding box center [973, 235] width 328 height 410
click at [910, 84] on div "# Użyj argumentów do metod ruchu aby przesuwać się dalej. hero . moveRight ( 3 …" at bounding box center [973, 235] width 328 height 410
click at [906, 99] on div "# Użyj argumentów do metod ruchu aby przesuwać się dalej. hero . moveRight ( 3 …" at bounding box center [973, 235] width 328 height 410
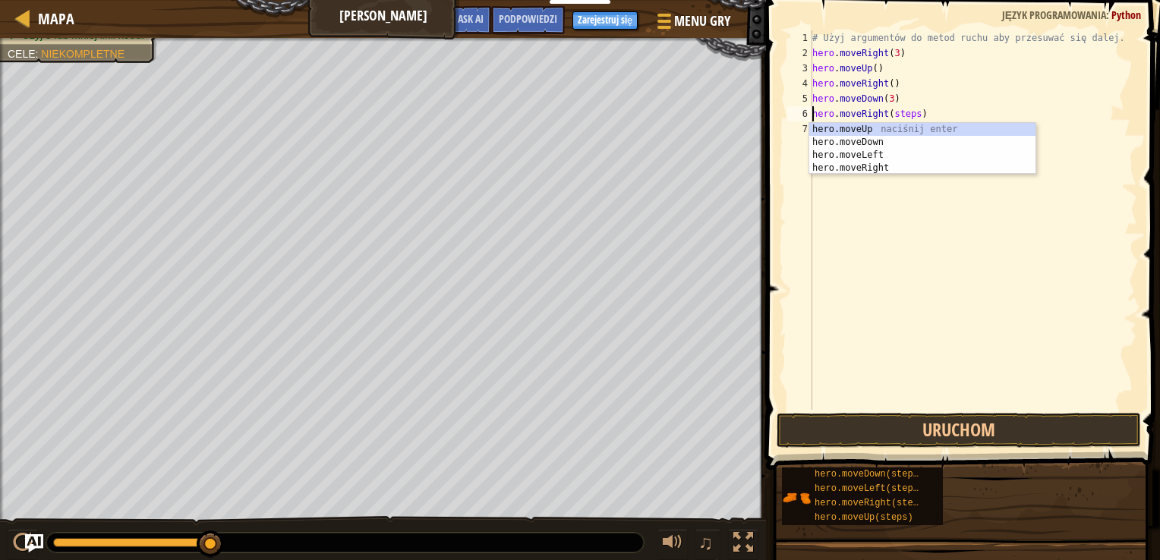
click at [909, 115] on div "# Użyj argumentów do metod ruchu aby przesuwać się dalej. hero . moveRight ( 3 …" at bounding box center [973, 235] width 328 height 410
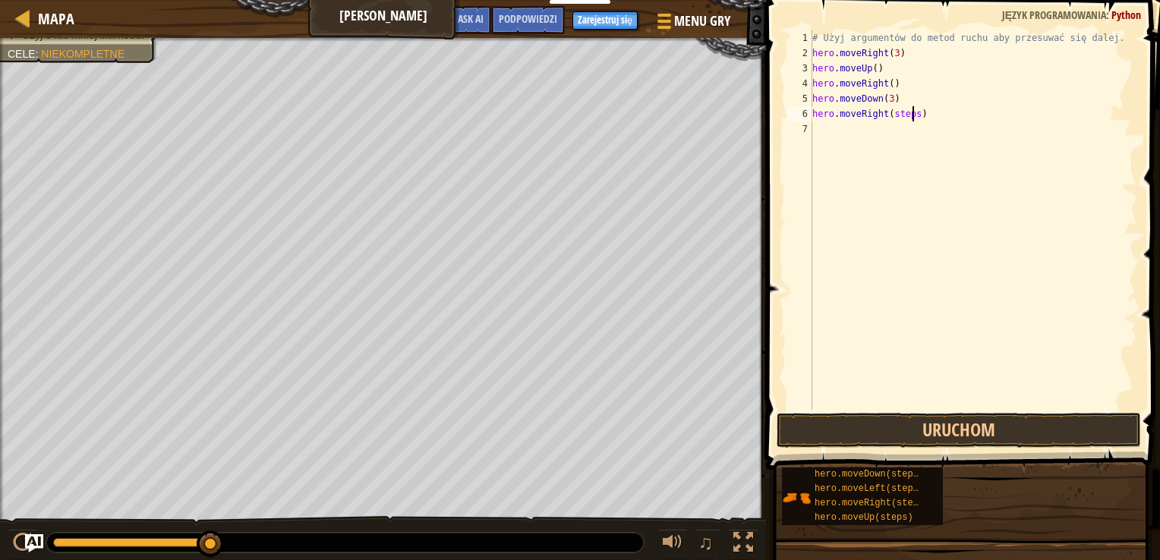
click at [914, 115] on div "# Użyj argumentów do metod ruchu aby przesuwać się dalej. hero . moveRight ( 3 …" at bounding box center [973, 235] width 328 height 410
type textarea "hero.moveRight(3)"
click at [884, 430] on button "Uruchom" at bounding box center [959, 430] width 364 height 35
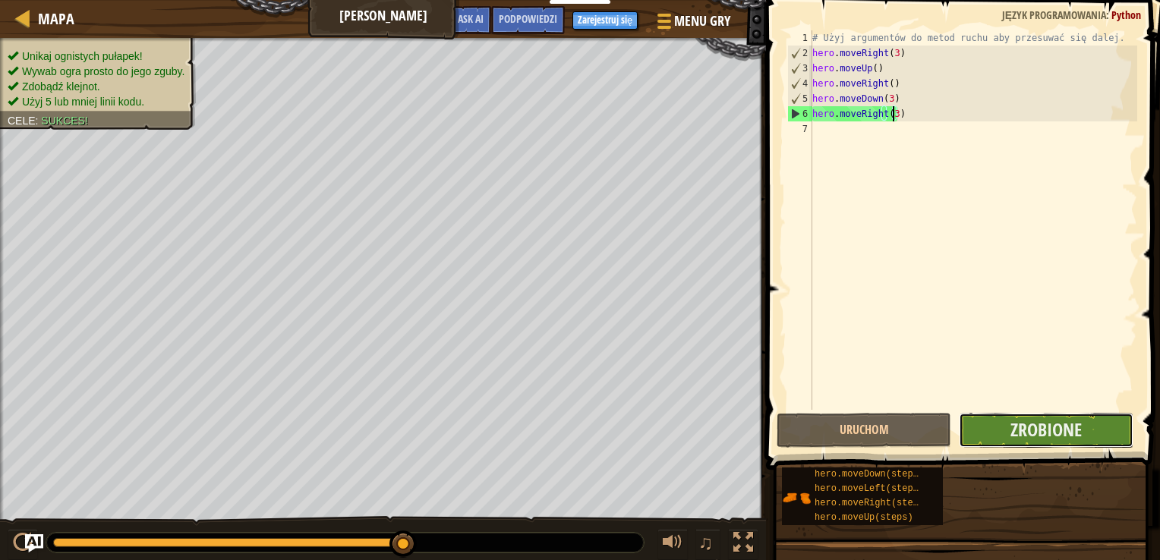
click at [1117, 436] on button "Zrobione" at bounding box center [1046, 430] width 175 height 35
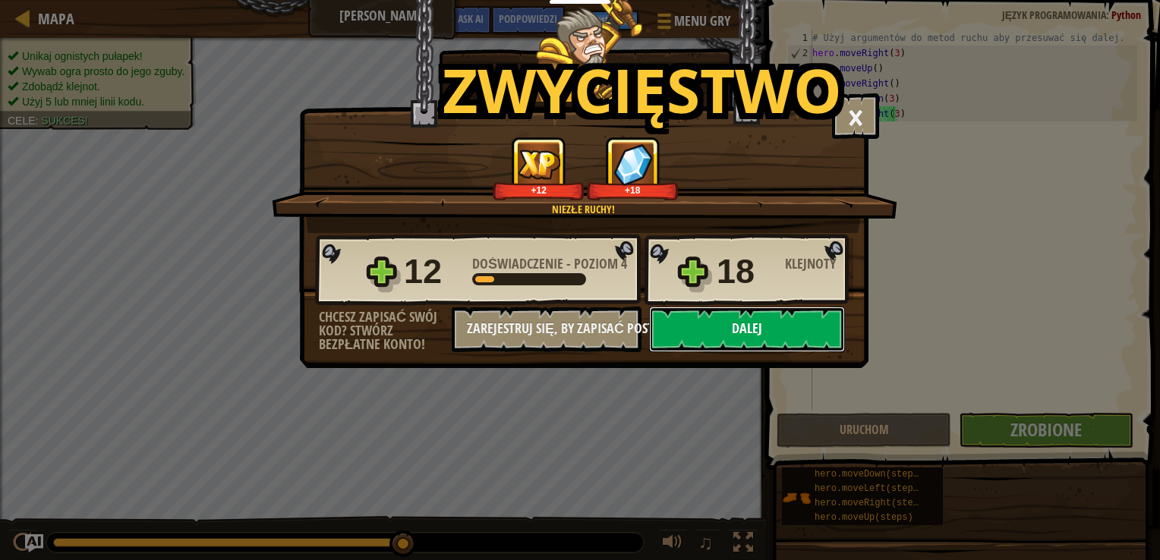
click at [786, 327] on button "Dalej" at bounding box center [747, 330] width 196 height 46
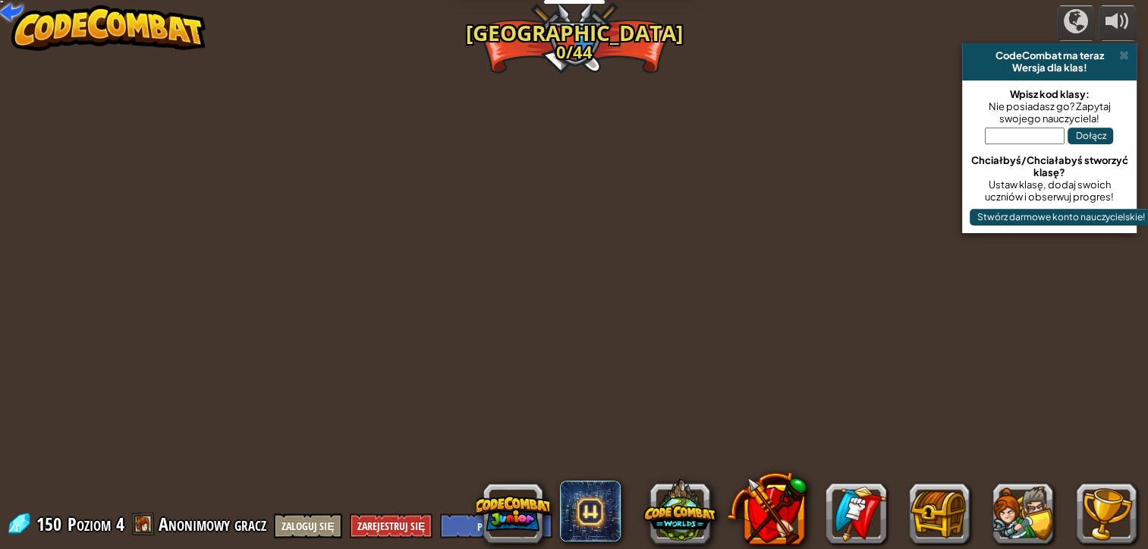
select select "pl"
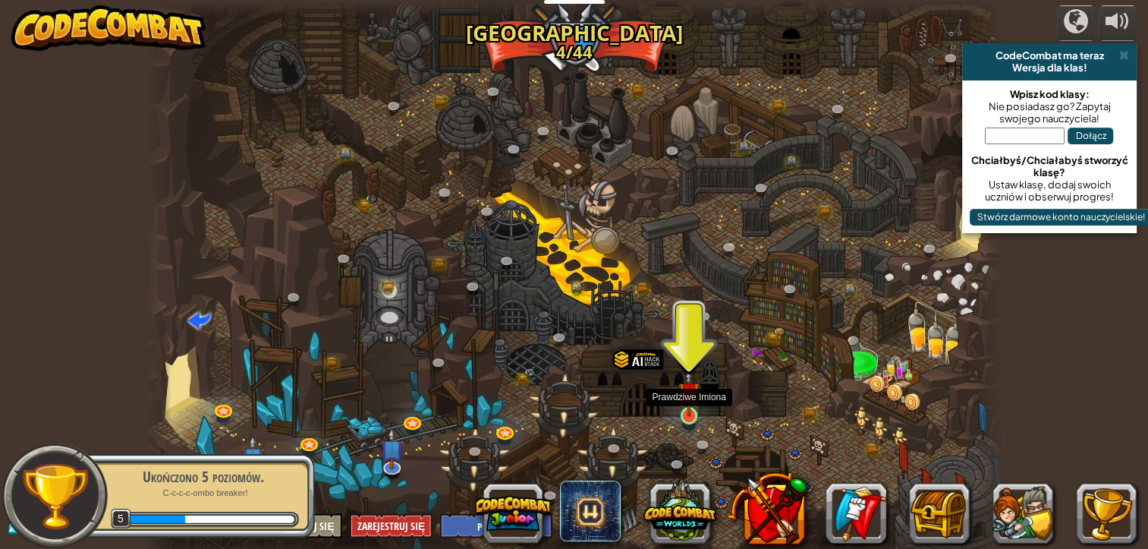
click at [686, 396] on img at bounding box center [689, 392] width 21 height 49
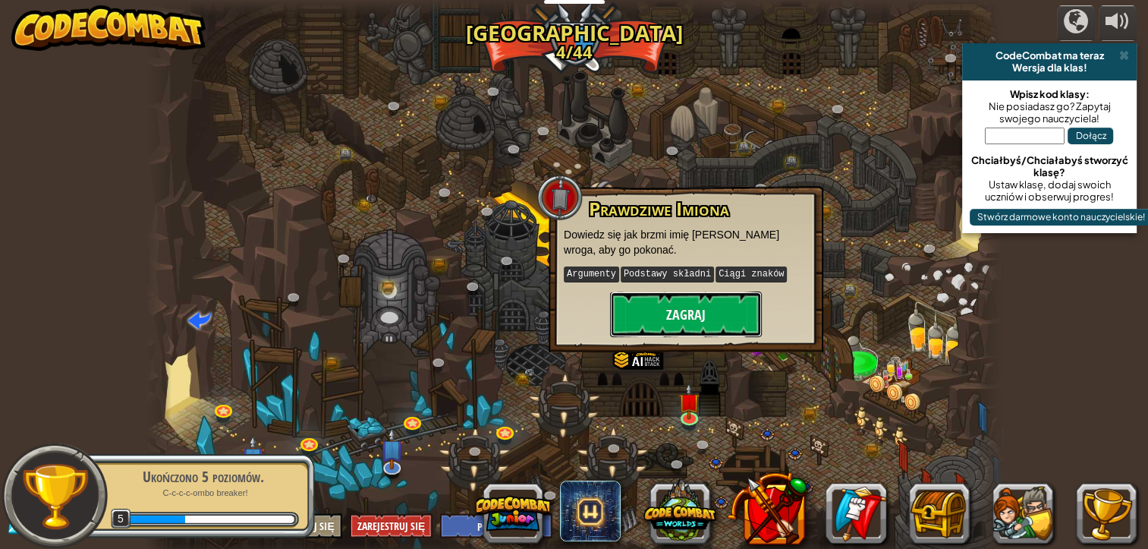
click at [720, 297] on button "Zagraj" at bounding box center [686, 314] width 152 height 46
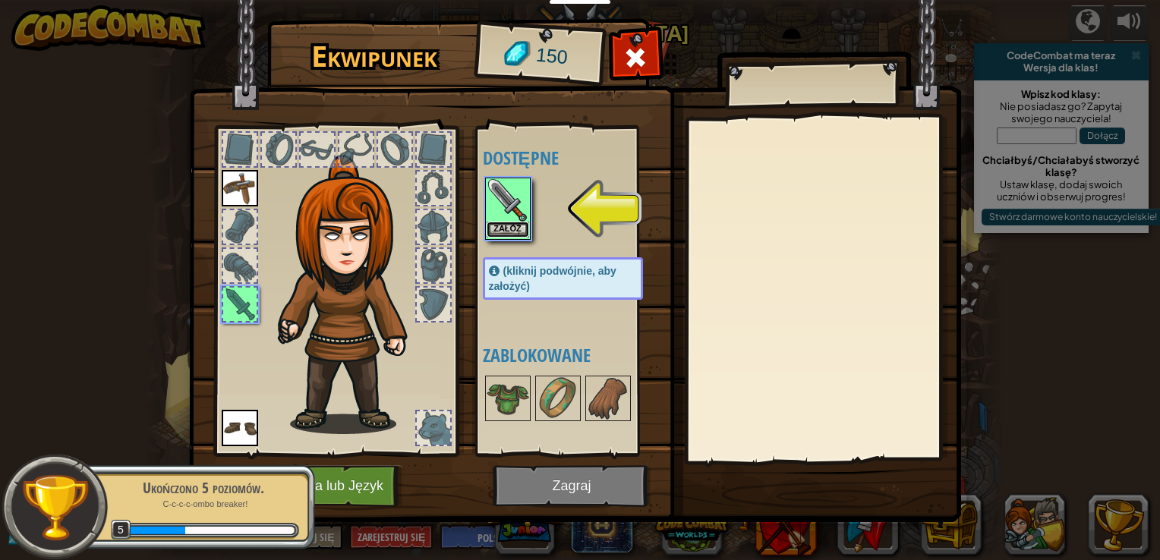
click at [507, 228] on button "Załóż" at bounding box center [508, 230] width 43 height 16
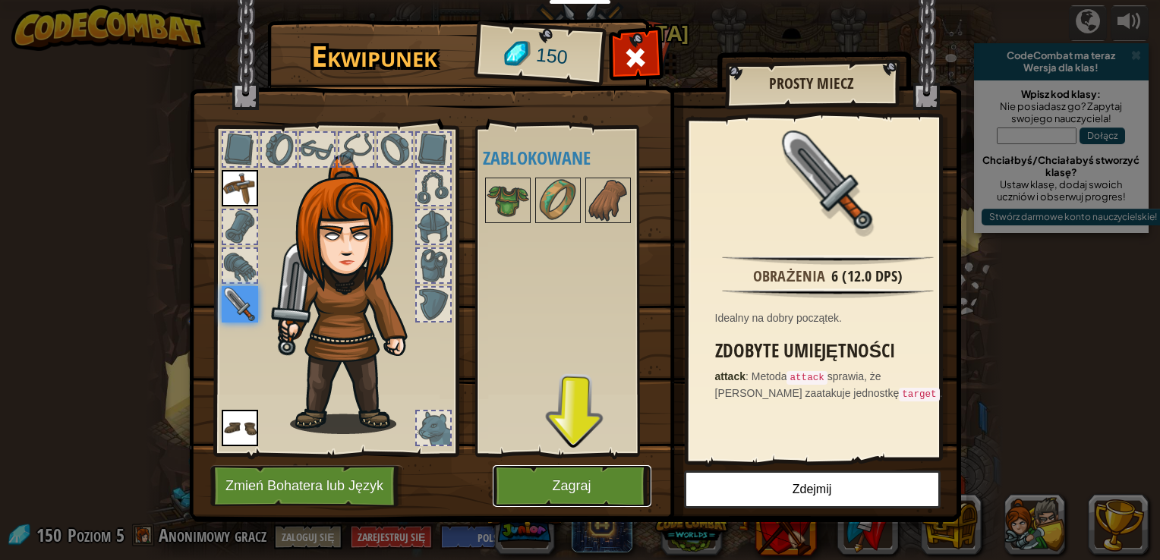
click at [616, 482] on button "Zagraj" at bounding box center [572, 486] width 159 height 42
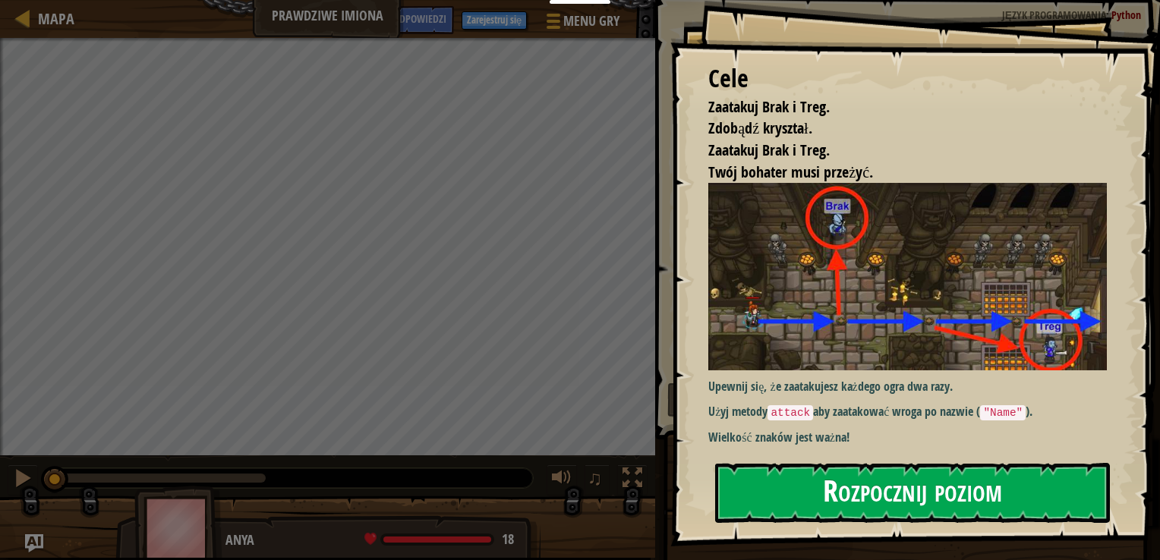
click at [744, 475] on button "Rozpocznij poziom" at bounding box center [912, 493] width 395 height 60
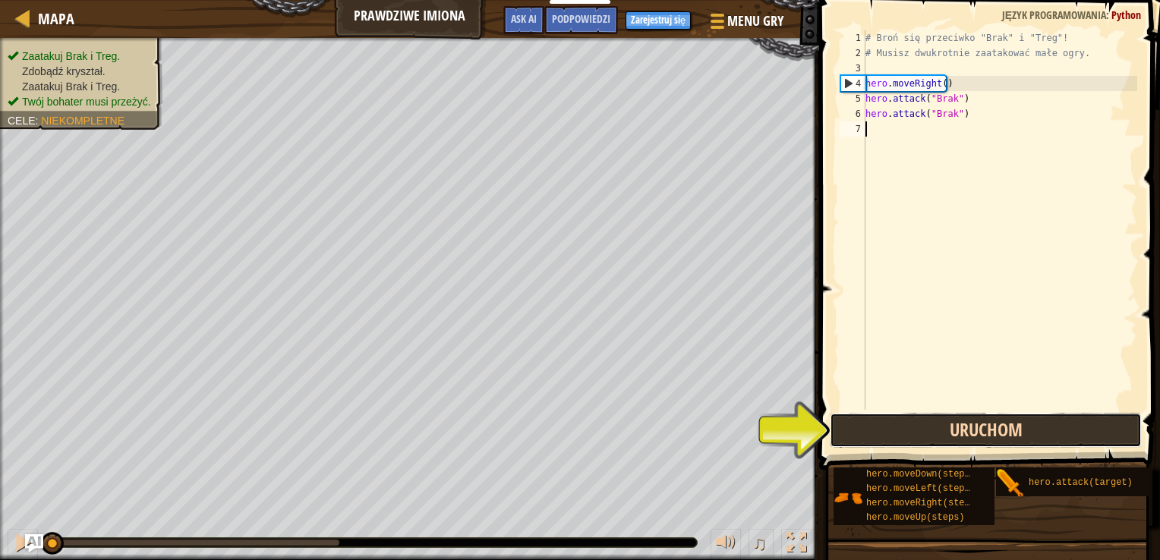
click at [830, 439] on button "Uruchom" at bounding box center [986, 430] width 313 height 35
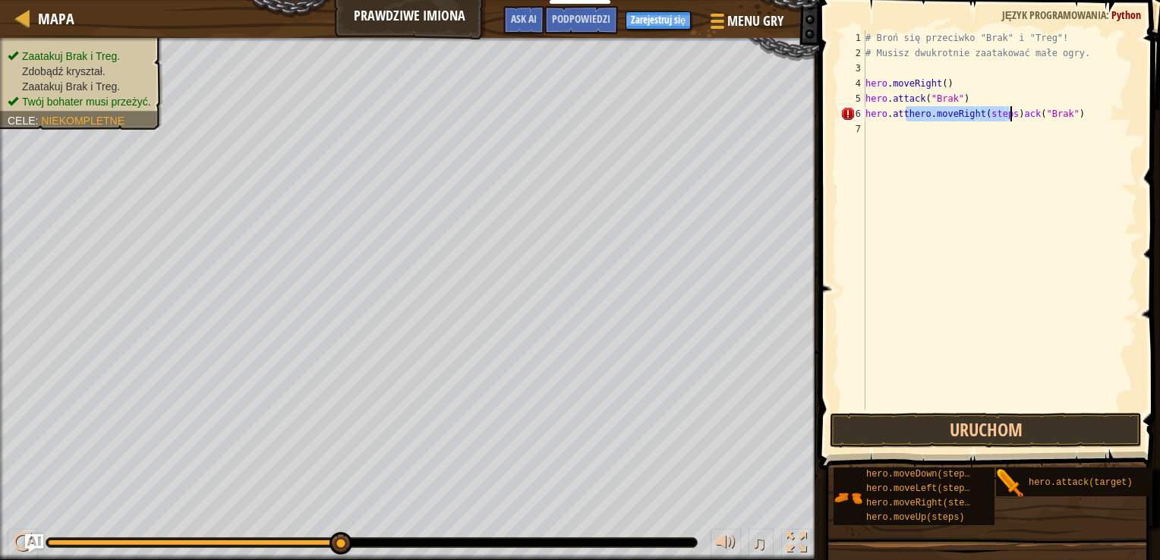
click at [1071, 109] on div "# Broń się przeciwko "Brak" i "Treg"! # Musisz dwukrotnie zaatakować małe ogry.…" at bounding box center [999, 235] width 275 height 410
type textarea "hero.atthero.moveRight(steps)"
click at [859, 131] on div "7" at bounding box center [852, 128] width 25 height 15
click at [966, 123] on div "# Broń się przeciwko "Brak" i "Treg"! # Musisz dwukrotnie zaatakować małe ogry.…" at bounding box center [999, 235] width 275 height 410
click at [990, 134] on div "# Broń się przeciwko "Brak" i "Treg"! # Musisz dwukrotnie zaatakować małe ogry.…" at bounding box center [999, 235] width 275 height 410
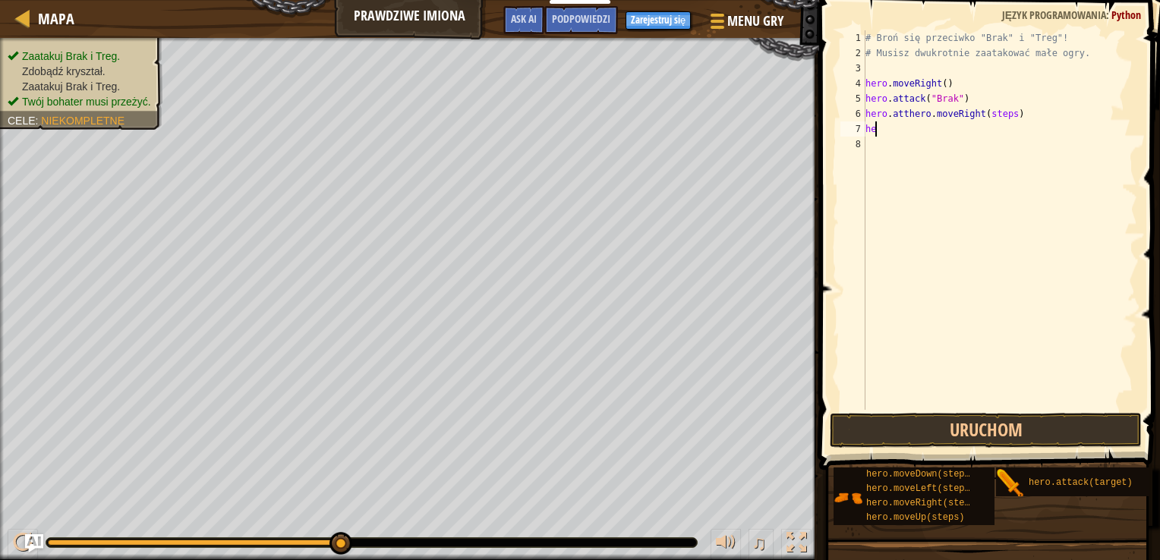
type textarea "h"
click at [1020, 115] on div "# Broń się przeciwko "Brak" i "Treg"! # Musisz dwukrotnie zaatakować małe ogry.…" at bounding box center [999, 235] width 275 height 410
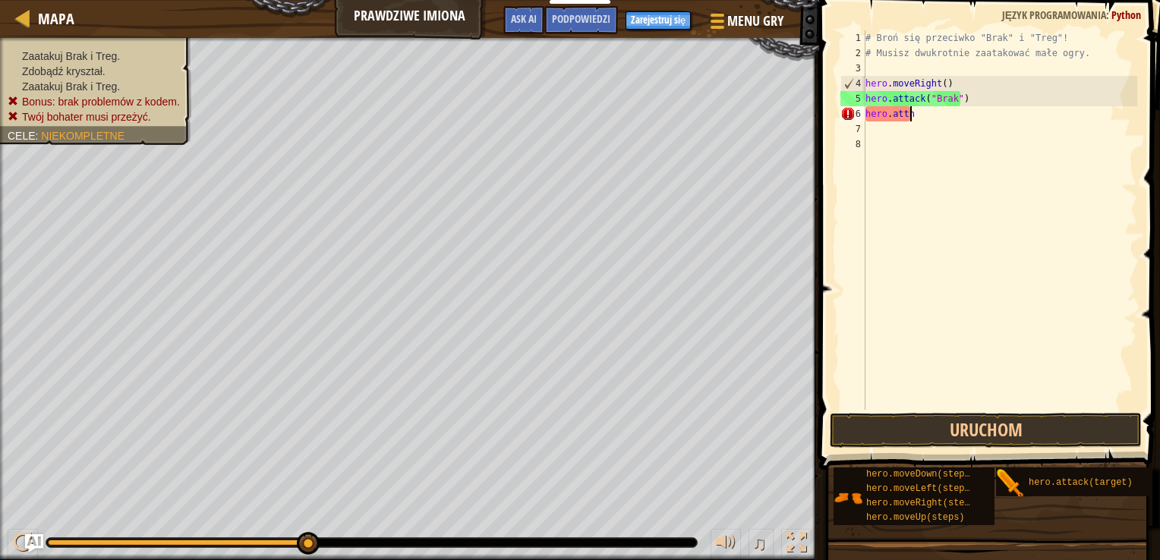
scroll to position [7, 0]
type textarea "h"
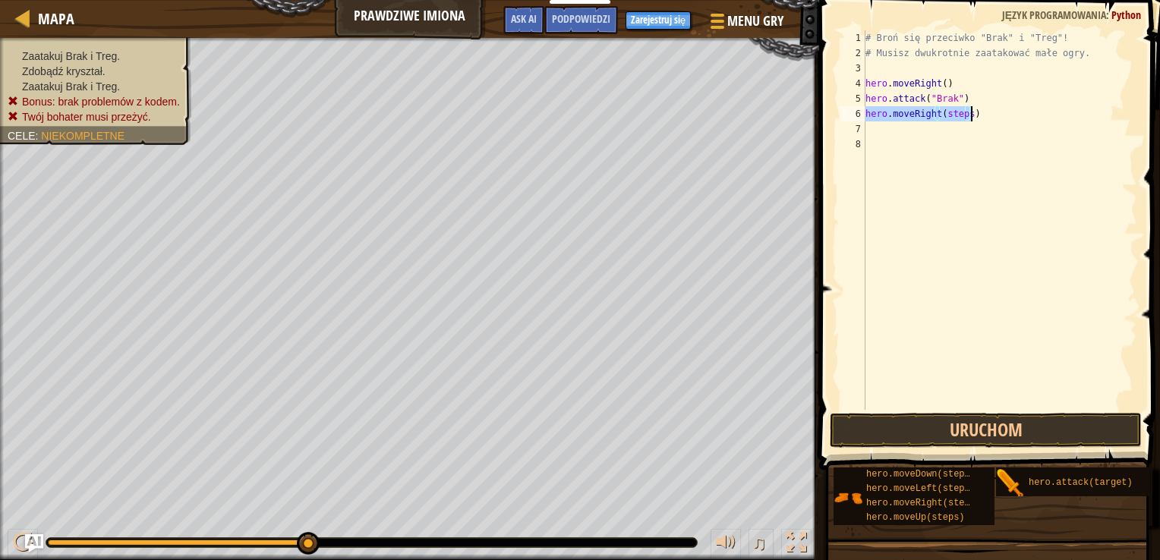
click at [962, 114] on div "# Broń się przeciwko "Brak" i "Treg"! # Musisz dwukrotnie zaatakować małe ogry.…" at bounding box center [999, 220] width 275 height 380
click at [969, 115] on div "# Broń się przeciwko "Brak" i "Treg"! # Musisz dwukrotnie zaatakować małe ogry.…" at bounding box center [999, 235] width 275 height 410
click at [965, 113] on div "# Broń się przeciwko "Brak" i "Treg"! # Musisz dwukrotnie zaatakować małe ogry.…" at bounding box center [999, 235] width 275 height 410
click at [955, 128] on div "# Broń się przeciwko "Brak" i "Treg"! # Musisz dwukrotnie zaatakować małe ogry.…" at bounding box center [999, 220] width 275 height 380
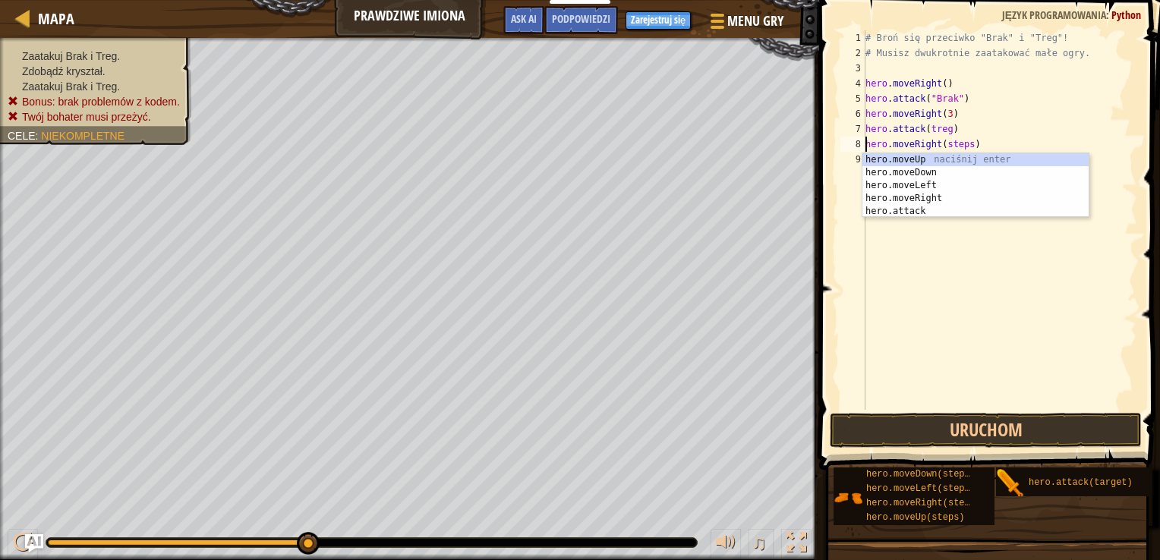
click at [966, 141] on div "# Broń się przeciwko "Brak" i "Treg"! # Musisz dwukrotnie zaatakować małe ogry.…" at bounding box center [999, 235] width 275 height 410
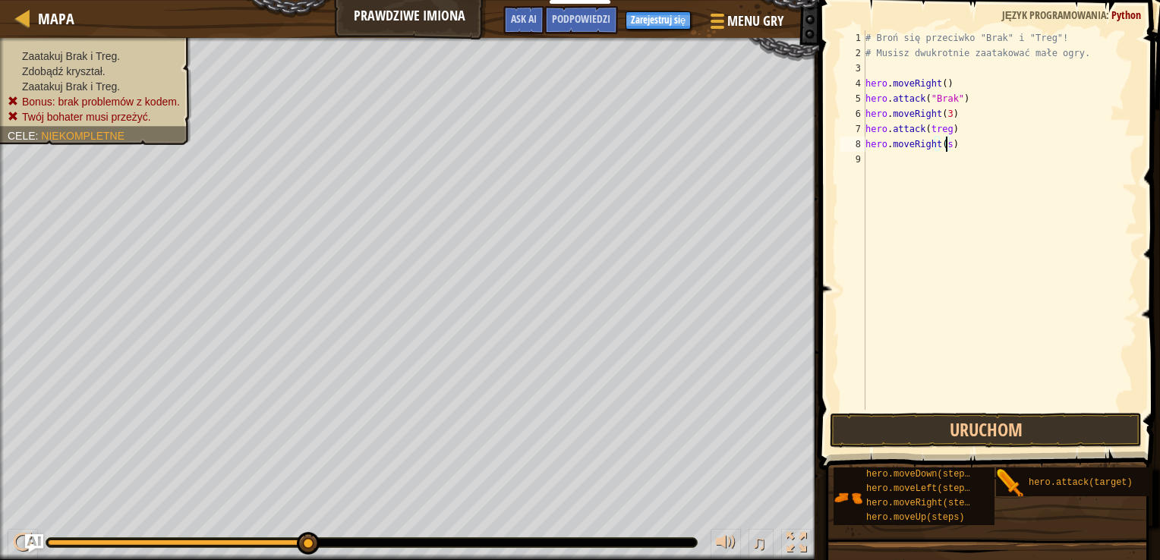
scroll to position [7, 5]
click at [890, 414] on button "Uruchom" at bounding box center [986, 430] width 313 height 35
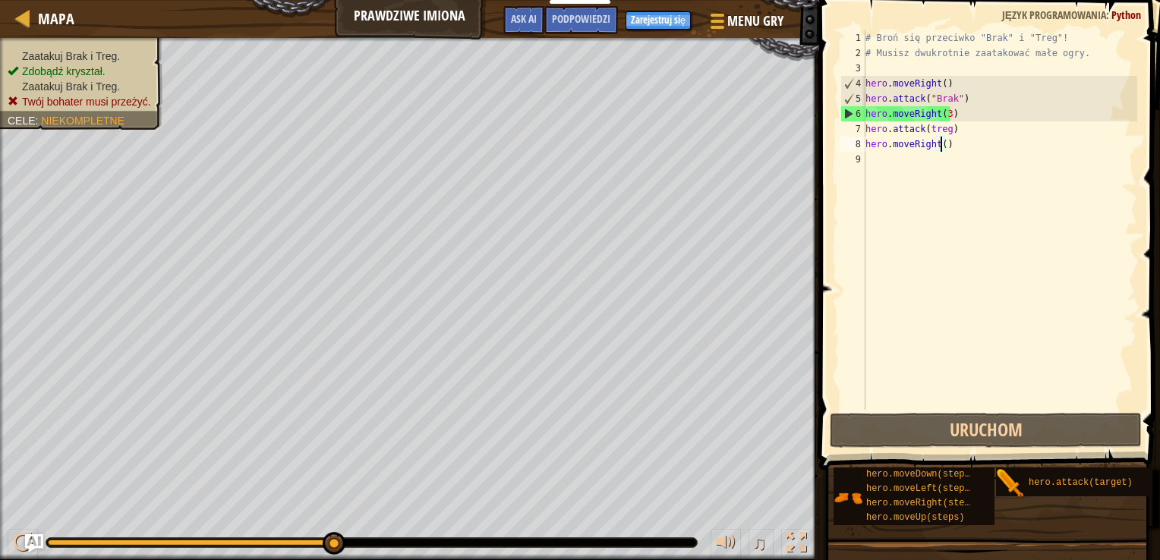
scroll to position [7, 6]
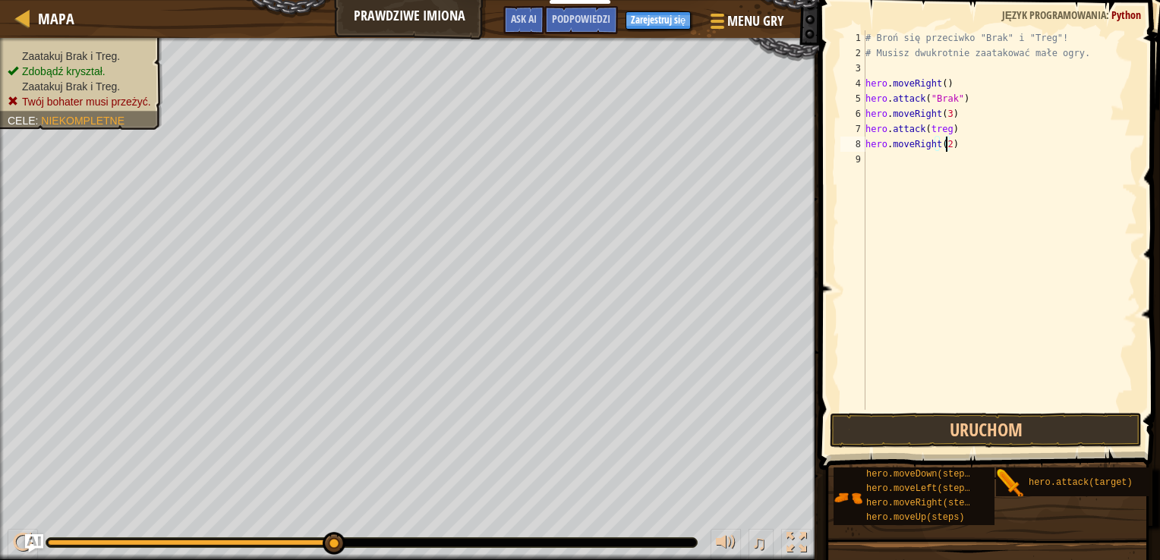
click at [944, 129] on div "# Broń się przeciwko "Brak" i "Treg"! # Musisz dwukrotnie zaatakować małe ogry.…" at bounding box center [999, 235] width 275 height 410
click at [884, 422] on button "Uruchom" at bounding box center [986, 430] width 313 height 35
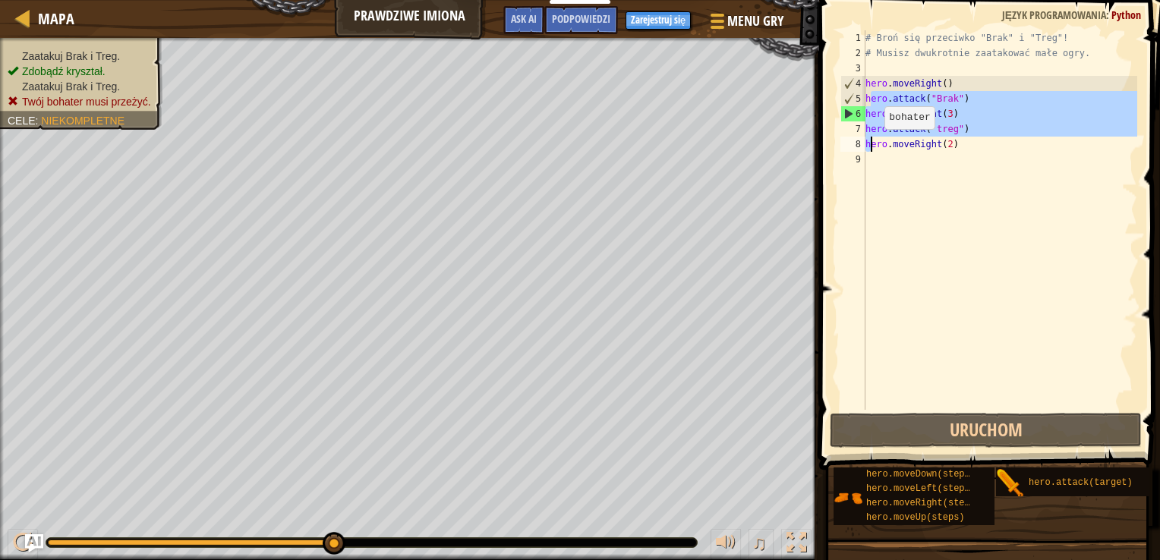
drag, startPoint x: 869, startPoint y: 96, endPoint x: 871, endPoint y: 144, distance: 47.9
click at [871, 144] on div "# Broń się przeciwko "Brak" i "Treg"! # Musisz dwukrotnie zaatakować małe ogry.…" at bounding box center [999, 235] width 275 height 410
click at [963, 93] on div "# Broń się przeciwko "Brak" i "Treg"! # Musisz dwukrotnie zaatakować małe ogry.…" at bounding box center [999, 220] width 275 height 380
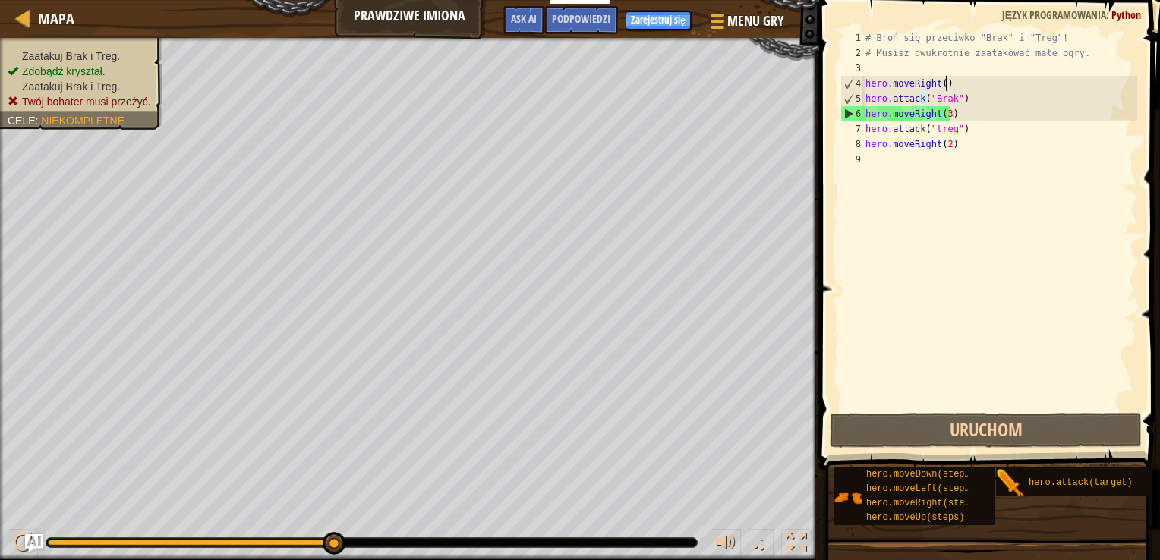
click at [963, 82] on div "# Broń się przeciwko "Brak" i "Treg"! # Musisz dwukrotnie zaatakować małe ogry.…" at bounding box center [999, 235] width 275 height 410
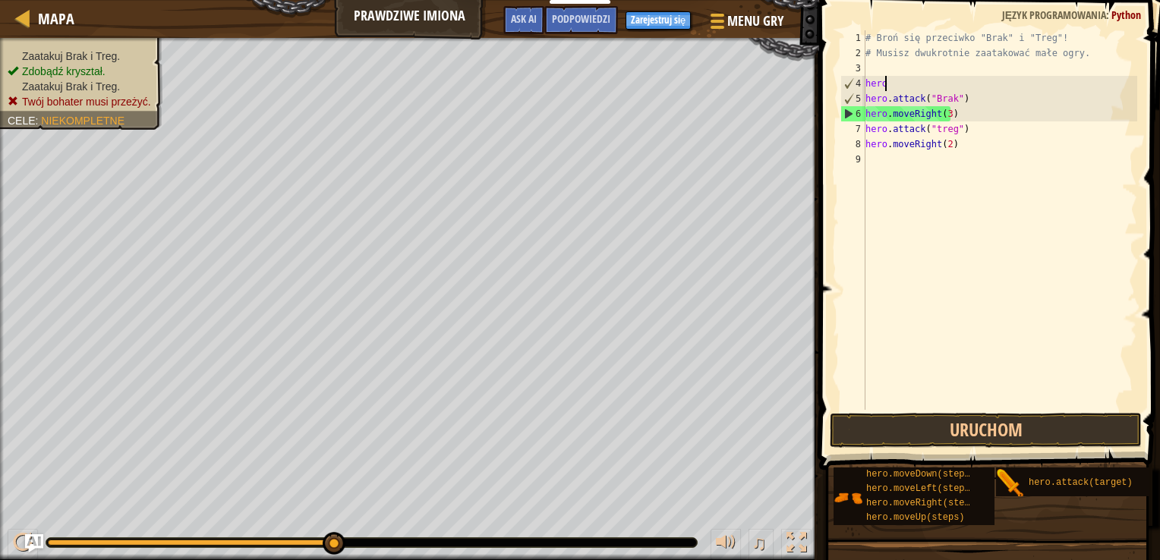
scroll to position [7, 0]
type textarea "h"
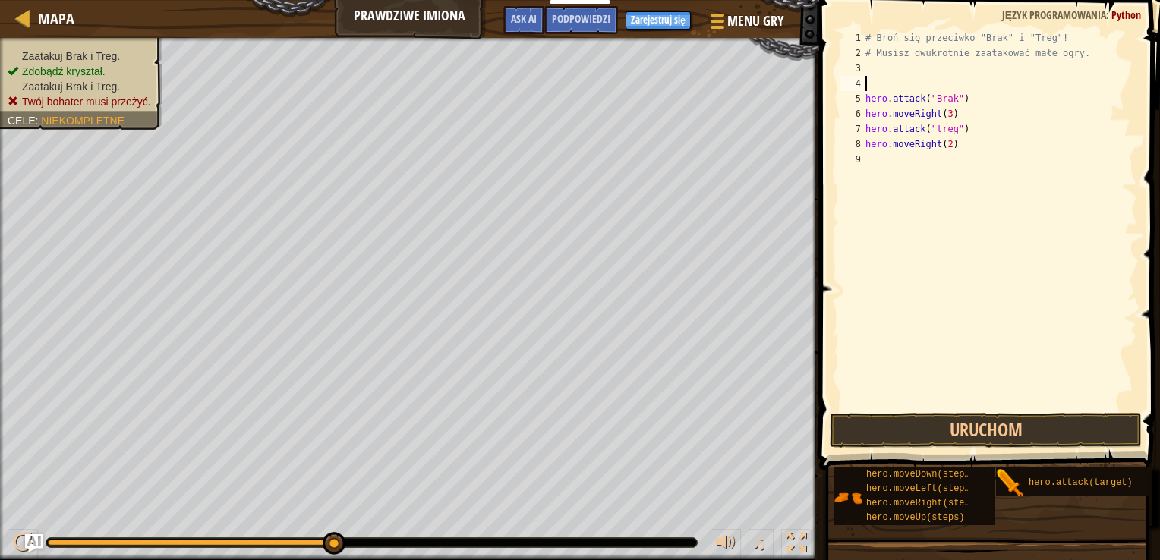
click at [966, 102] on div "# Broń się przeciwko "Brak" i "Treg"! # Musisz dwukrotnie zaatakować małe ogry.…" at bounding box center [999, 235] width 275 height 410
type textarea "h"
click at [954, 120] on div "# Broń się przeciwko "Brak" i "Treg"! # Musisz dwukrotnie zaatakować małe ogry.…" at bounding box center [999, 235] width 275 height 410
type textarea "h"
click at [961, 138] on div "# Broń się przeciwko "Brak" i "Treg"! # Musisz dwukrotnie zaatakować małe ogry.…" at bounding box center [999, 235] width 275 height 410
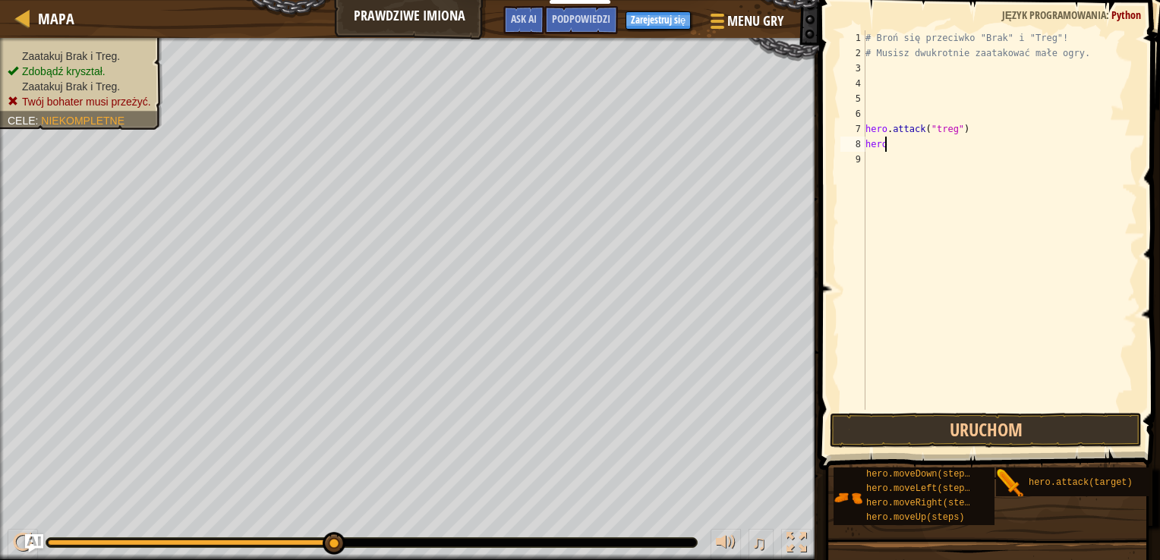
type textarea "h"
click at [964, 138] on div "# Broń się przeciwko "Brak" i "Treg"! # Musisz dwukrotnie zaatakować małe ogry.…" at bounding box center [999, 235] width 275 height 410
click at [964, 132] on div "# Broń się przeciwko "Brak" i "Treg"! # Musisz dwukrotnie zaatakować małe ogry.…" at bounding box center [999, 235] width 275 height 410
type textarea "h"
click at [859, 418] on button "Uruchom" at bounding box center [986, 430] width 313 height 35
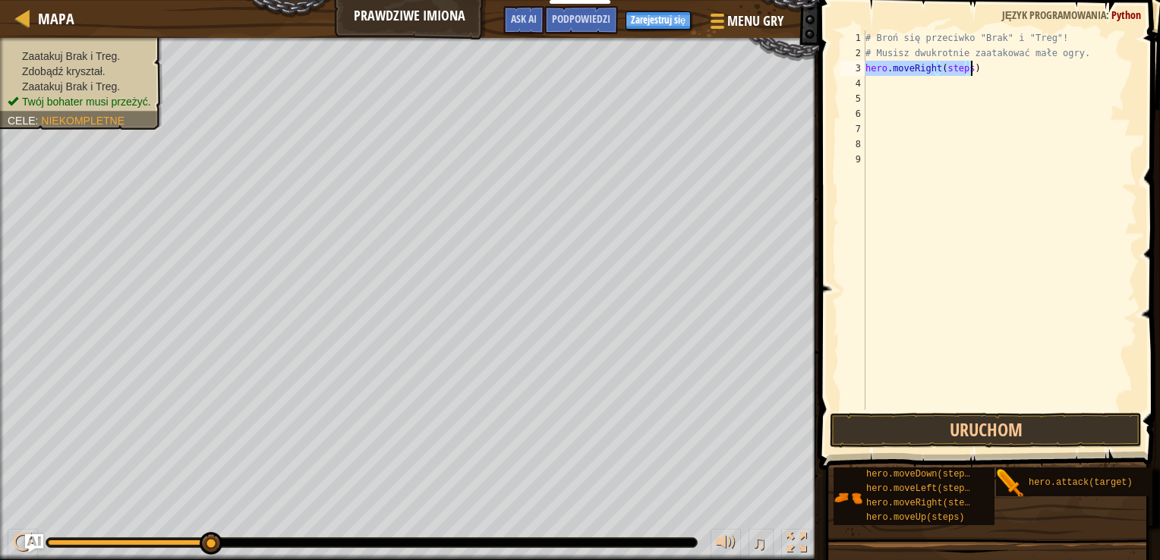
click at [969, 63] on div "# Broń się przeciwko "Brak" i "Treg"! # Musisz dwukrotnie zaatakować małe ogry.…" at bounding box center [999, 220] width 275 height 380
click at [963, 68] on div "# Broń się przeciwko "Brak" i "Treg"! # Musisz dwukrotnie zaatakować małe ogry.…" at bounding box center [999, 235] width 275 height 410
click at [966, 68] on div "# Broń się przeciwko "Brak" i "Treg"! # Musisz dwukrotnie zaatakować małe ogry.…" at bounding box center [999, 220] width 275 height 380
type textarea "hero.moveRight()"
click at [871, 82] on div "# Broń się przeciwko "Brak" i "Treg"! # Musisz dwukrotnie zaatakować małe ogry.…" at bounding box center [999, 235] width 275 height 410
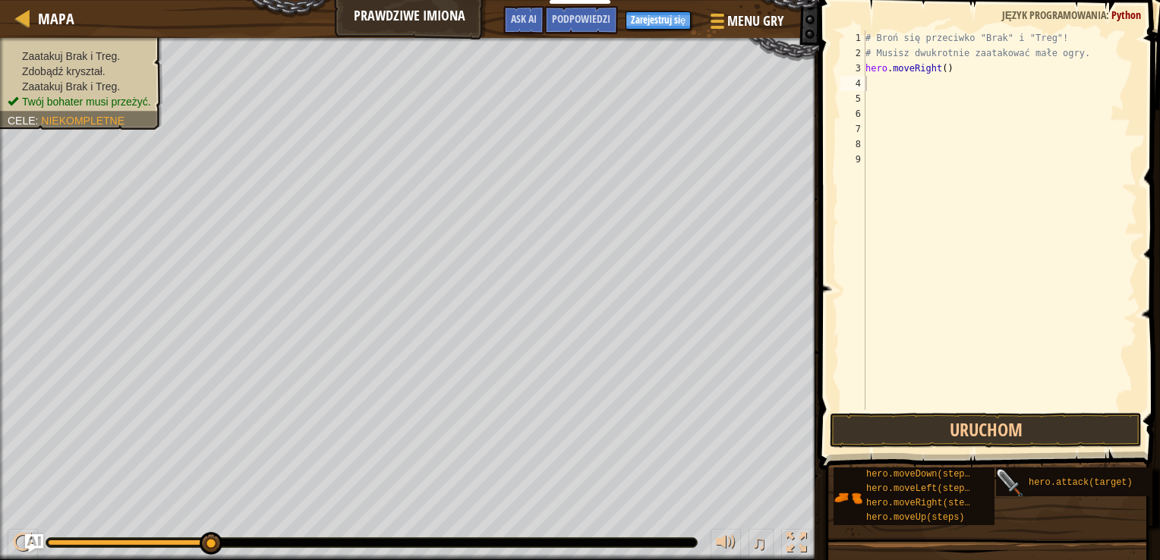
drag, startPoint x: 985, startPoint y: 499, endPoint x: 995, endPoint y: 484, distance: 18.5
click at [990, 484] on div "hero.moveDown(steps) hero.moveLeft(steps) hero.moveRight(steps) hero.moveUp(ste…" at bounding box center [913, 497] width 161 height 58
click at [950, 83] on div "# Broń się przeciwko "Brak" i "Treg"! # Musisz dwukrotnie zaatakować małe ogry.…" at bounding box center [999, 220] width 275 height 380
drag, startPoint x: 1085, startPoint y: 463, endPoint x: 1096, endPoint y: 465, distance: 11.6
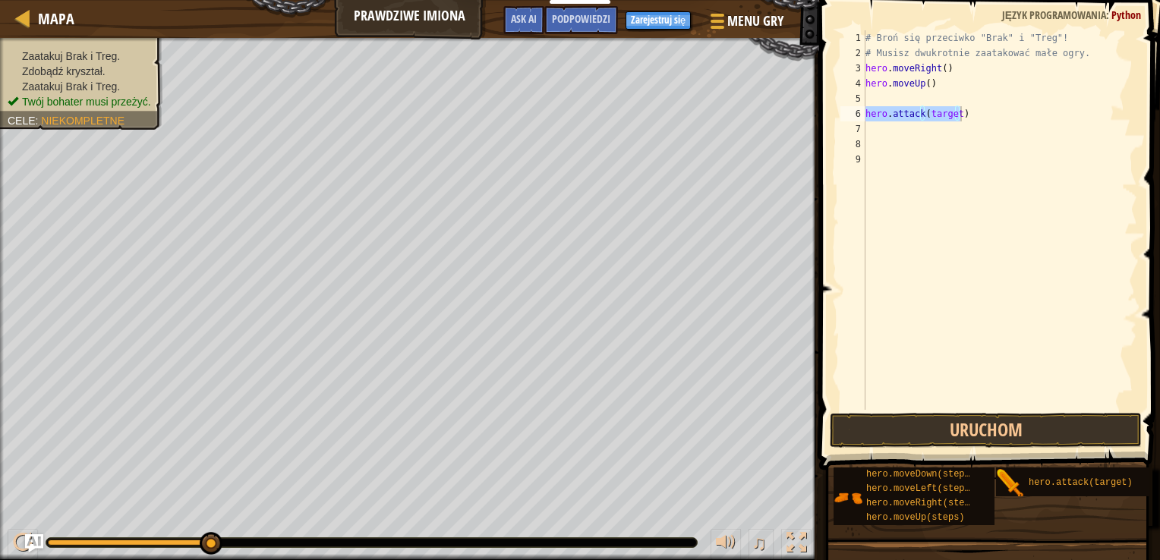
click at [956, 93] on div "# Broń się przeciwko "Brak" i "Treg"! # Musisz dwukrotnie zaatakować małe ogry.…" at bounding box center [999, 220] width 275 height 380
click at [953, 114] on div "# Broń się przeciwko "Brak" i "Treg"! # Musisz dwukrotnie zaatakować małe ogry.…" at bounding box center [999, 235] width 275 height 410
click at [955, 115] on div "# Broń się przeciwko "Brak" i "Treg"! # Musisz dwukrotnie zaatakować małe ogry.…" at bounding box center [999, 235] width 275 height 410
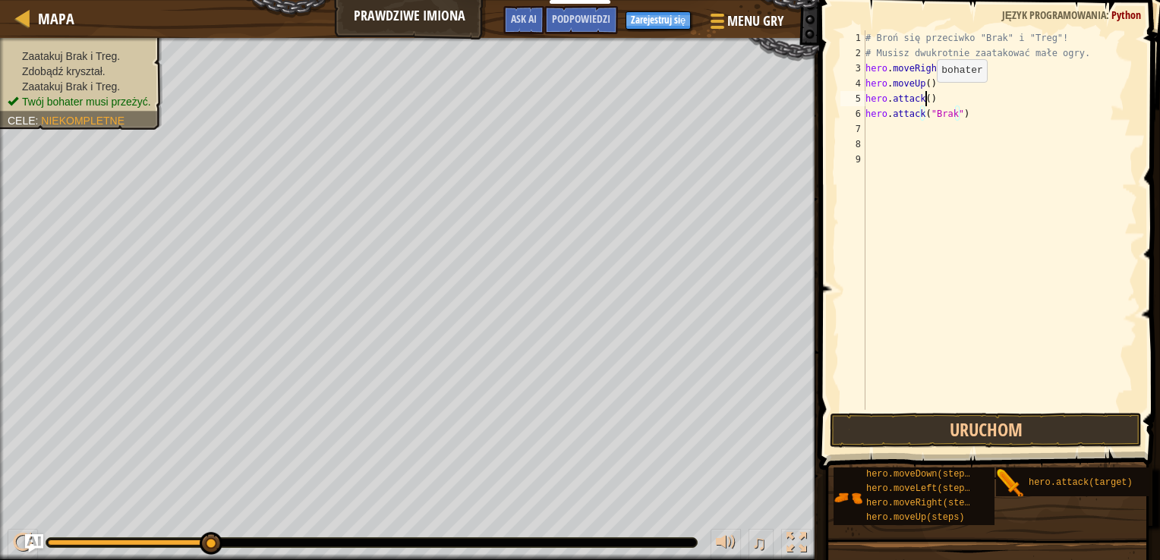
click at [924, 97] on div "# Broń się przeciwko "Brak" i "Treg"! # Musisz dwukrotnie zaatakować małe ogry.…" at bounding box center [999, 235] width 275 height 410
click at [959, 123] on div "# Broń się przeciwko "Brak" i "Treg"! # Musisz dwukrotnie zaatakować małe ogry.…" at bounding box center [999, 220] width 275 height 380
type textarea "hero.moveDown()"
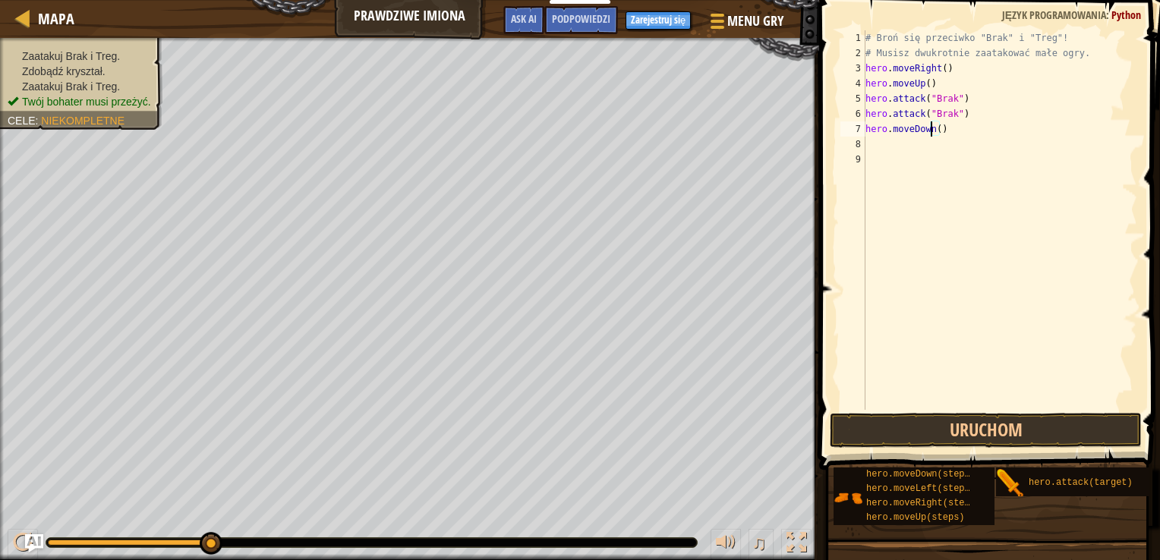
click at [874, 145] on div "# Broń się przeciwko "Brak" i "Treg"! # Musisz dwukrotnie zaatakować małe ogry.…" at bounding box center [999, 235] width 275 height 410
click at [963, 138] on div "# Broń się przeciwko "Brak" i "Treg"! # Musisz dwukrotnie zaatakować małe ogry.…" at bounding box center [999, 220] width 275 height 380
click at [967, 145] on div "# Broń się przeciwko "Brak" i "Treg"! # Musisz dwukrotnie zaatakować małe ogry.…" at bounding box center [999, 235] width 275 height 410
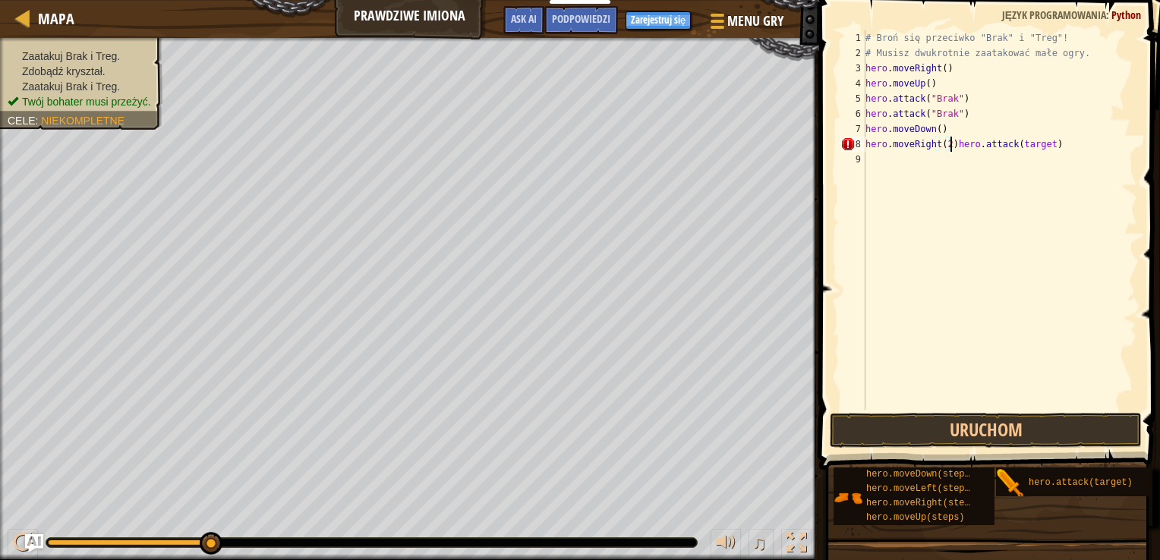
click at [1053, 147] on div "# Broń się przeciwko "Brak" i "Treg"! # Musisz dwukrotnie zaatakować małe ogry.…" at bounding box center [999, 235] width 275 height 410
type textarea "hero.moveRight(2)"
click at [867, 162] on div "# Broń się przeciwko "Brak" i "Treg"! # Musisz dwukrotnie zaatakować małe ogry.…" at bounding box center [999, 235] width 275 height 410
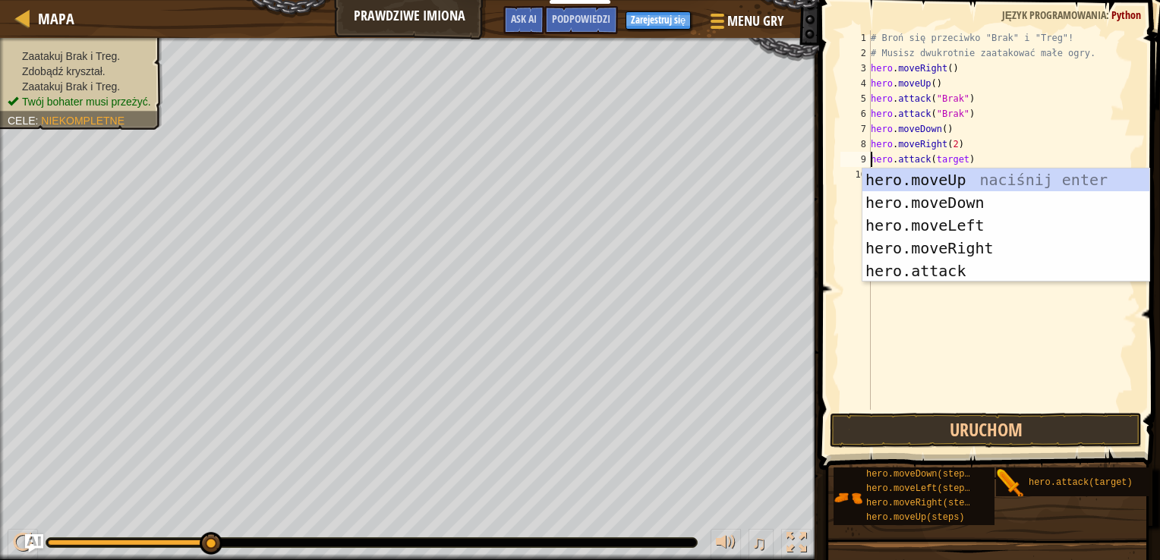
click at [1029, 129] on div "# Broń się przeciwko "Brak" i "Treg"! # Musisz dwukrotnie zaatakować małe ogry.…" at bounding box center [1003, 235] width 270 height 410
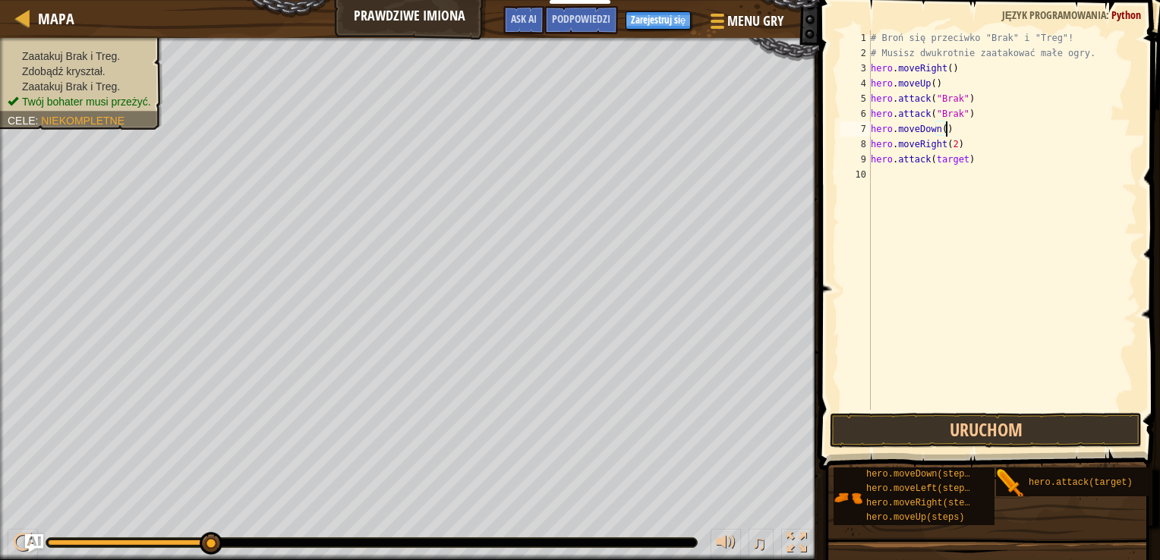
drag, startPoint x: 967, startPoint y: 155, endPoint x: 956, endPoint y: 166, distance: 15.6
click at [963, 165] on div "# Broń się przeciwko "Brak" i "Treg"! # Musisz dwukrotnie zaatakować małe ogry.…" at bounding box center [1003, 235] width 270 height 410
type textarea "h"
click at [963, 150] on div "# Broń się przeciwko "Brak" i "Treg"! # Musisz dwukrotnie zaatakować małe ogry.…" at bounding box center [1003, 235] width 270 height 410
click at [959, 157] on div "# Broń się przeciwko "Brak" i "Treg"! # Musisz dwukrotnie zaatakować małe ogry.…" at bounding box center [1003, 235] width 270 height 410
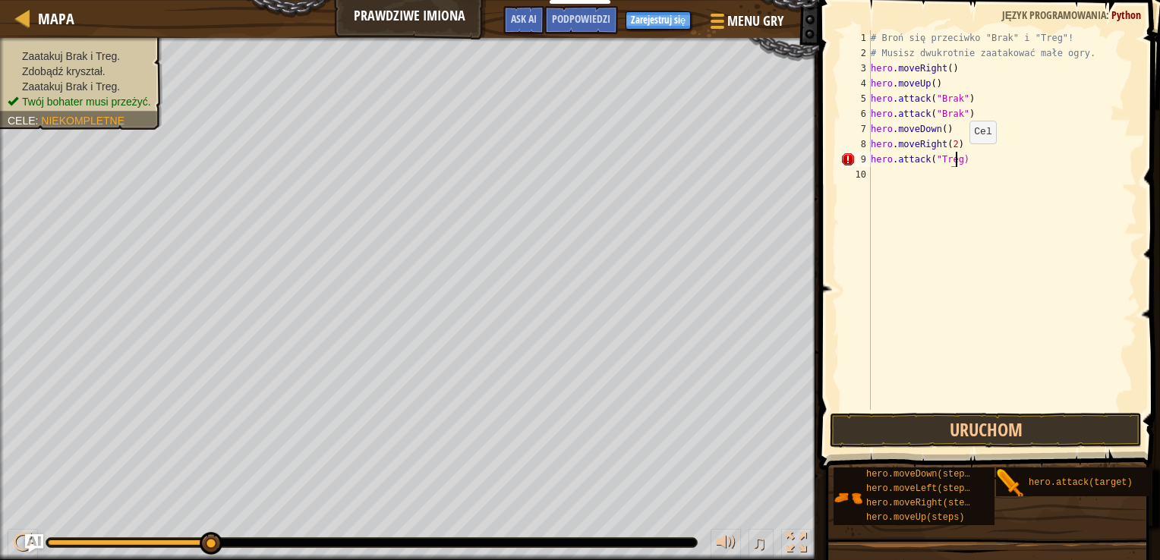
scroll to position [7, 6]
click at [958, 173] on div "# Broń się przeciwko "Brak" i "Treg"! # Musisz dwukrotnie zaatakować małe ogry.…" at bounding box center [1003, 235] width 270 height 410
click at [969, 191] on div "# Broń się przeciwko "Brak" i "Treg"! # Musisz dwukrotnie zaatakować małe ogry.…" at bounding box center [1003, 235] width 270 height 410
click at [908, 435] on button "Uruchom" at bounding box center [986, 430] width 313 height 35
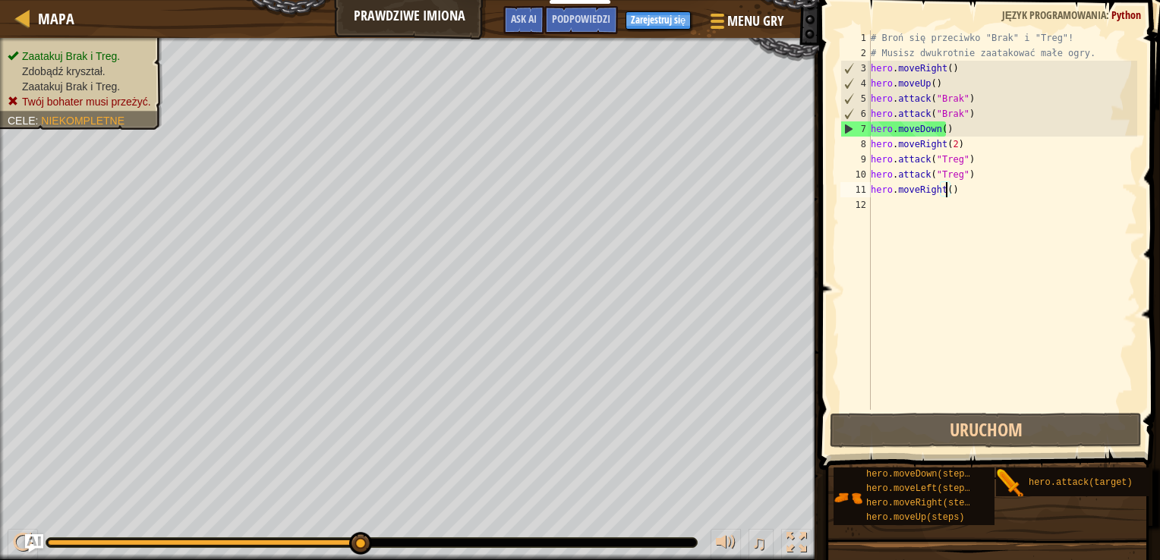
click at [959, 194] on div "# Broń się przeciwko "Brak" i "Treg"! # Musisz dwukrotnie zaatakować małe ogry.…" at bounding box center [1003, 235] width 270 height 410
click at [974, 172] on div "# Broń się przeciwko "Brak" i "Treg"! # Musisz dwukrotnie zaatakować małe ogry.…" at bounding box center [1003, 235] width 270 height 410
click at [959, 189] on div "# Broń się przeciwko "Brak" i "Treg"! # Musisz dwukrotnie zaatakować małe ogry.…" at bounding box center [1003, 235] width 270 height 410
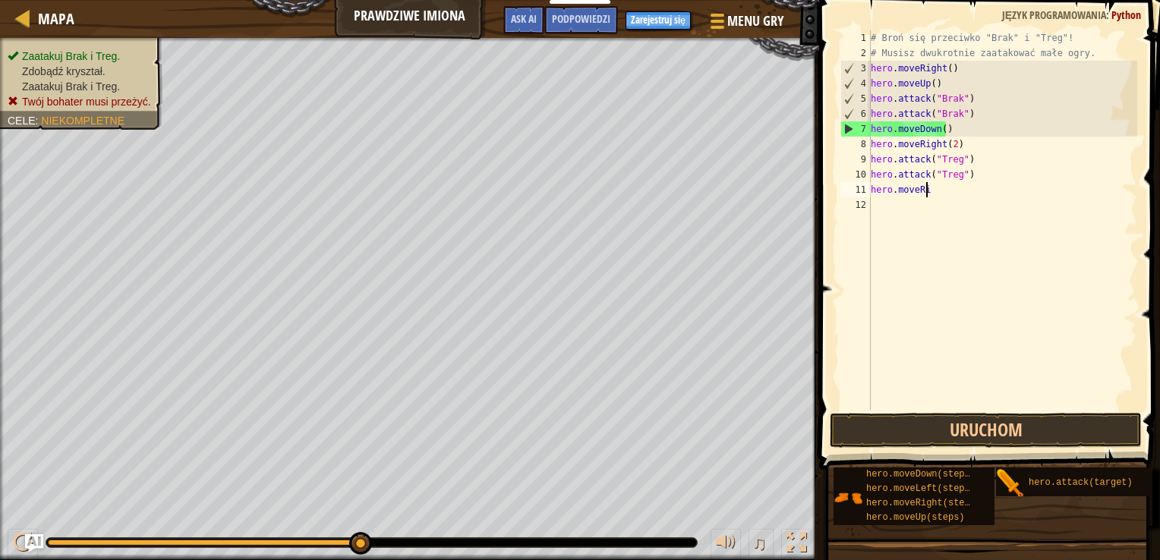
scroll to position [7, 2]
type textarea "h"
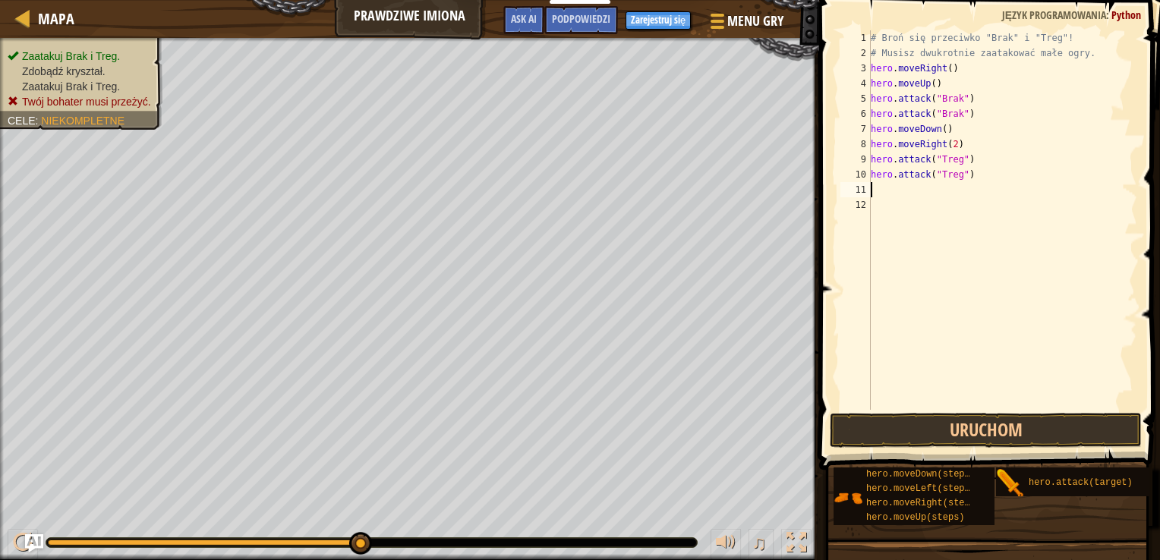
click at [972, 172] on div "# Broń się przeciwko "Brak" i "Treg"! # Musisz dwukrotnie zaatakować małe ogry.…" at bounding box center [1003, 235] width 270 height 410
type textarea "h"
click at [963, 164] on div "# Broń się przeciwko "Brak" i "Treg"! # Musisz dwukrotnie zaatakować małe ogry.…" at bounding box center [1003, 235] width 270 height 410
click at [972, 156] on div "# Broń się przeciwko "Brak" i "Treg"! # Musisz dwukrotnie zaatakować małe ogry.…" at bounding box center [1003, 235] width 270 height 410
type textarea "h"
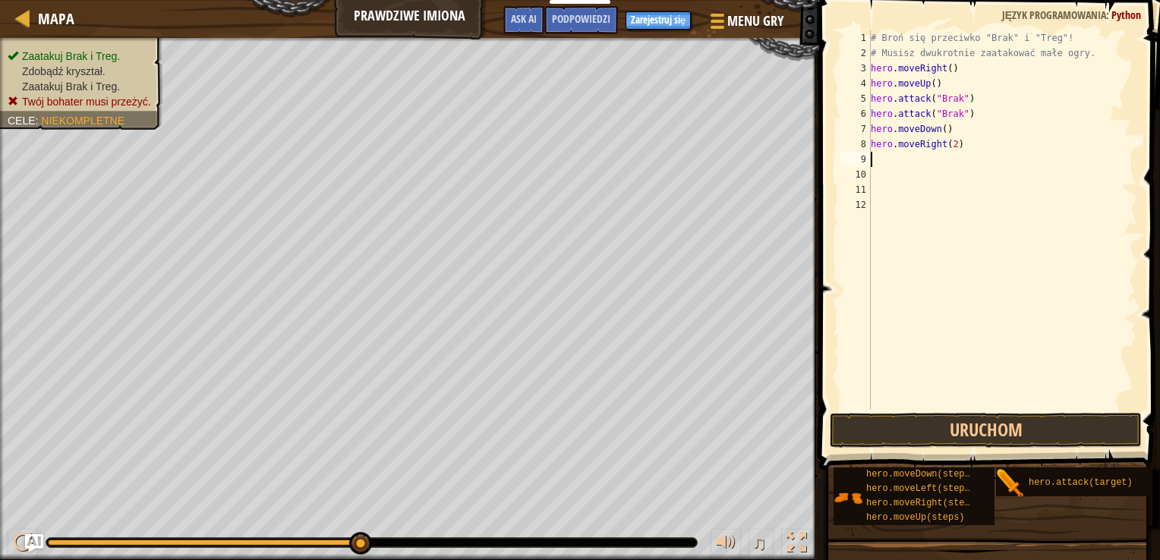
click at [967, 140] on div "# Broń się przeciwko "Brak" i "Treg"! # Musisz dwukrotnie zaatakować małe ogry.…" at bounding box center [1003, 235] width 270 height 410
type textarea "h"
click at [966, 132] on div "# Broń się przeciwko "Brak" i "Treg"! # Musisz dwukrotnie zaatakować małe ogry.…" at bounding box center [1003, 235] width 270 height 410
type textarea "h"
click at [956, 127] on div "# Broń się przeciwko "Brak" i "Treg"! # Musisz dwukrotnie zaatakować małe ogry.…" at bounding box center [1003, 235] width 270 height 410
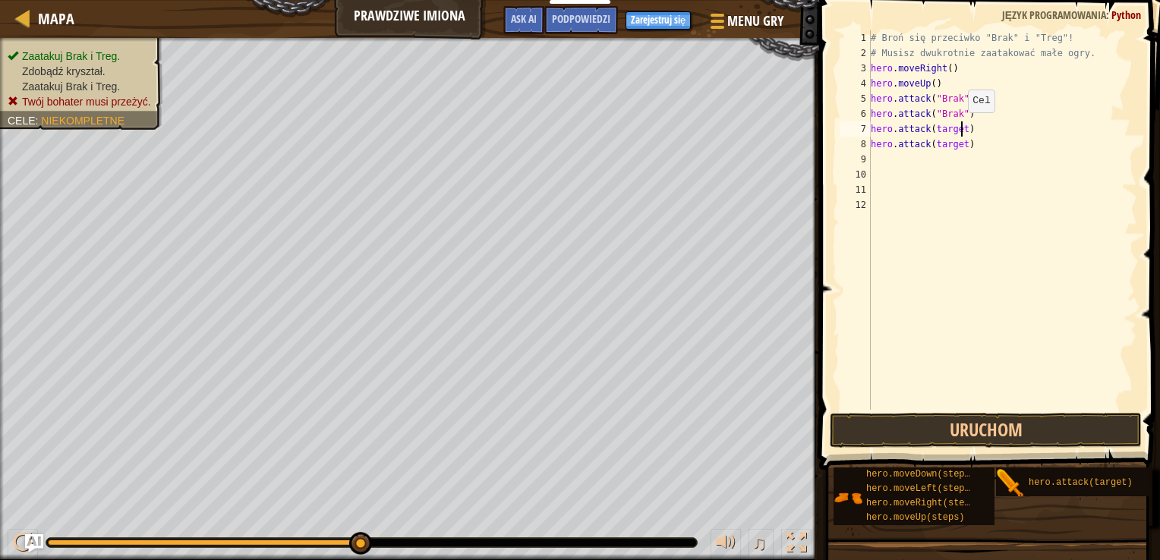
click at [959, 128] on div "# Broń się przeciwko "Brak" i "Treg"! # Musisz dwukrotnie zaatakować małe ogry.…" at bounding box center [1003, 235] width 270 height 410
click at [960, 145] on div "# Broń się przeciwko "Brak" i "Treg"! # Musisz dwukrotnie zaatakować małe ogry.…" at bounding box center [1003, 235] width 270 height 410
type textarea "hero.attack)"
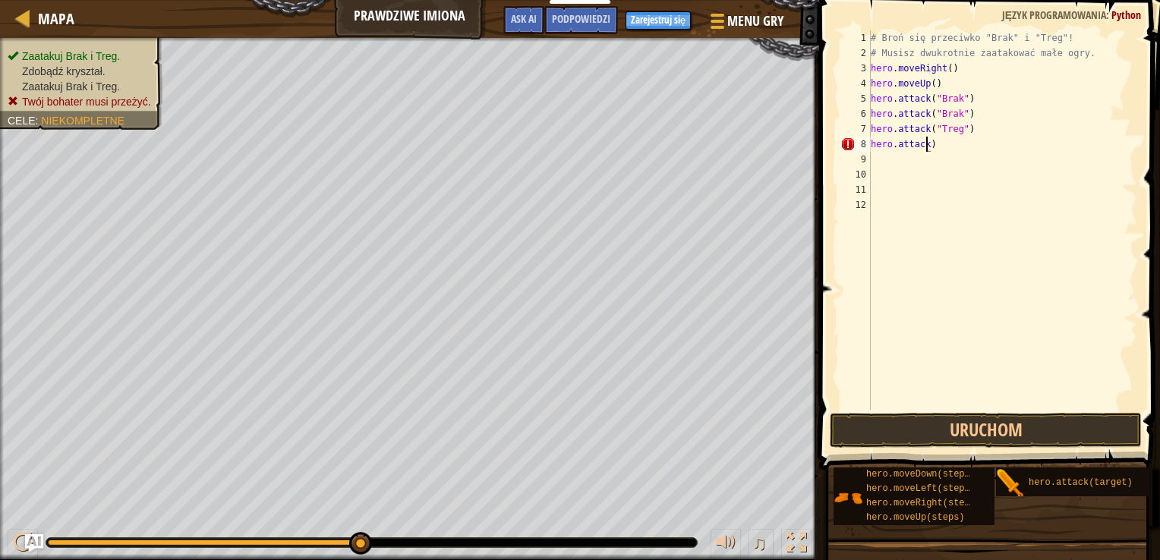
click at [934, 153] on div "# Broń się przeciwko "Brak" i "Treg"! # Musisz dwukrotnie zaatakować małe ogry.…" at bounding box center [1003, 235] width 270 height 410
click at [933, 140] on div "# Broń się przeciwko "Brak" i "Treg"! # Musisz dwukrotnie zaatakować małe ogry.…" at bounding box center [1003, 235] width 270 height 410
type textarea "h"
click at [959, 141] on div "# Broń się przeciwko "Brak" i "Treg"! # Musisz dwukrotnie zaatakować małe ogry.…" at bounding box center [1003, 220] width 270 height 380
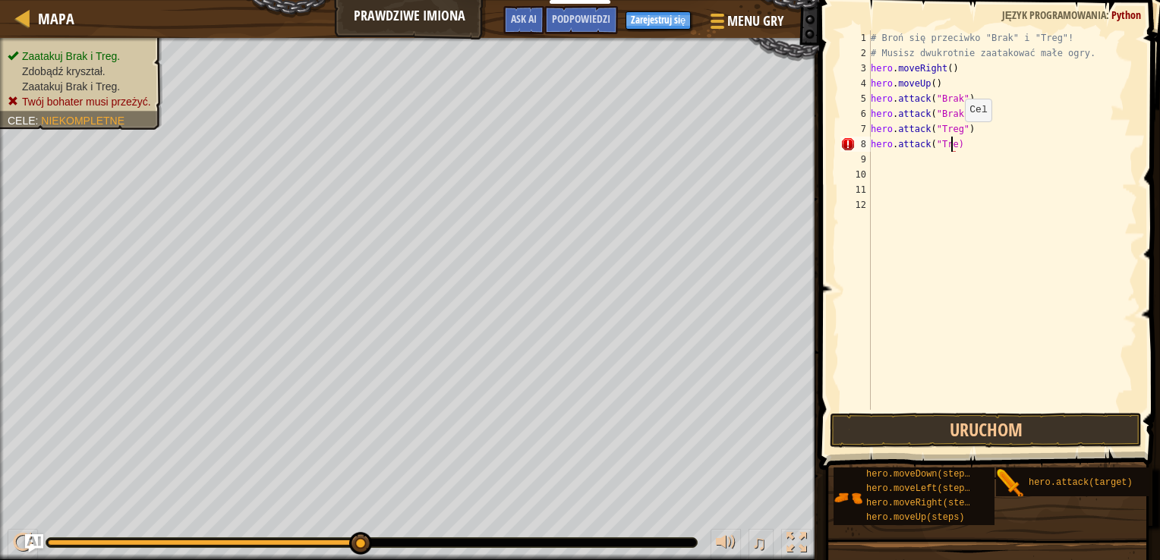
scroll to position [7, 6]
click at [916, 429] on button "Uruchom" at bounding box center [986, 430] width 313 height 35
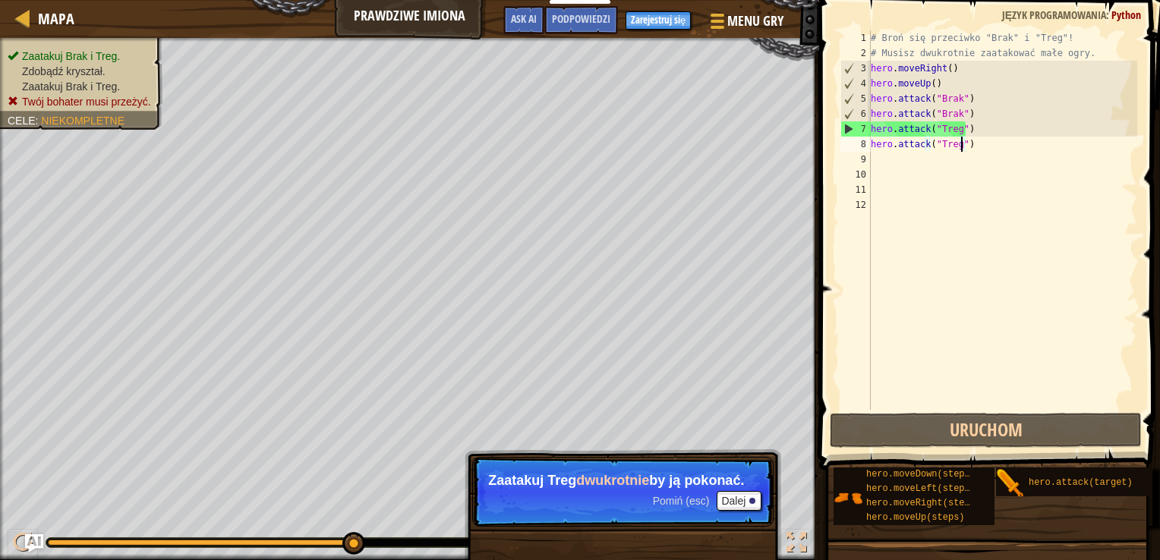
click at [969, 120] on div "# Broń się przeciwko "Brak" i "Treg"! # Musisz dwukrotnie zaatakować małe ogry.…" at bounding box center [1003, 235] width 270 height 410
type textarea "hero.attack("Brak")"
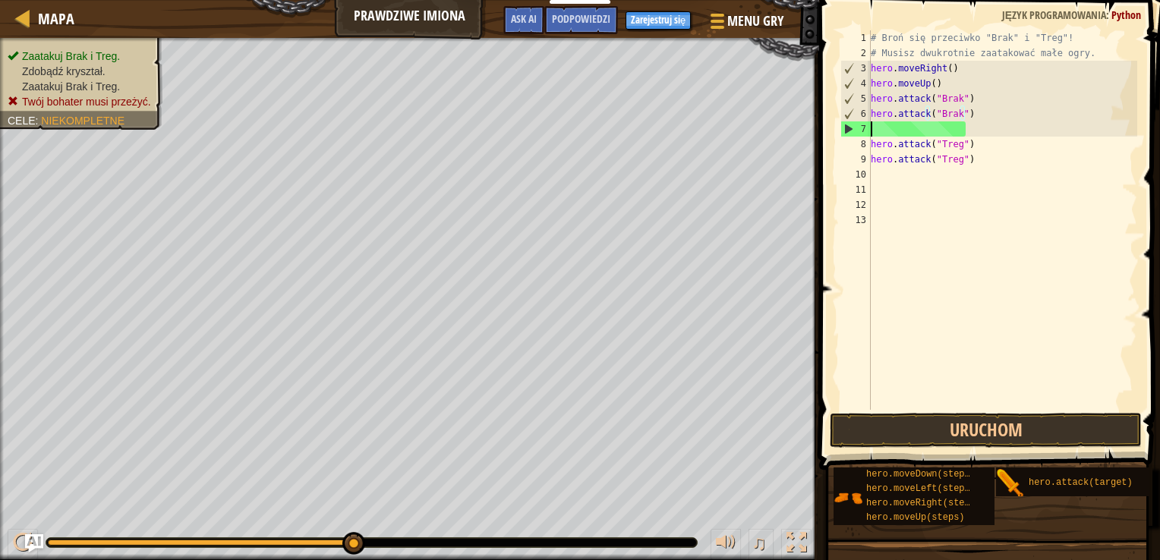
scroll to position [7, 0]
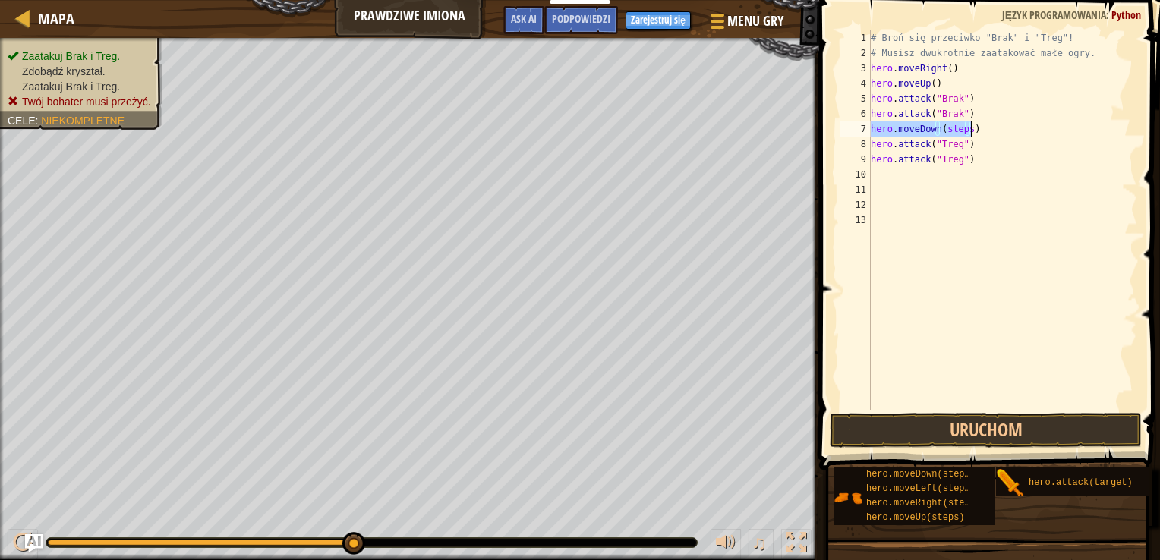
click at [966, 129] on div "# Broń się przeciwko "Brak" i "Treg"! # Musisz dwukrotnie zaatakować małe ogry.…" at bounding box center [1003, 220] width 270 height 380
click at [917, 430] on button "Uruchom" at bounding box center [986, 430] width 313 height 35
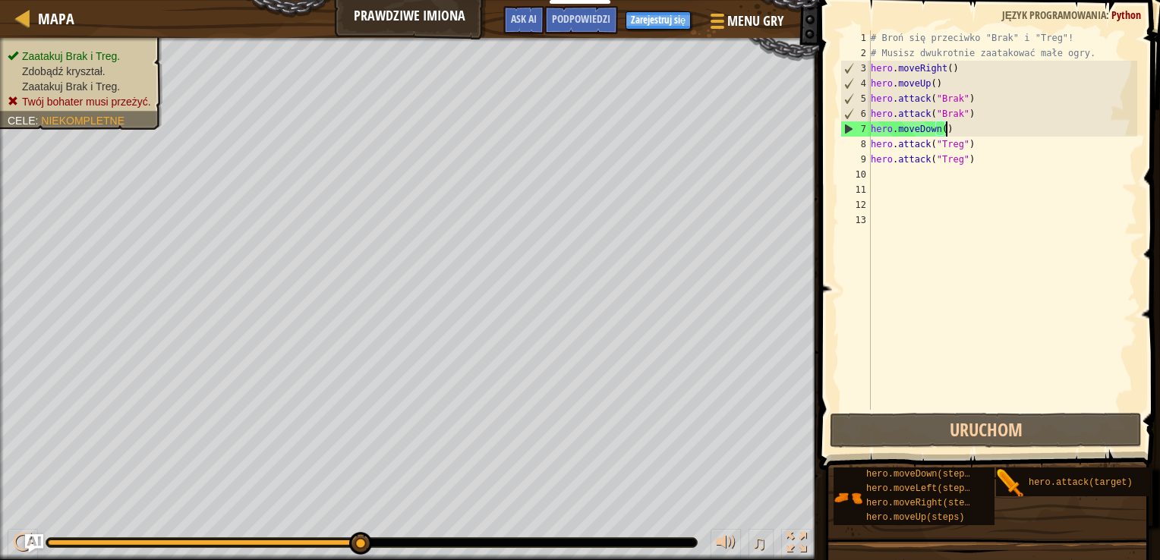
click at [955, 127] on div "# Broń się przeciwko "Brak" i "Treg"! # Musisz dwukrotnie zaatakować małe ogry.…" at bounding box center [1003, 235] width 270 height 410
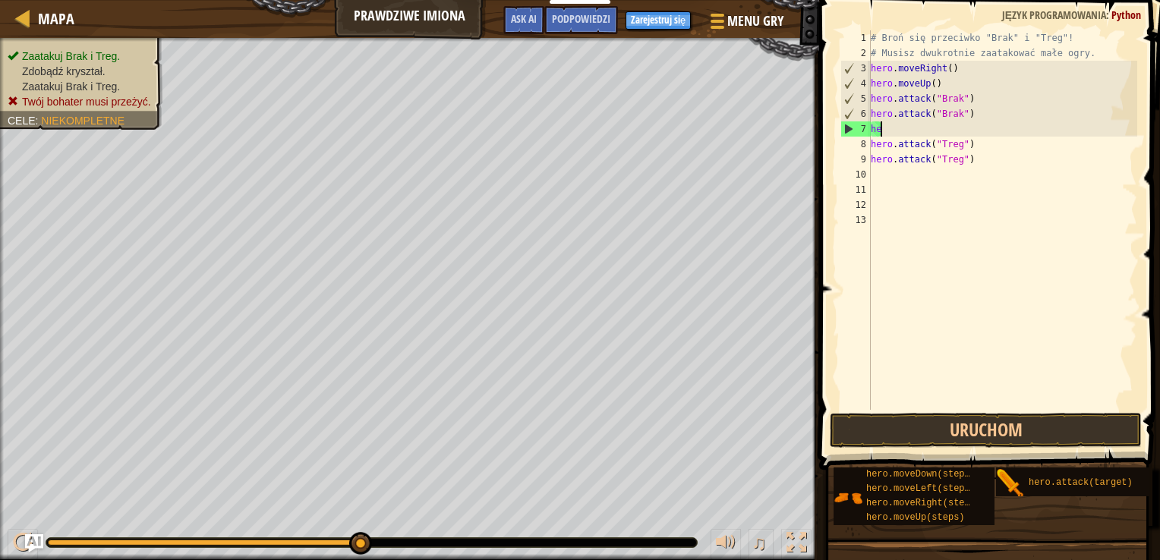
type textarea "h"
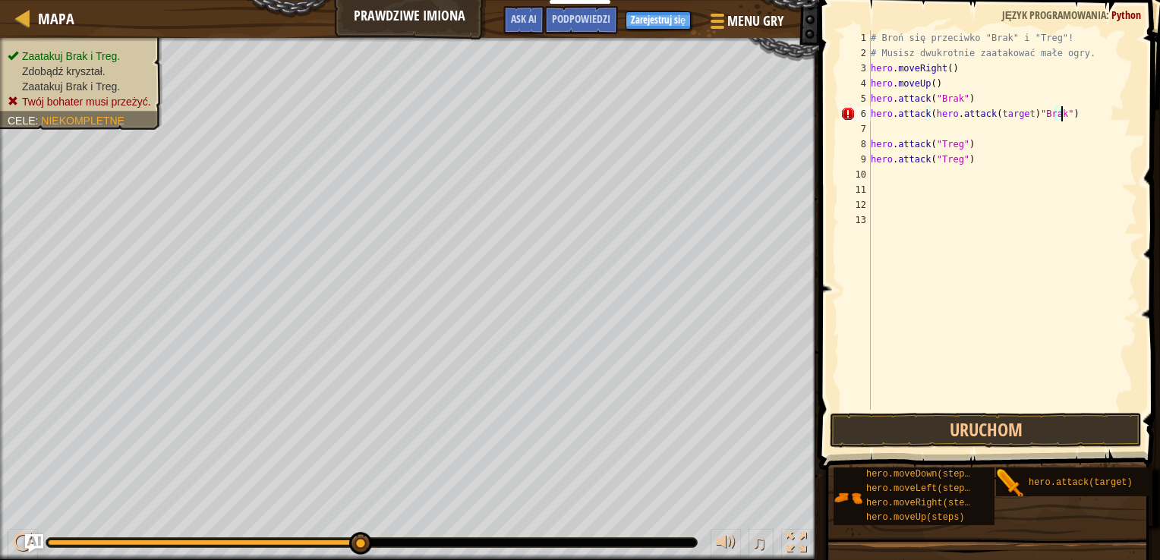
click at [1065, 117] on div "# Broń się przeciwko "Brak" i "Treg"! # Musisz dwukrotnie zaatakować małe ogry.…" at bounding box center [1003, 235] width 270 height 410
type textarea "h"
click at [959, 121] on div "# Broń się przeciwko "Brak" i "Treg"! # Musisz dwukrotnie zaatakować małe ogry.…" at bounding box center [1003, 220] width 270 height 380
click at [959, 114] on div "# Broń się przeciwko "Brak" i "Treg"! # Musisz dwukrotnie zaatakować małe ogry.…" at bounding box center [1003, 235] width 270 height 410
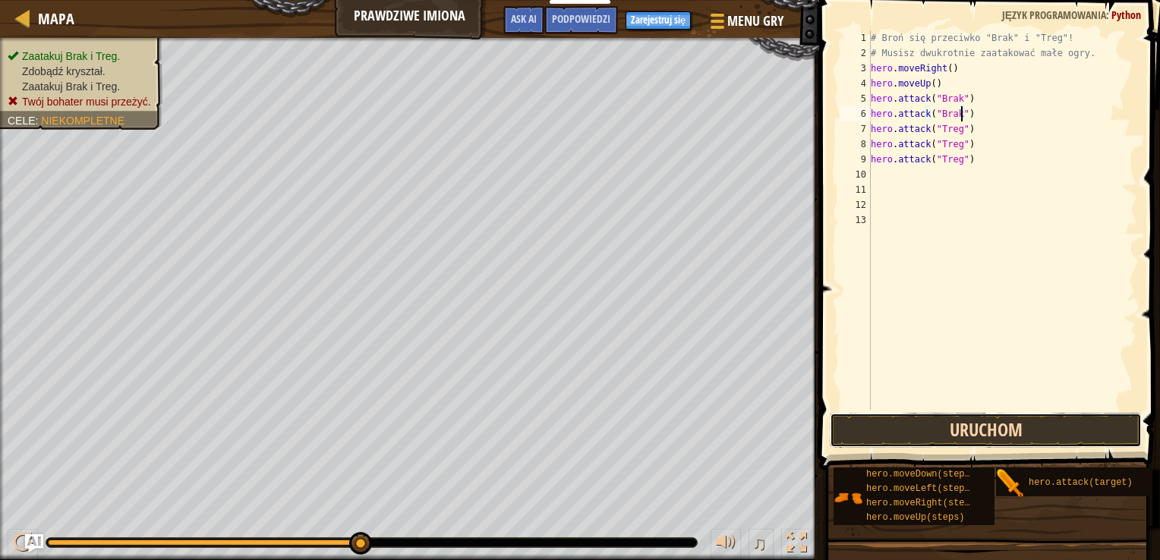
click at [1042, 431] on button "Uruchom" at bounding box center [986, 430] width 313 height 35
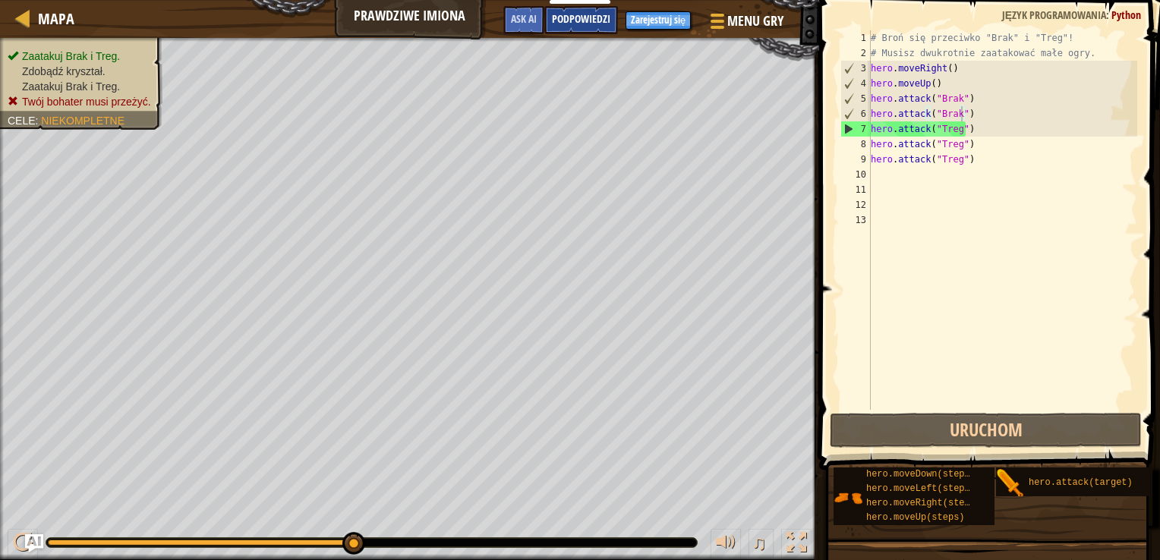
click at [578, 21] on span "Podpowiedzi" at bounding box center [581, 18] width 58 height 14
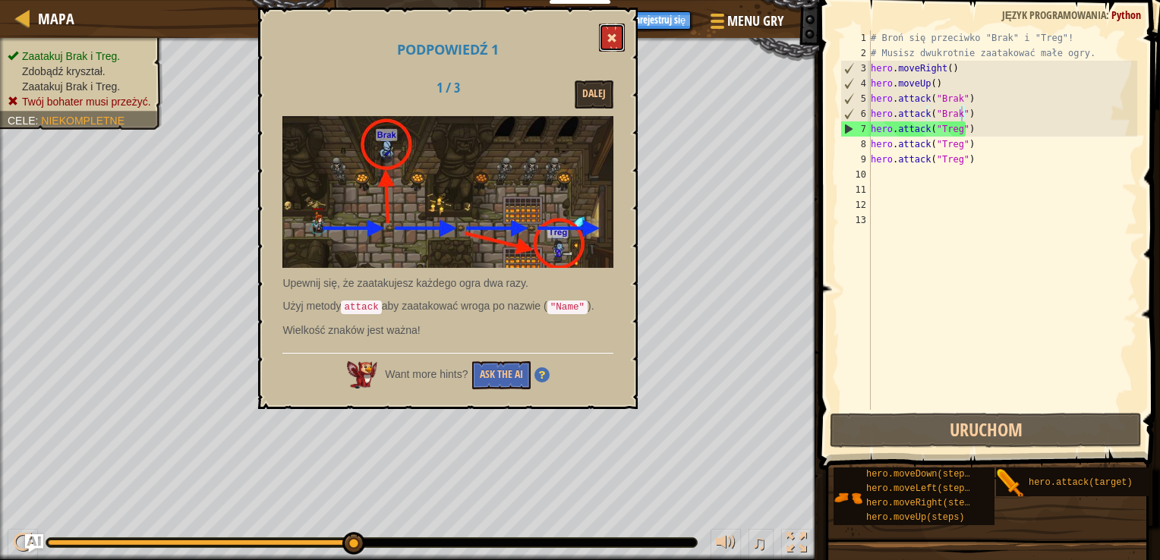
click at [608, 41] on span at bounding box center [612, 38] width 11 height 11
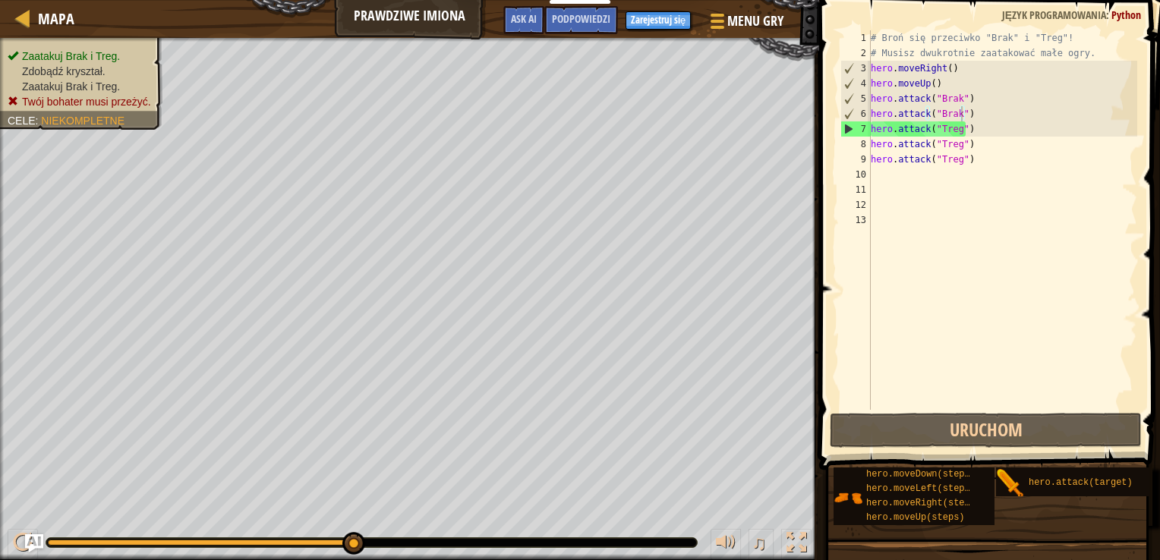
click at [988, 163] on div "# Broń się przeciwko "Brak" i "Treg"! # Musisz dwukrotnie zaatakować małe ogry.…" at bounding box center [1003, 235] width 270 height 410
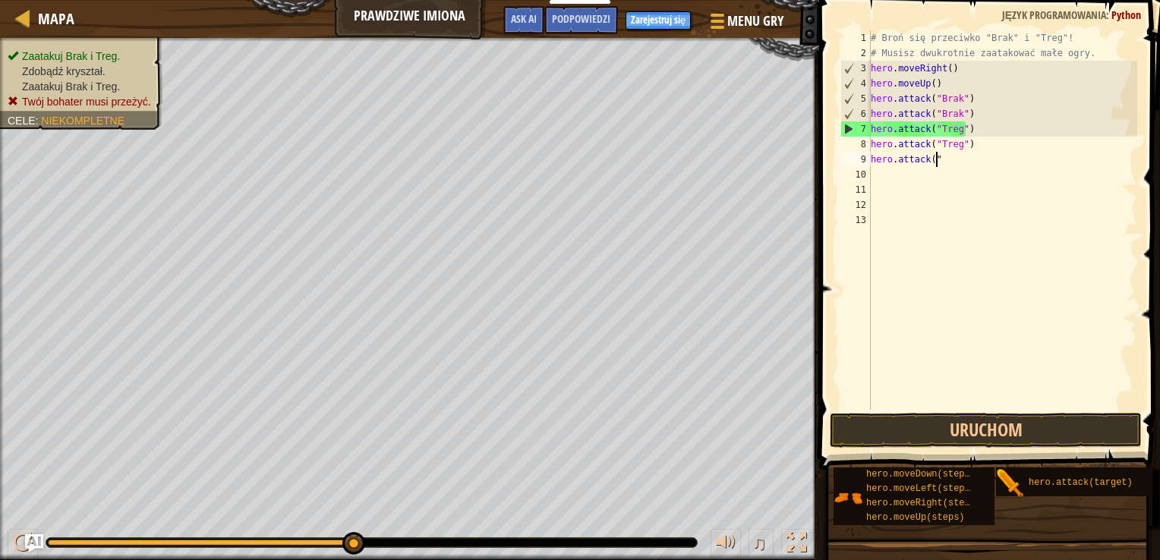
scroll to position [7, 2]
type textarea "h"
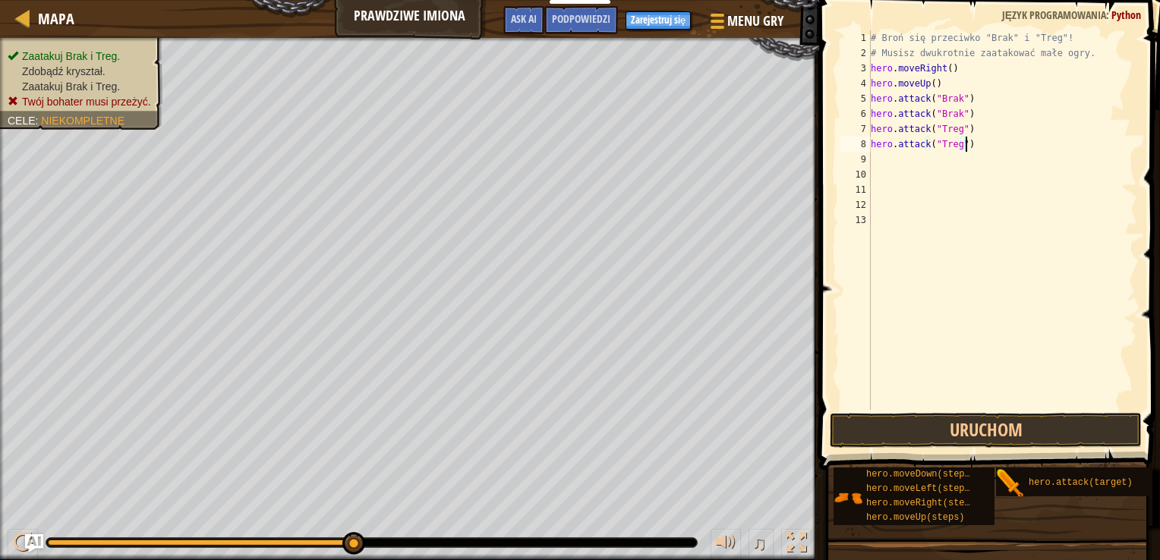
click at [983, 151] on div "# Broń się przeciwko "Brak" i "Treg"! # Musisz dwukrotnie zaatakować małe ogry.…" at bounding box center [1003, 235] width 270 height 410
type textarea "h"
click at [966, 128] on div "# Broń się przeciwko "Brak" i "Treg"! # Musisz dwukrotnie zaatakować małe ogry.…" at bounding box center [1003, 235] width 270 height 410
type textarea "h"
click at [948, 60] on div "# Broń się przeciwko "Brak" i "Treg"! # Musisz dwukrotnie zaatakować małe ogry.…" at bounding box center [1003, 235] width 270 height 410
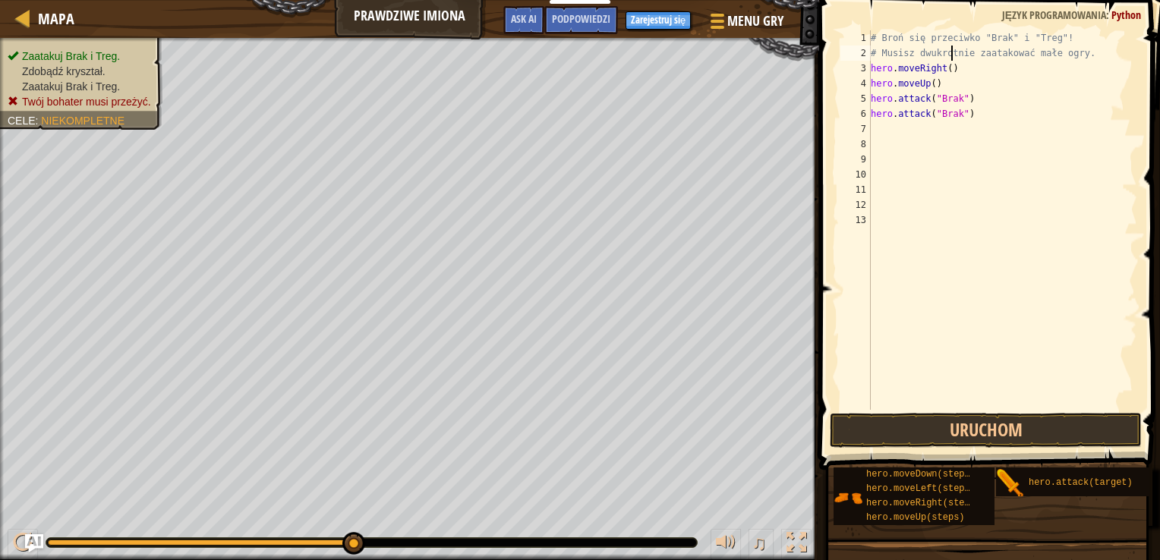
click at [957, 68] on div "# Broń się przeciwko "Brak" i "Treg"! # Musisz dwukrotnie zaatakować małe ogry.…" at bounding box center [1003, 235] width 270 height 410
type textarea "h"
click at [947, 88] on div "# Broń się przeciwko "Brak" i "Treg"! # Musisz dwukrotnie zaatakować małe ogry.…" at bounding box center [1003, 235] width 270 height 410
type textarea "h"
click at [969, 96] on div "# Broń się przeciwko "Brak" i "Treg"! # Musisz dwukrotnie zaatakować małe ogry.…" at bounding box center [1003, 235] width 270 height 410
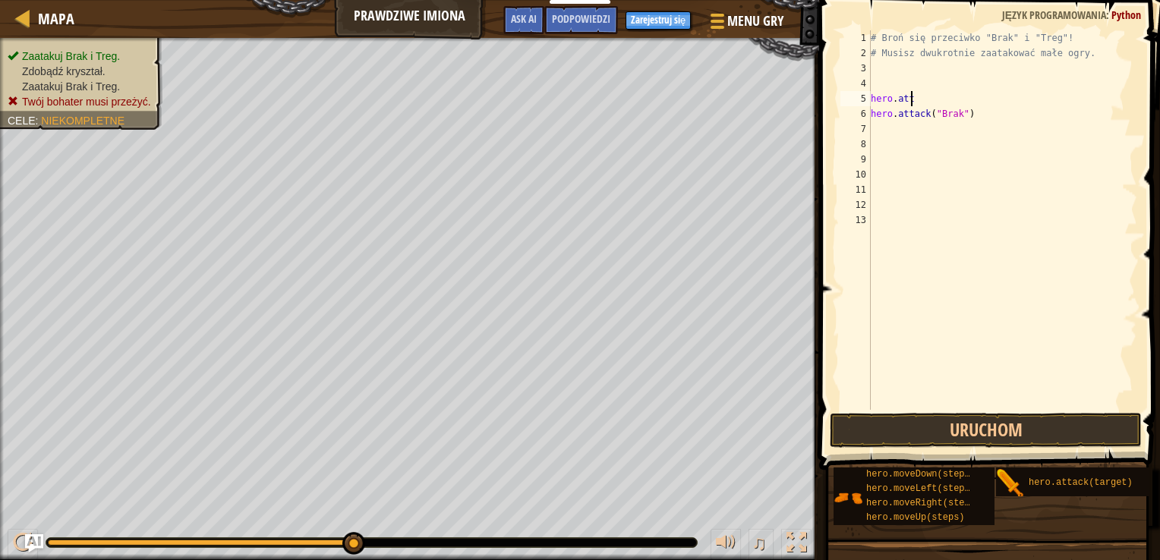
type textarea "h"
click at [975, 124] on div "# Broń się przeciwko "Brak" i "Treg"! # Musisz dwukrotnie zaatakować małe ogry.…" at bounding box center [1003, 235] width 270 height 410
click at [969, 107] on div "# Broń się przeciwko "Brak" i "Treg"! # Musisz dwukrotnie zaatakować małe ogry.…" at bounding box center [1003, 235] width 270 height 410
type textarea "h"
click at [896, 77] on div "# Broń się przeciwko "Brak" i "Treg"! # Musisz dwukrotnie zaatakować małe ogry." at bounding box center [1003, 235] width 270 height 410
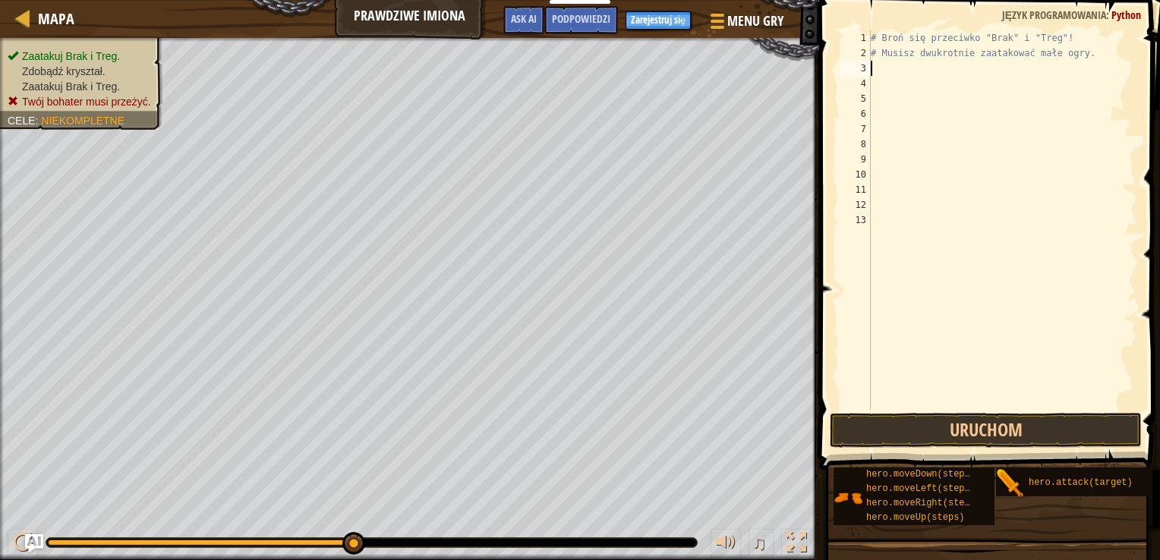
click at [884, 70] on div "# Broń się przeciwko "Brak" i "Treg"! # Musisz dwukrotnie zaatakować małe ogry." at bounding box center [1003, 235] width 270 height 410
click at [972, 59] on div "# Broń się przeciwko "Brak" i "Treg"! # Musisz dwukrotnie zaatakować małe ogry.…" at bounding box center [1003, 235] width 270 height 410
click at [971, 74] on div "# Broń się przeciwko "Brak" i "Treg"! # Musisz dwukrotnie zaatakować małe ogry.…" at bounding box center [1003, 235] width 270 height 410
type textarea "[DOMAIN_NAME])"
click at [926, 77] on div "# Broń się przeciwko "Brak" i "Treg"! # Musisz dwukrotnie zaatakować małe ogry.…" at bounding box center [1003, 235] width 270 height 410
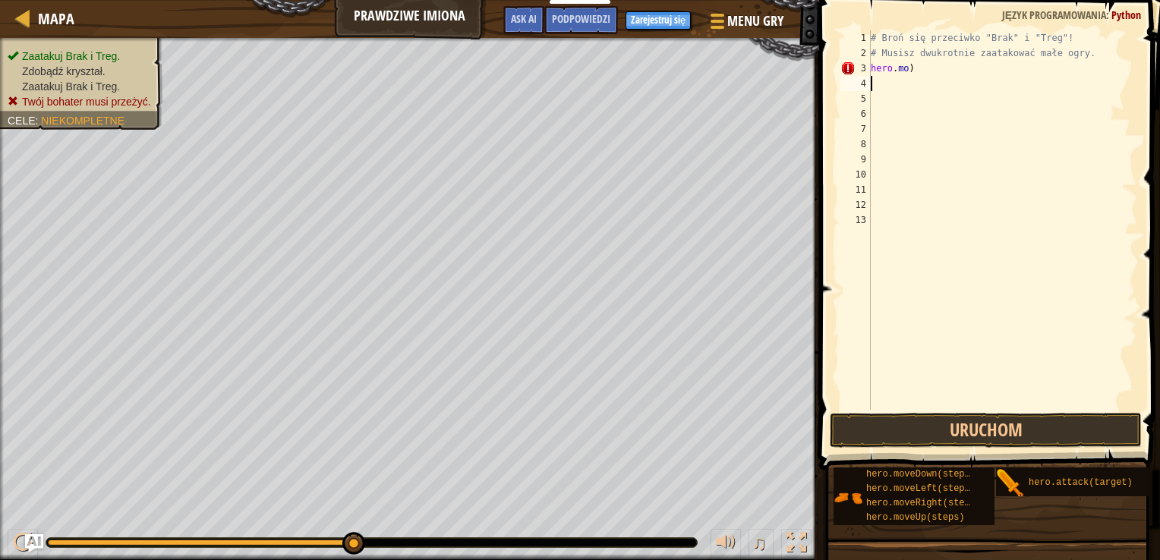
click at [925, 77] on div "# Broń się przeciwko "Brak" i "Treg"! # Musisz dwukrotnie zaatakować małe ogry.…" at bounding box center [1003, 235] width 270 height 410
click at [927, 68] on div "# Broń się przeciwko "Brak" i "Treg"! # Musisz dwukrotnie zaatakować małe ogry.…" at bounding box center [1003, 235] width 270 height 410
type textarea "h"
click at [969, 61] on div "# Broń się przeciwko "Brak" i "Treg"! # Musisz dwukrotnie zaatakować małe ogry.…" at bounding box center [1003, 220] width 270 height 380
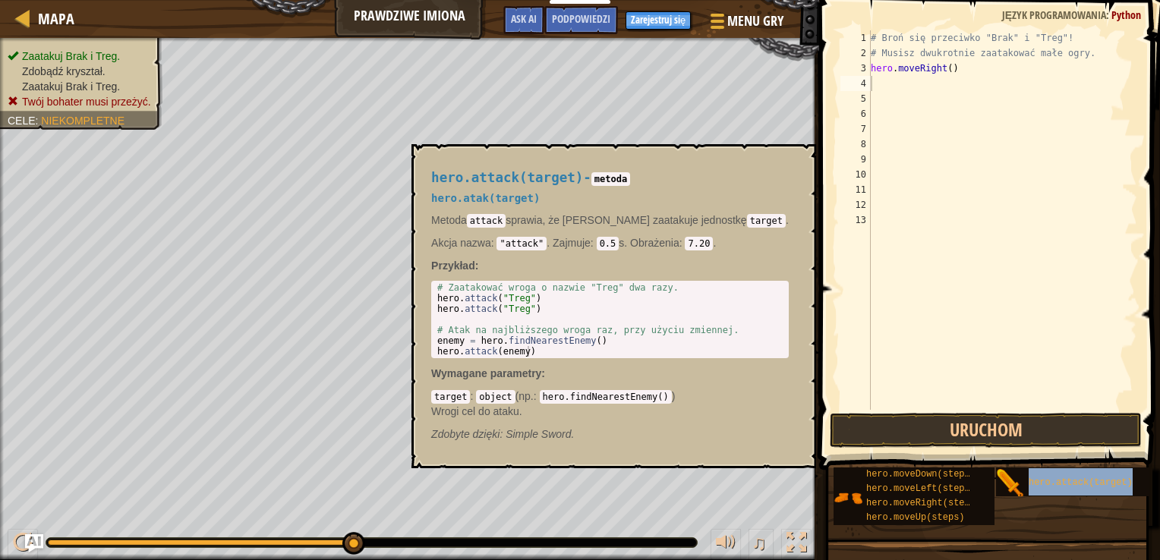
type textarea "hero.attack(target)"
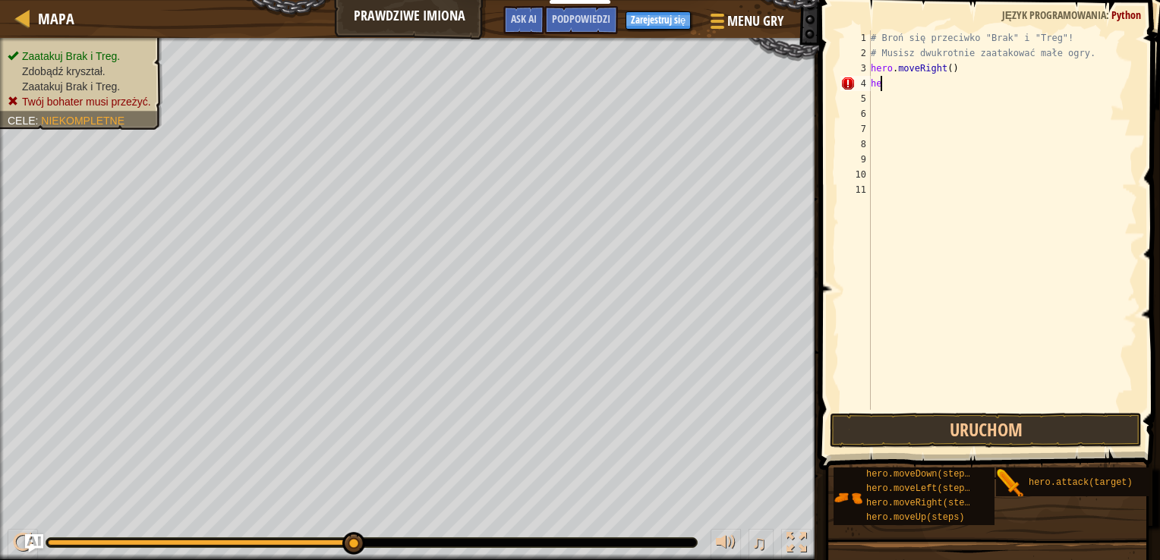
type textarea "h"
click at [970, 116] on div "# Broń się przeciwko "Brak" i "Treg"! # Musisz dwukrotnie zaatakować małe ogry.…" at bounding box center [1003, 220] width 270 height 380
drag, startPoint x: 1075, startPoint y: 465, endPoint x: 1144, endPoint y: 263, distance: 214.1
click at [1147, 263] on div "Podpowiedzi hero.moveRight(2) 1 2 3 4 5 6 7 8 9 10 11 # Broń się przeciwko "Bra…" at bounding box center [986, 276] width 345 height 553
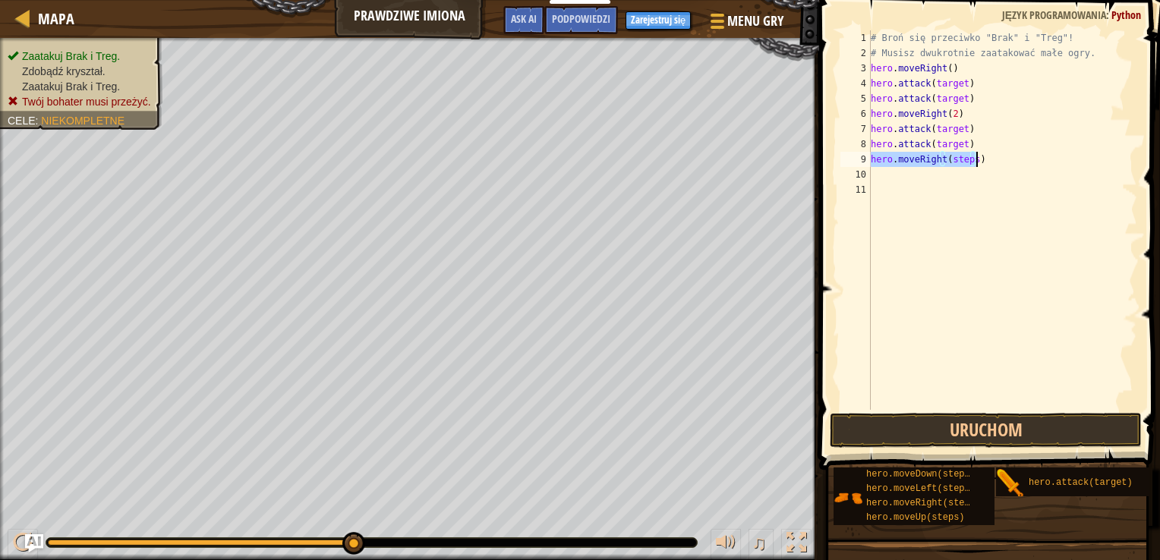
click at [969, 156] on div "# Broń się przeciwko "Brak" i "Treg"! # Musisz dwukrotnie zaatakować małe ogry.…" at bounding box center [1003, 220] width 270 height 380
click at [957, 84] on div "# Broń się przeciwko "Brak" i "Treg"! # Musisz dwukrotnie zaatakować małe ogry.…" at bounding box center [1003, 235] width 270 height 410
click at [959, 87] on div "# Broń się przeciwko "Brak" i "Treg"! # Musisz dwukrotnie zaatakować małe ogry.…" at bounding box center [1003, 235] width 270 height 410
click at [960, 99] on div "# Broń się przeciwko "Brak" i "Treg"! # Musisz dwukrotnie zaatakować małe ogry.…" at bounding box center [1003, 235] width 270 height 410
click at [959, 129] on div "# Broń się przeciwko "Brak" i "Treg"! # Musisz dwukrotnie zaatakować małe ogry.…" at bounding box center [1003, 235] width 270 height 410
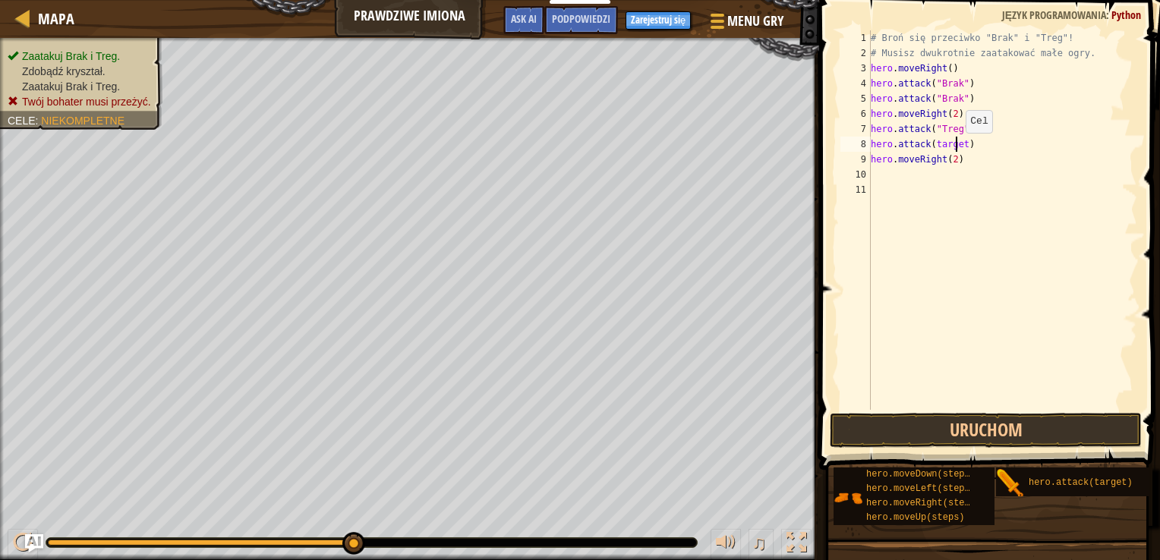
click at [957, 147] on div "# Broń się przeciwko "Brak" i "Treg"! # Musisz dwukrotnie zaatakować małe ogry.…" at bounding box center [1003, 235] width 270 height 410
type textarea "hero.attack(target)"
click at [963, 150] on div "# Broń się przeciwko "Brak" i "Treg"! # Musisz dwukrotnie zaatakować małe ogry.…" at bounding box center [1003, 235] width 270 height 410
